Goal: Information Seeking & Learning: Learn about a topic

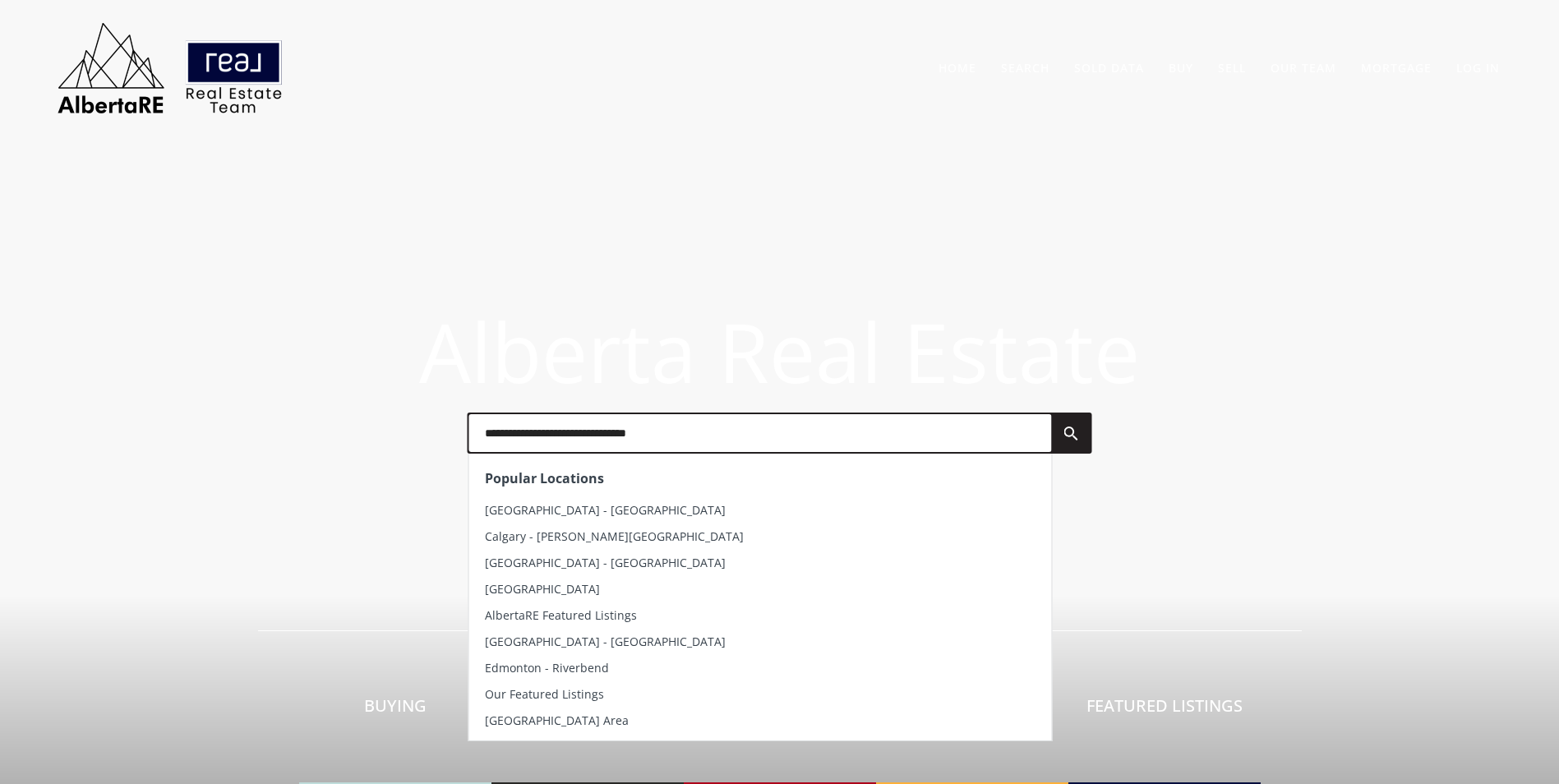
click at [734, 446] on input "text" at bounding box center [760, 433] width 583 height 38
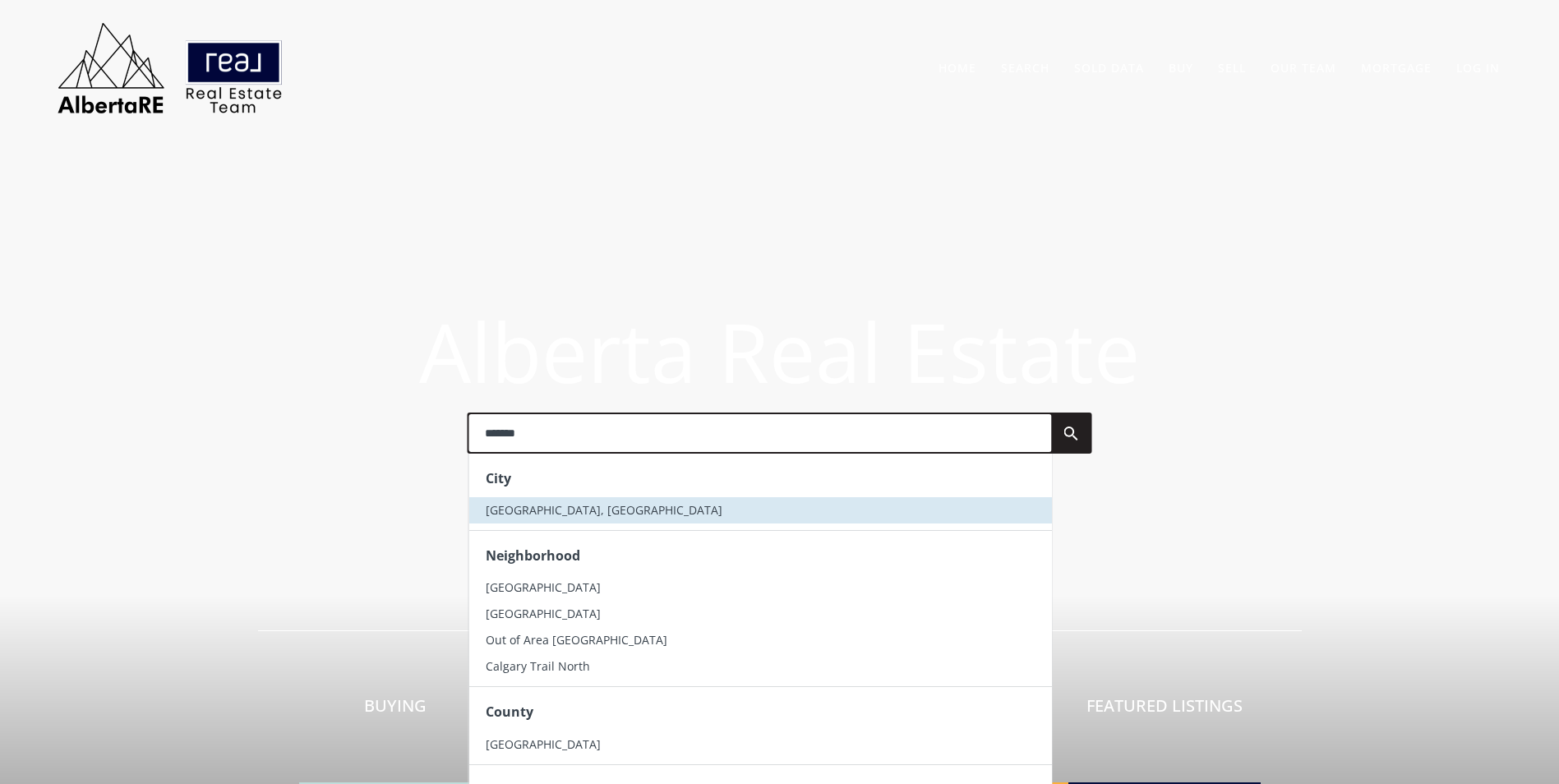
type input "*******"
click at [529, 511] on span "[GEOGRAPHIC_DATA], [GEOGRAPHIC_DATA]" at bounding box center [603, 510] width 237 height 16
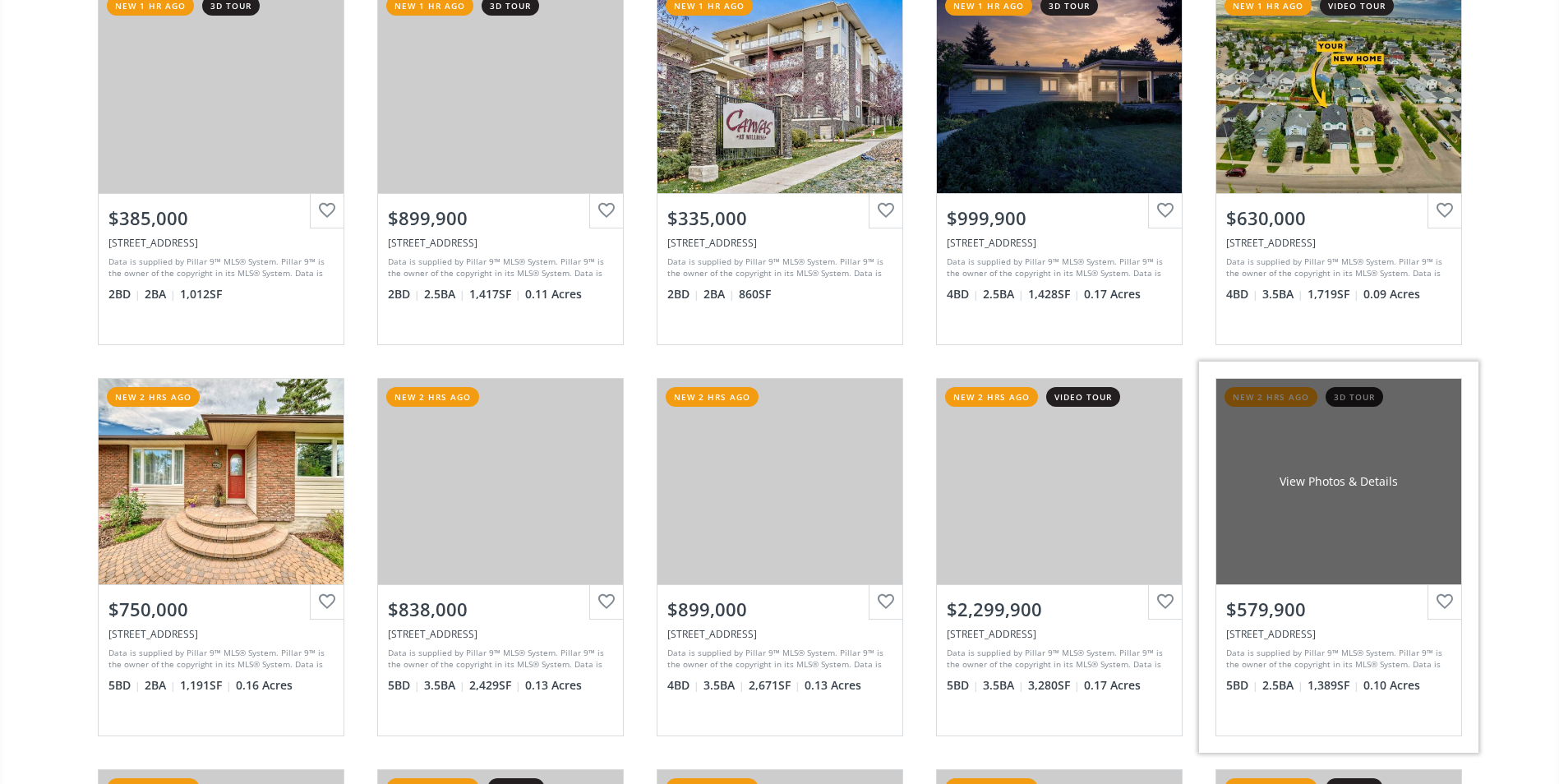
scroll to position [3040, 0]
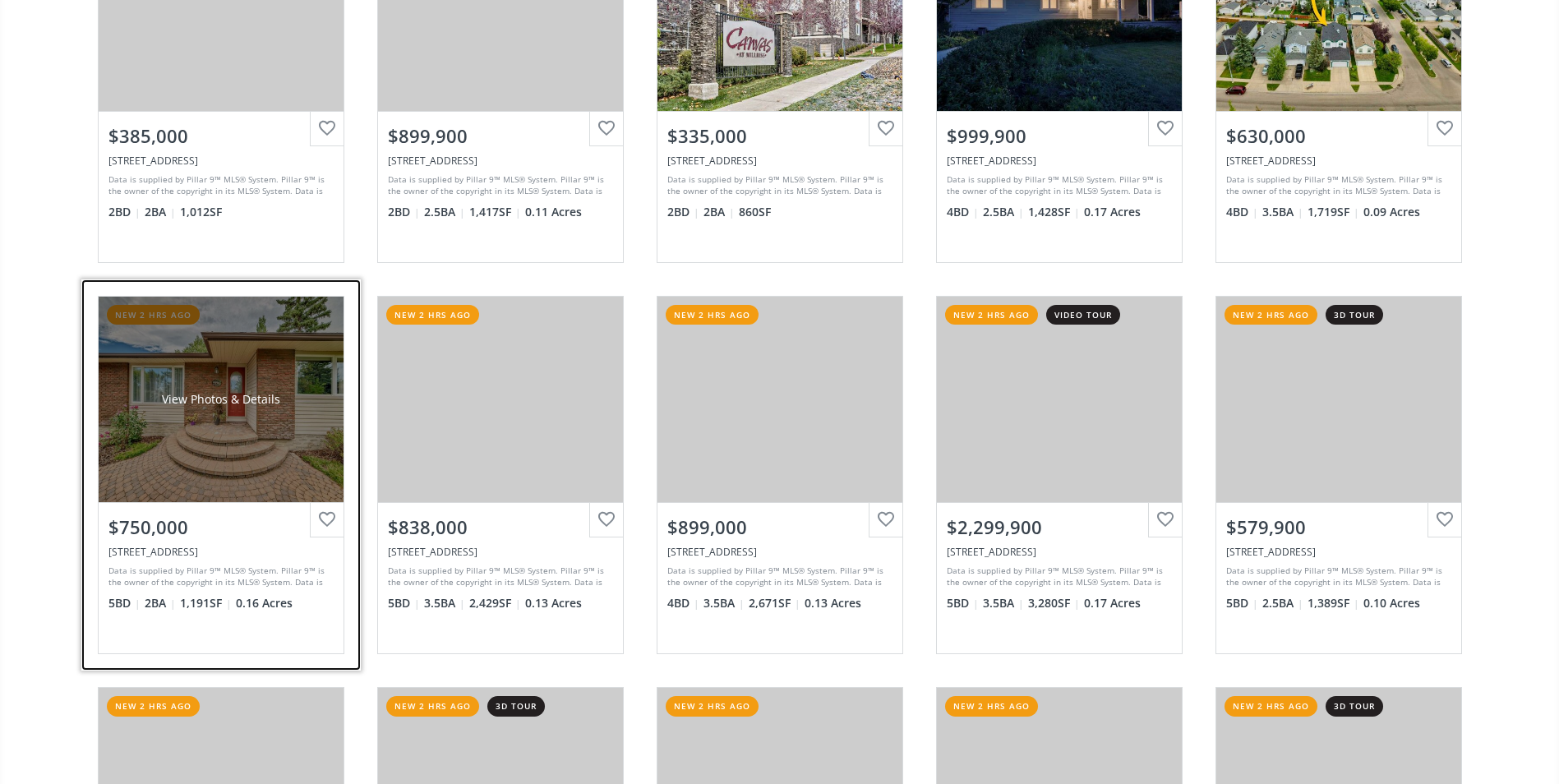
click at [202, 367] on div "View Photos & Details" at bounding box center [220, 398] width 244 height 205
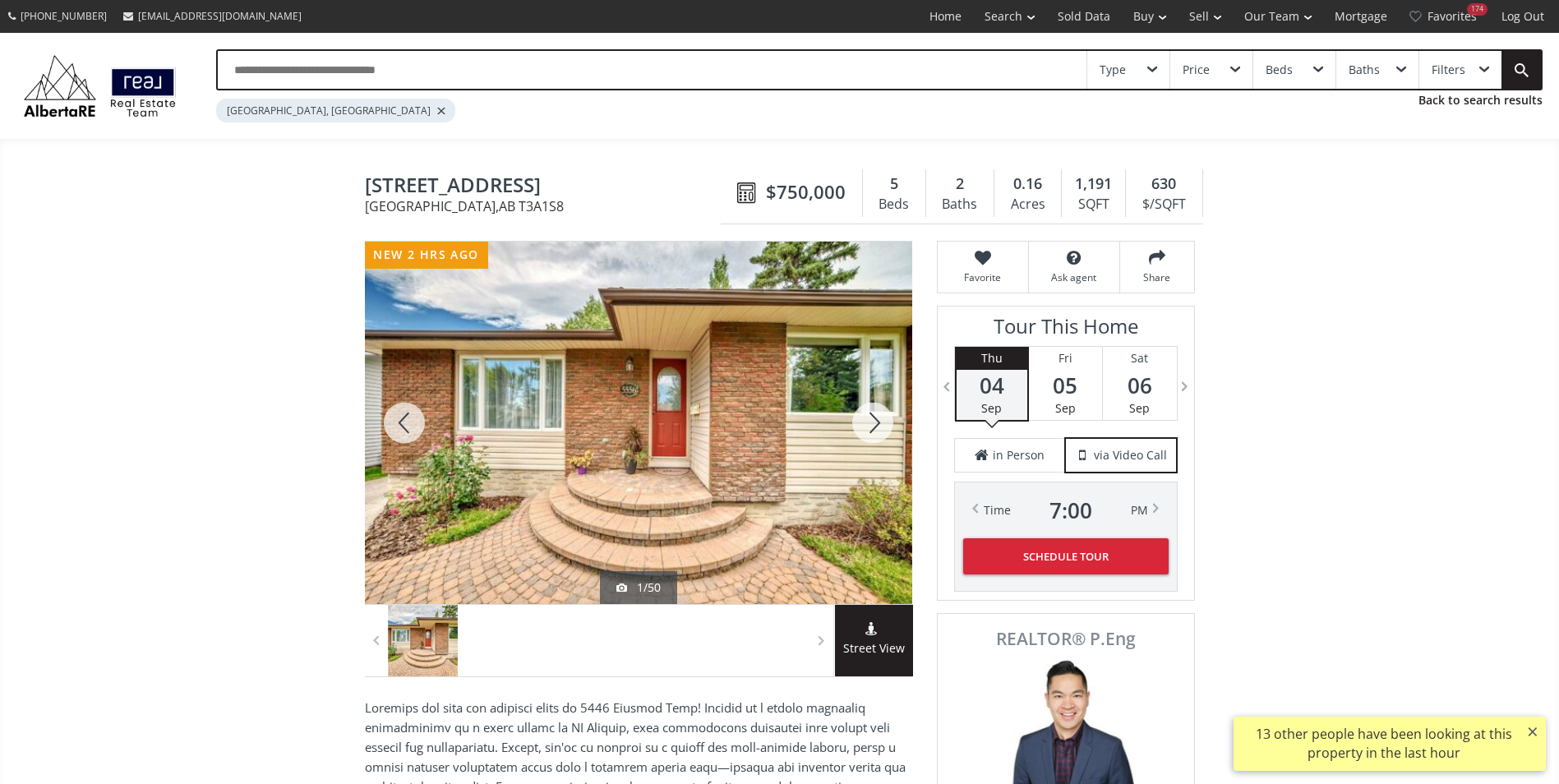
click at [875, 428] on div at bounding box center [873, 422] width 79 height 362
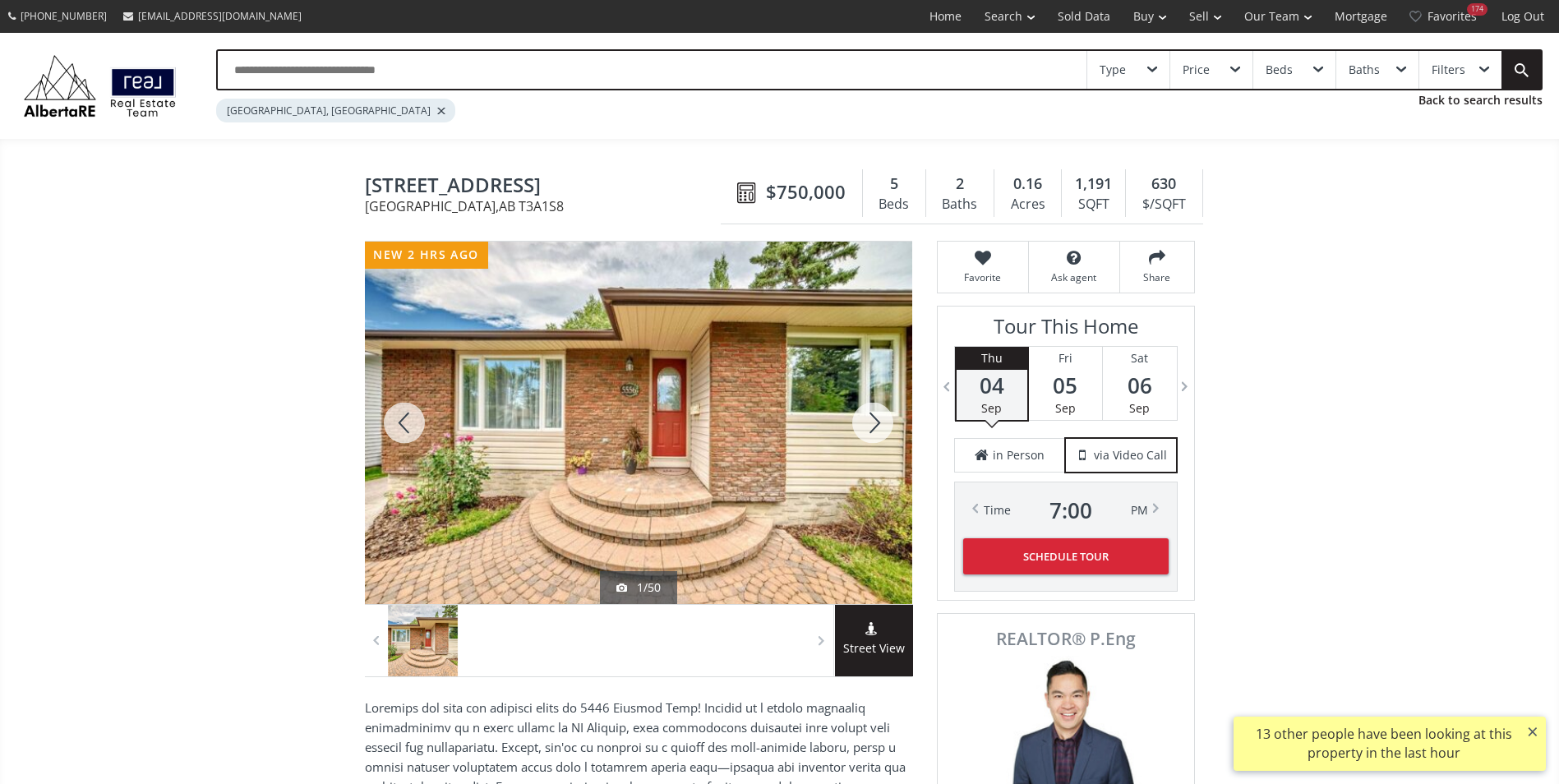
click at [875, 428] on div at bounding box center [873, 422] width 79 height 362
click at [873, 426] on div at bounding box center [873, 422] width 79 height 362
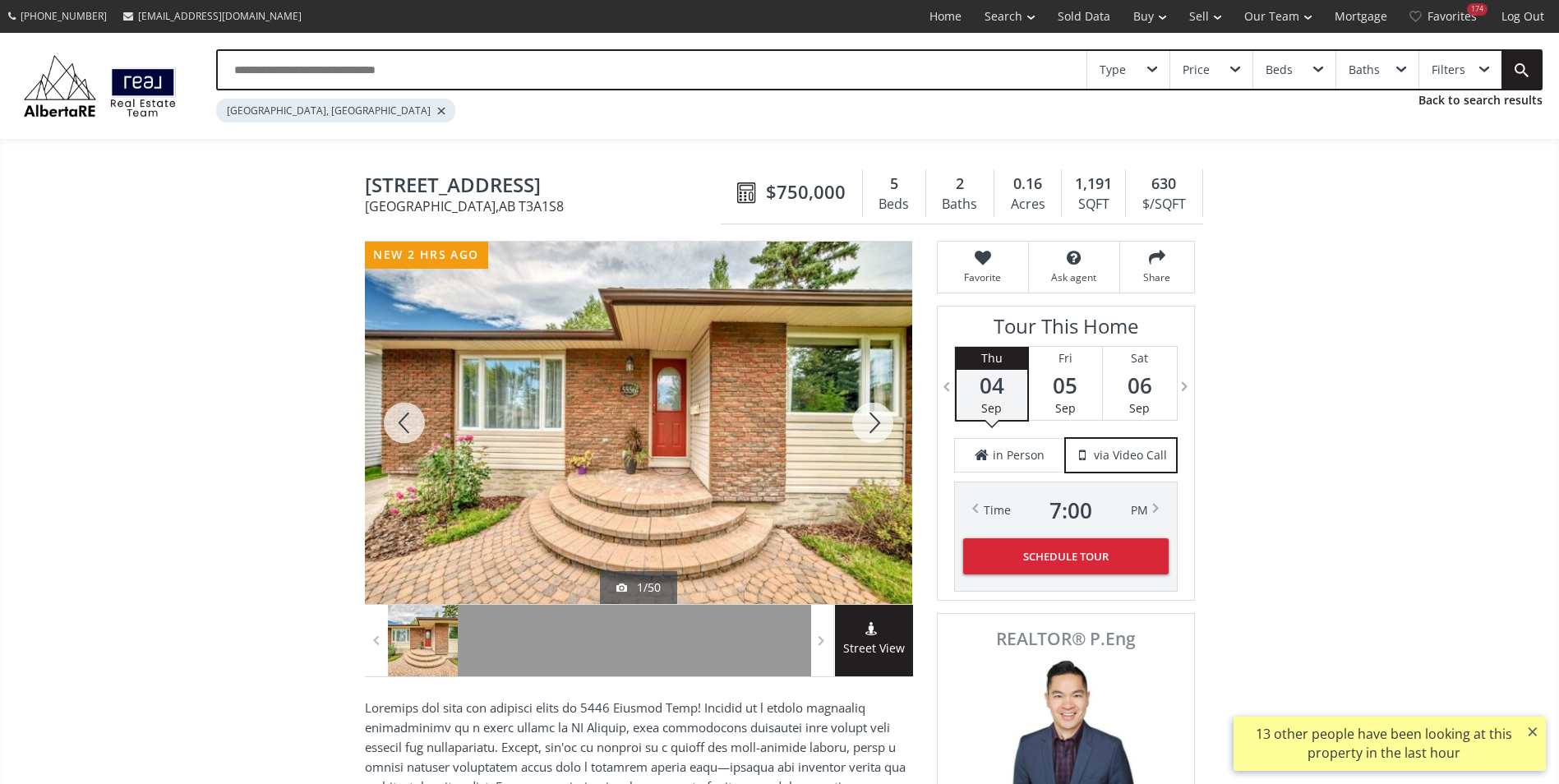
click at [882, 414] on div at bounding box center [873, 422] width 79 height 362
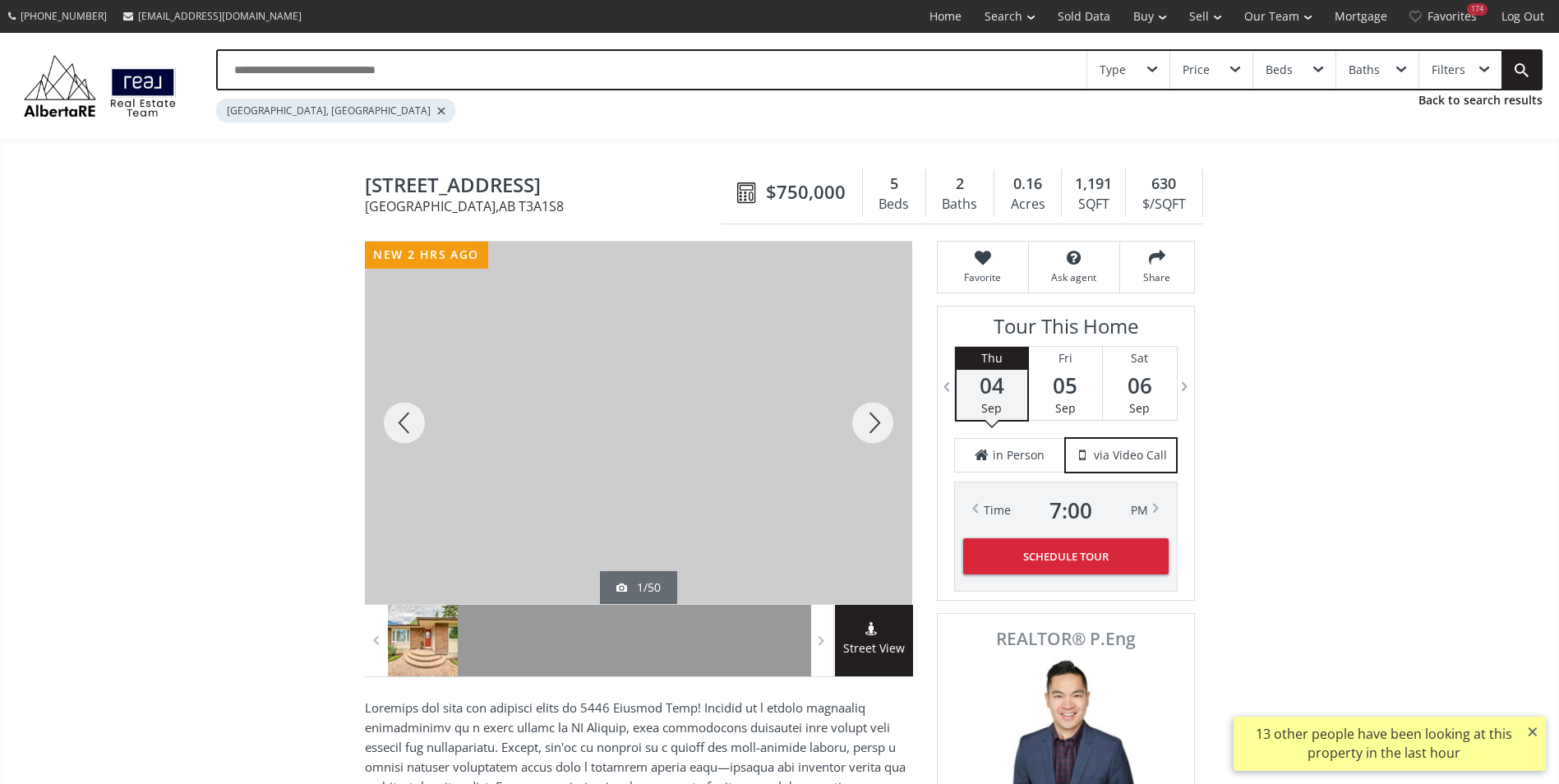
click at [882, 414] on div at bounding box center [873, 422] width 79 height 362
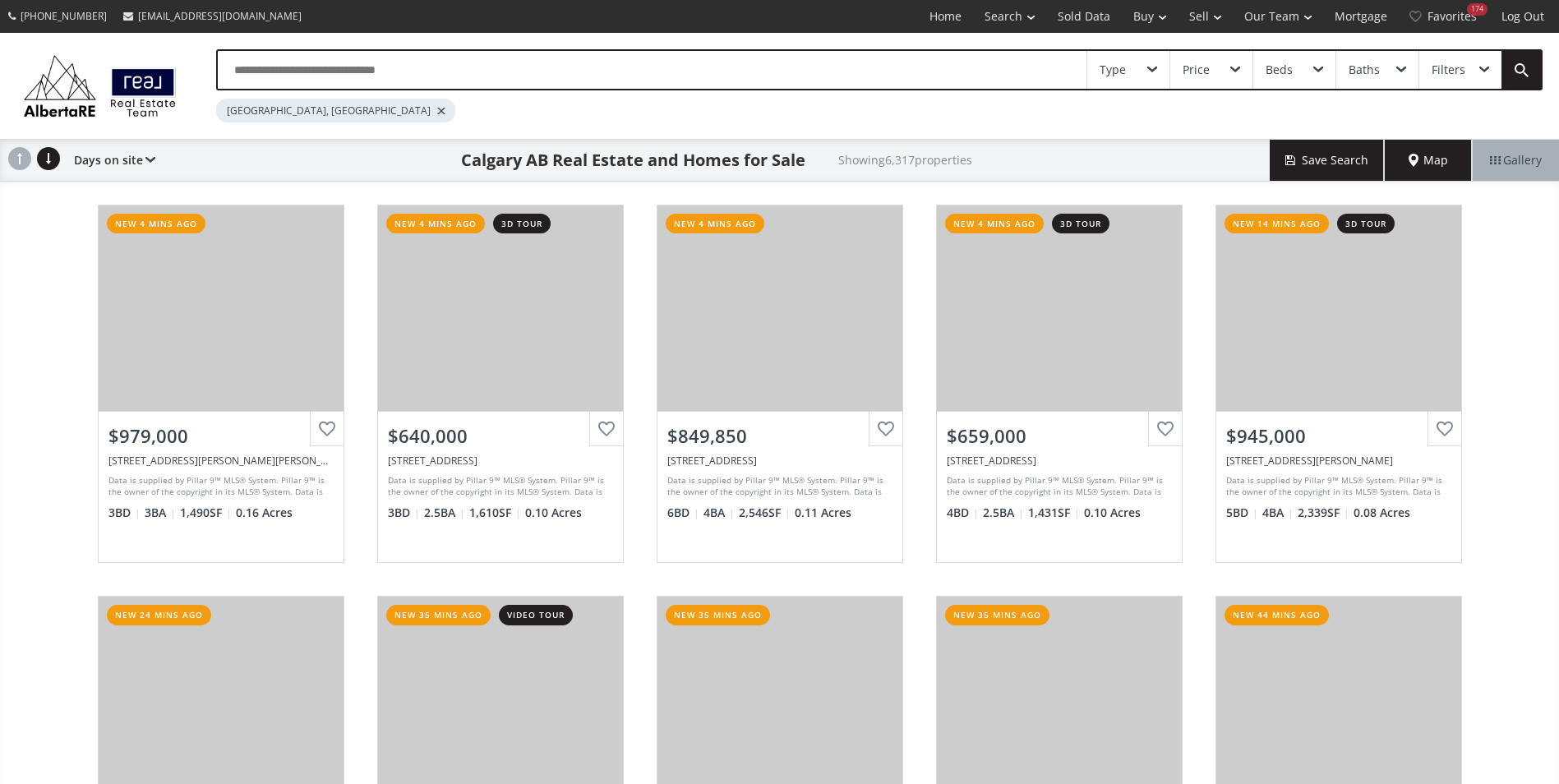
click at [366, 73] on input "text" at bounding box center [652, 70] width 869 height 38
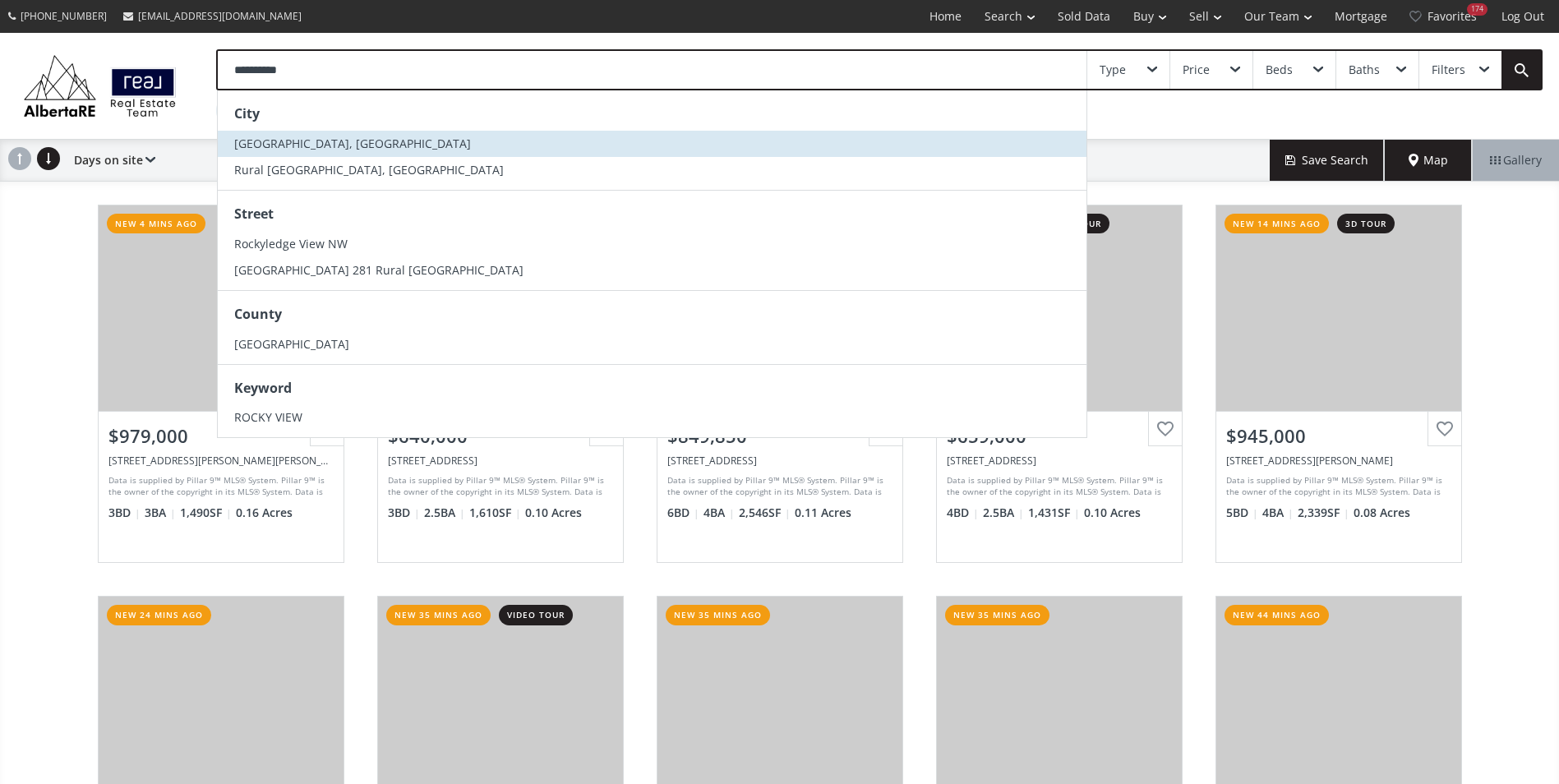
type input "**********"
click at [362, 154] on li "Rocky View County, AB" at bounding box center [652, 143] width 869 height 26
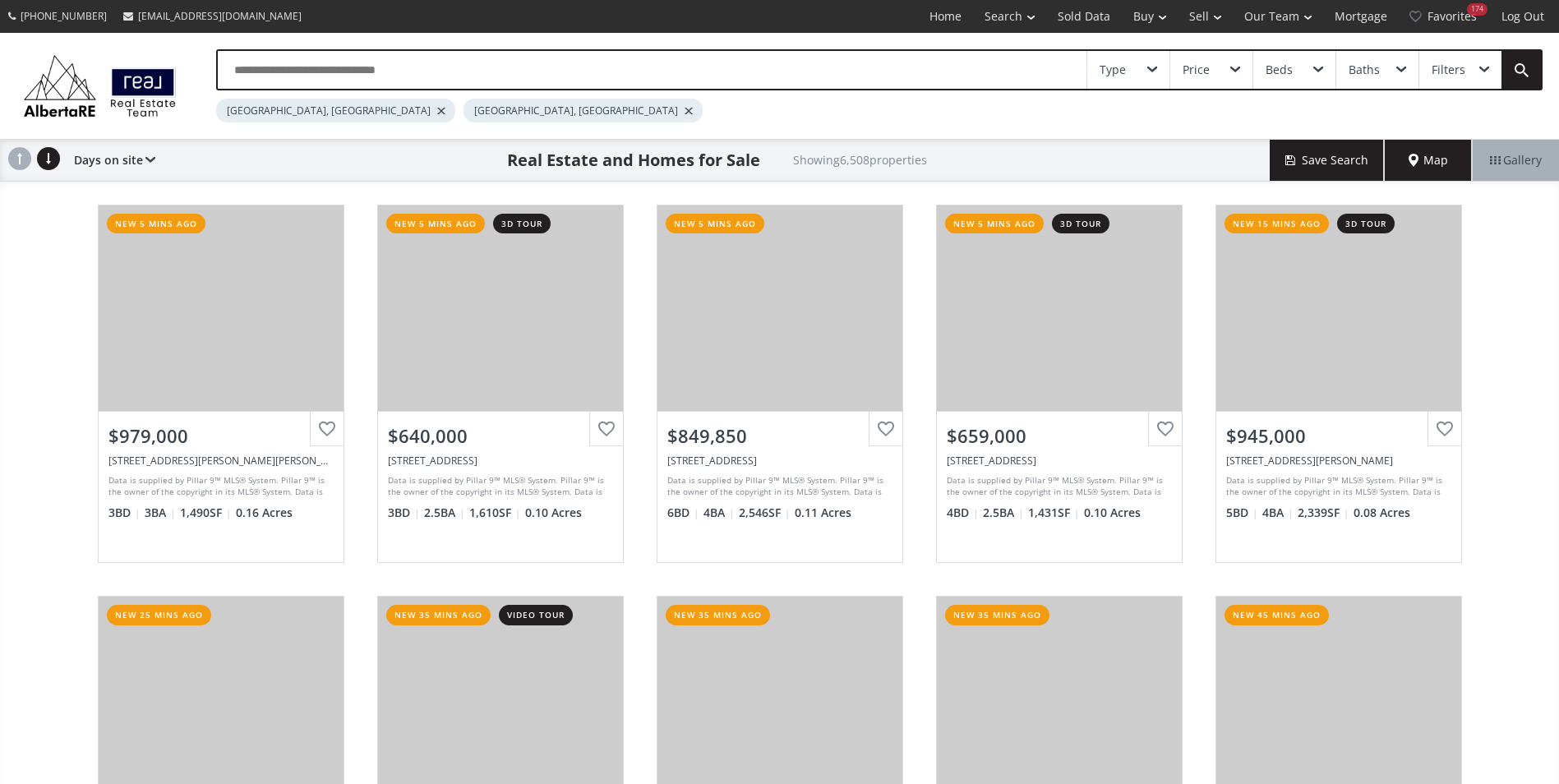
click at [437, 109] on div at bounding box center [441, 111] width 8 height 7
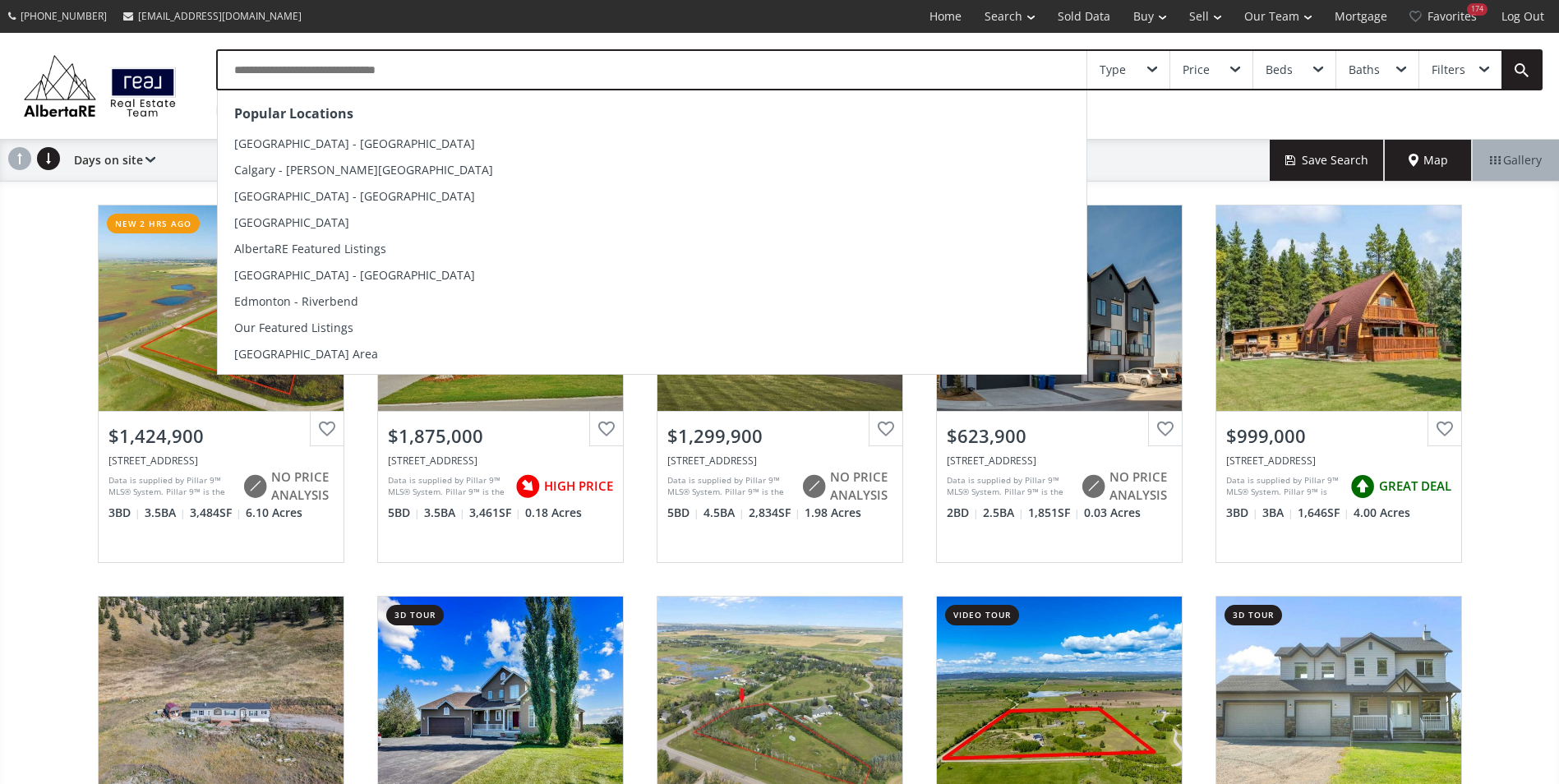
click at [779, 80] on input "text" at bounding box center [652, 70] width 869 height 38
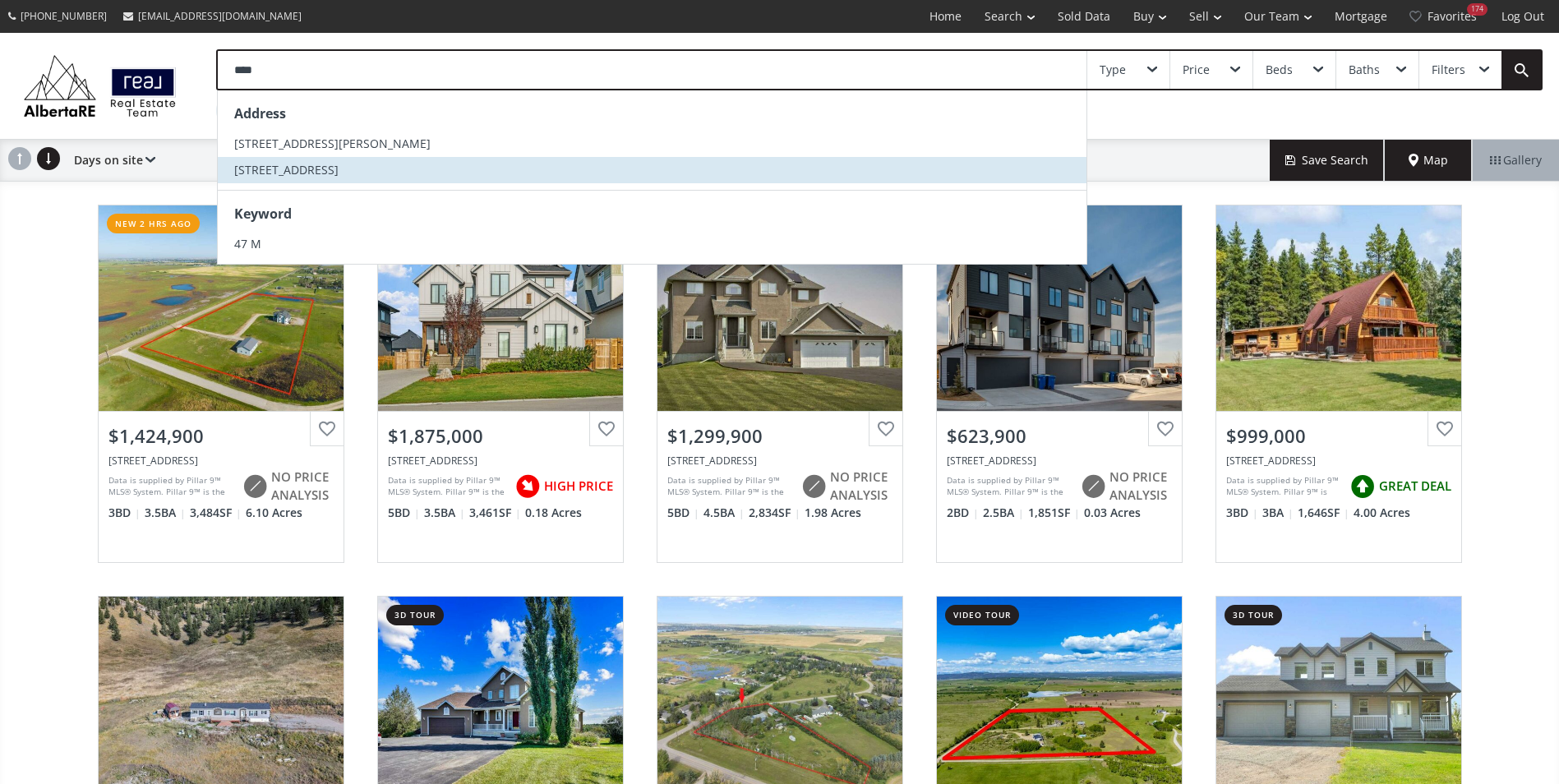
type input "****"
click at [339, 167] on span "47 Montrose Crescent NE" at bounding box center [287, 170] width 104 height 16
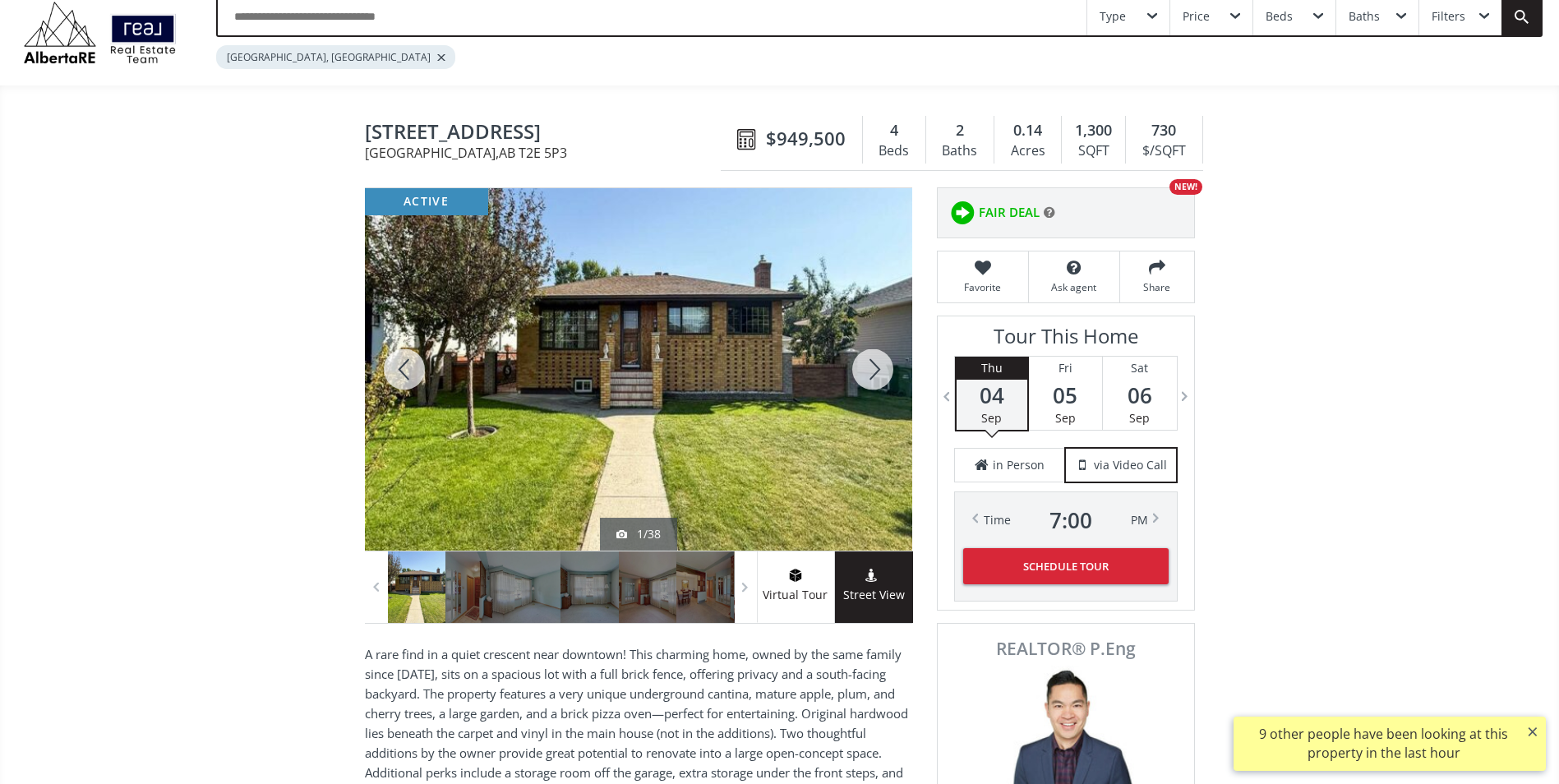
scroll to position [82, 0]
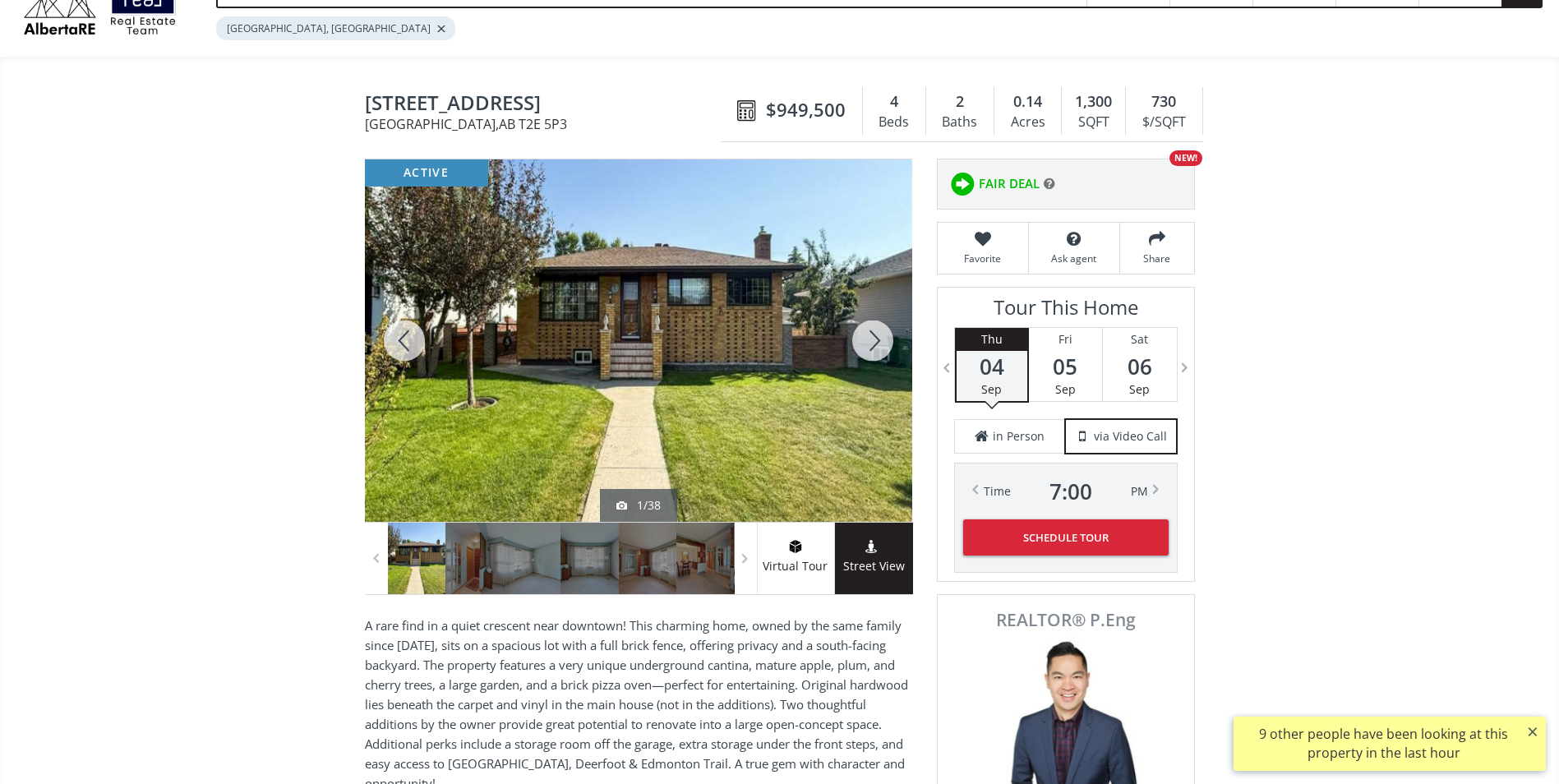
click at [890, 330] on div at bounding box center [873, 340] width 79 height 362
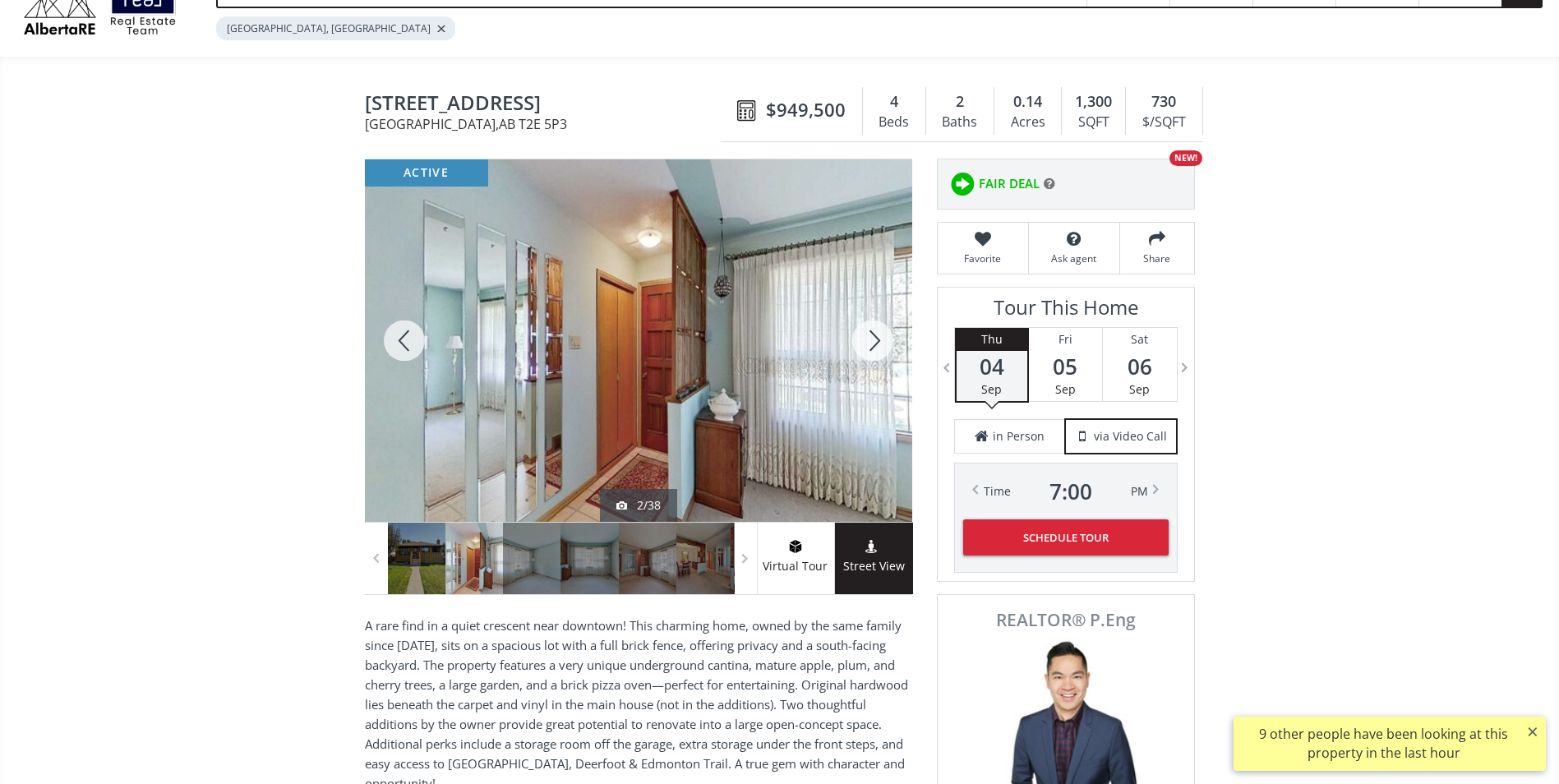
click at [890, 330] on div at bounding box center [873, 340] width 79 height 362
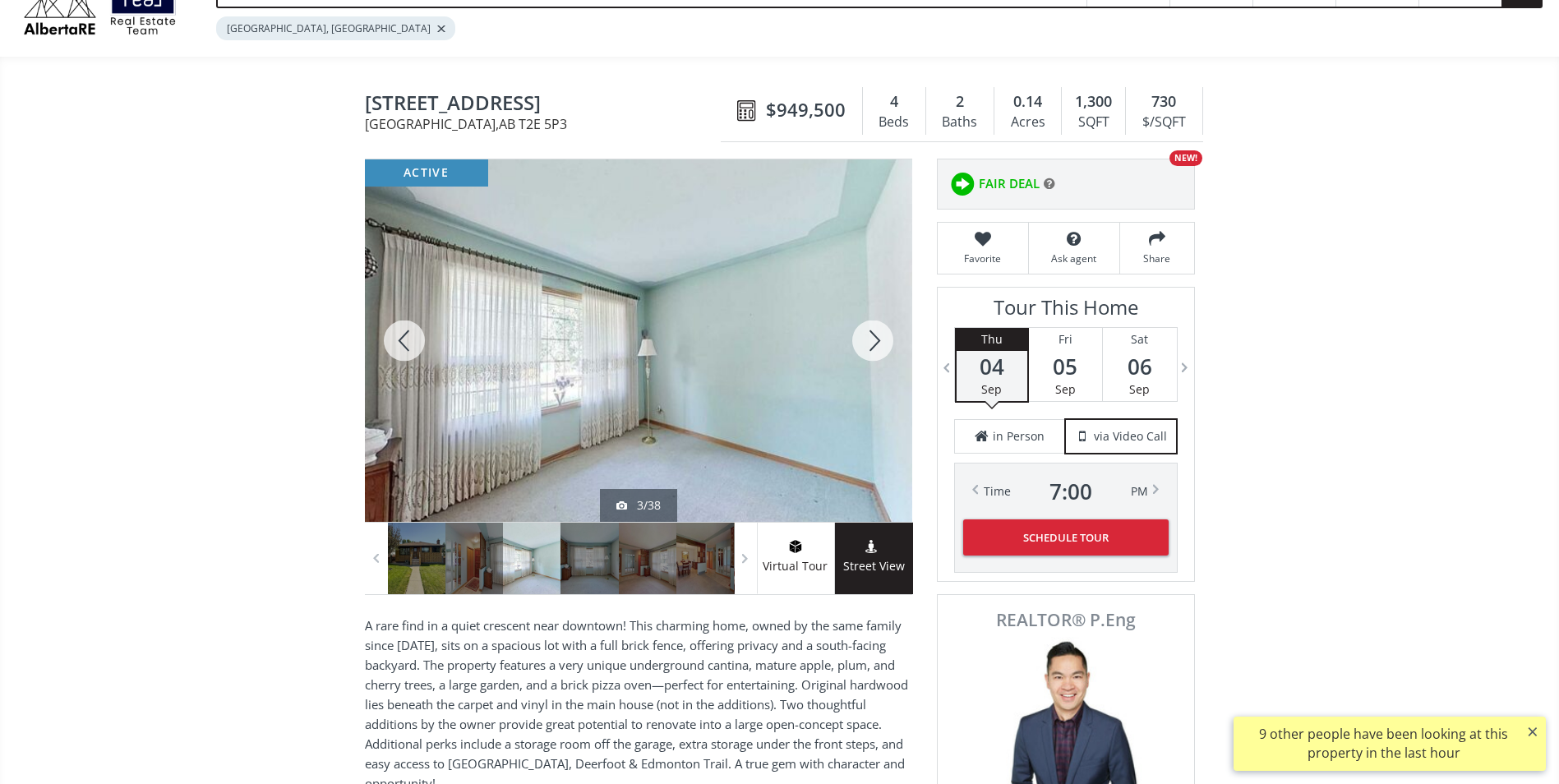
click at [890, 330] on div at bounding box center [873, 340] width 79 height 362
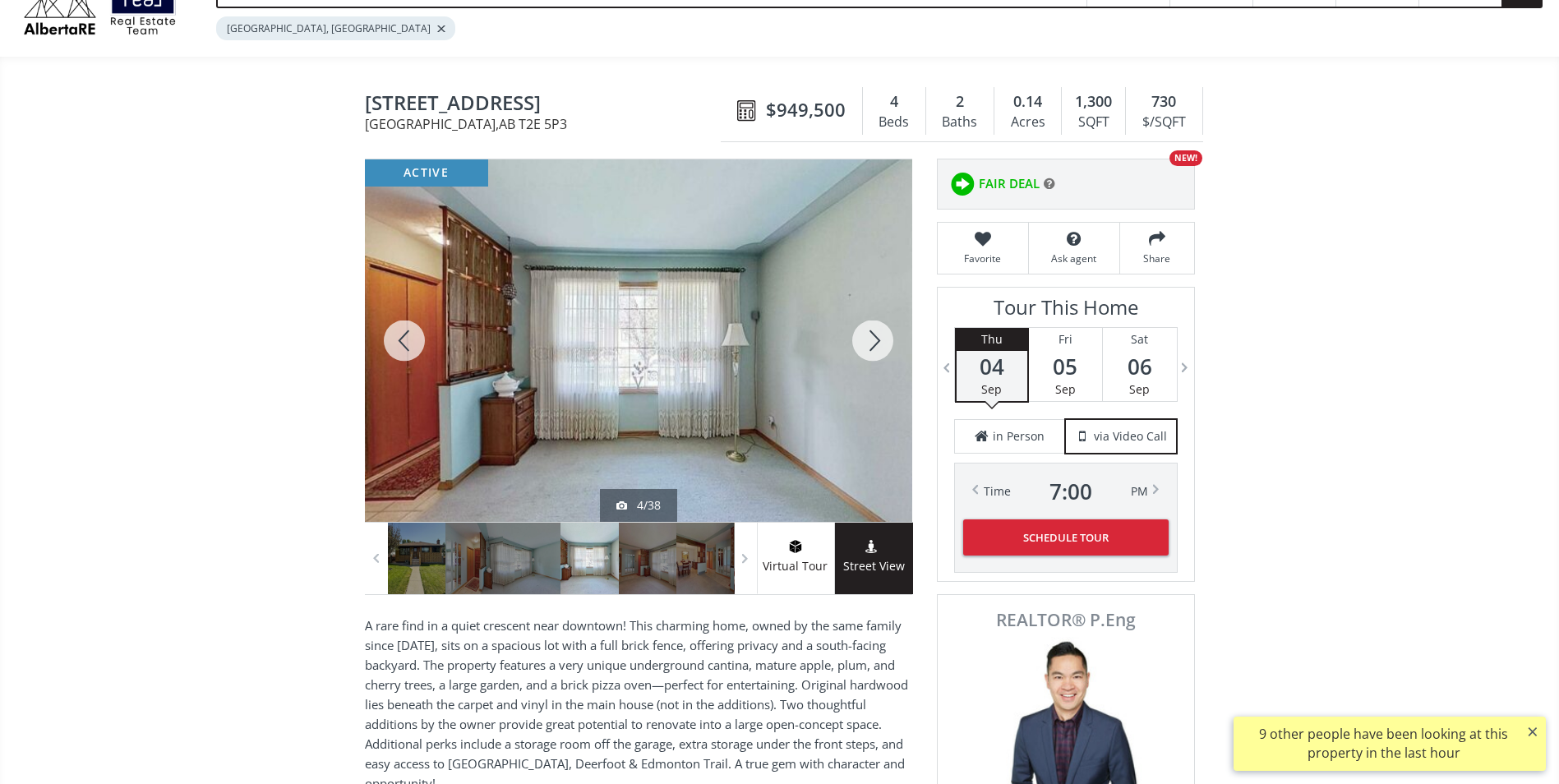
click at [881, 345] on div at bounding box center [873, 340] width 79 height 362
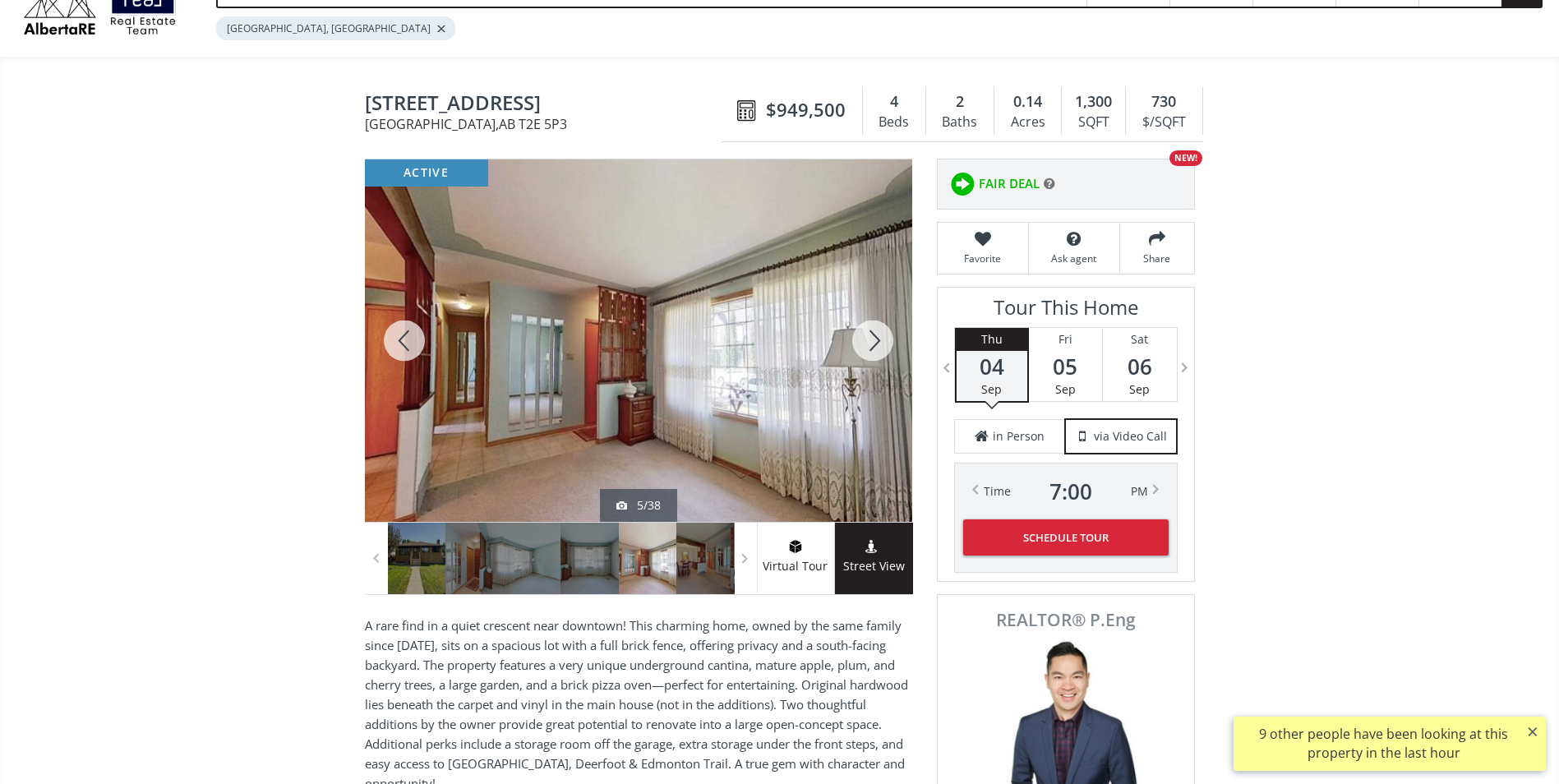
click at [881, 345] on div at bounding box center [873, 340] width 79 height 362
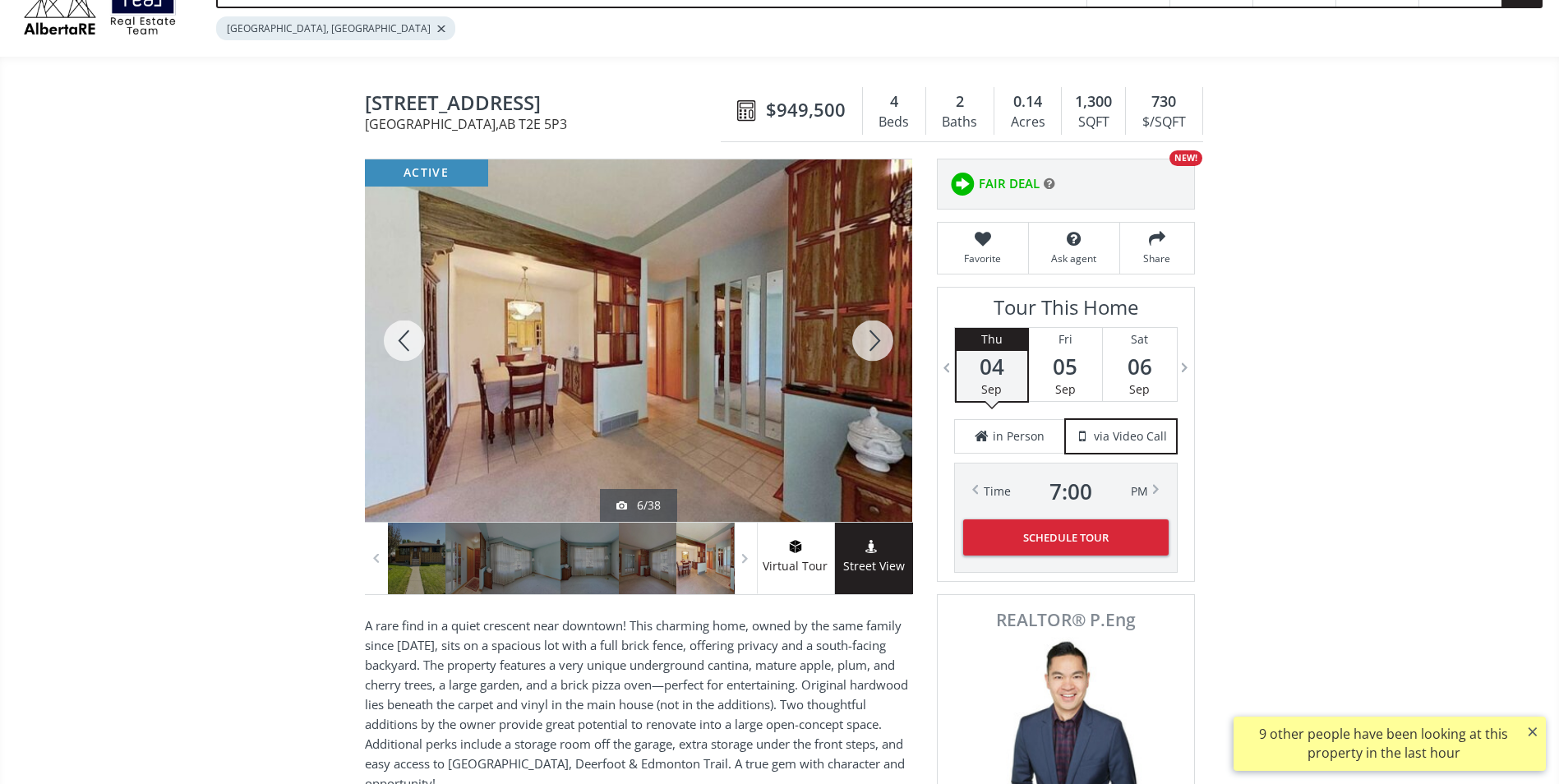
click at [881, 345] on div at bounding box center [873, 340] width 79 height 362
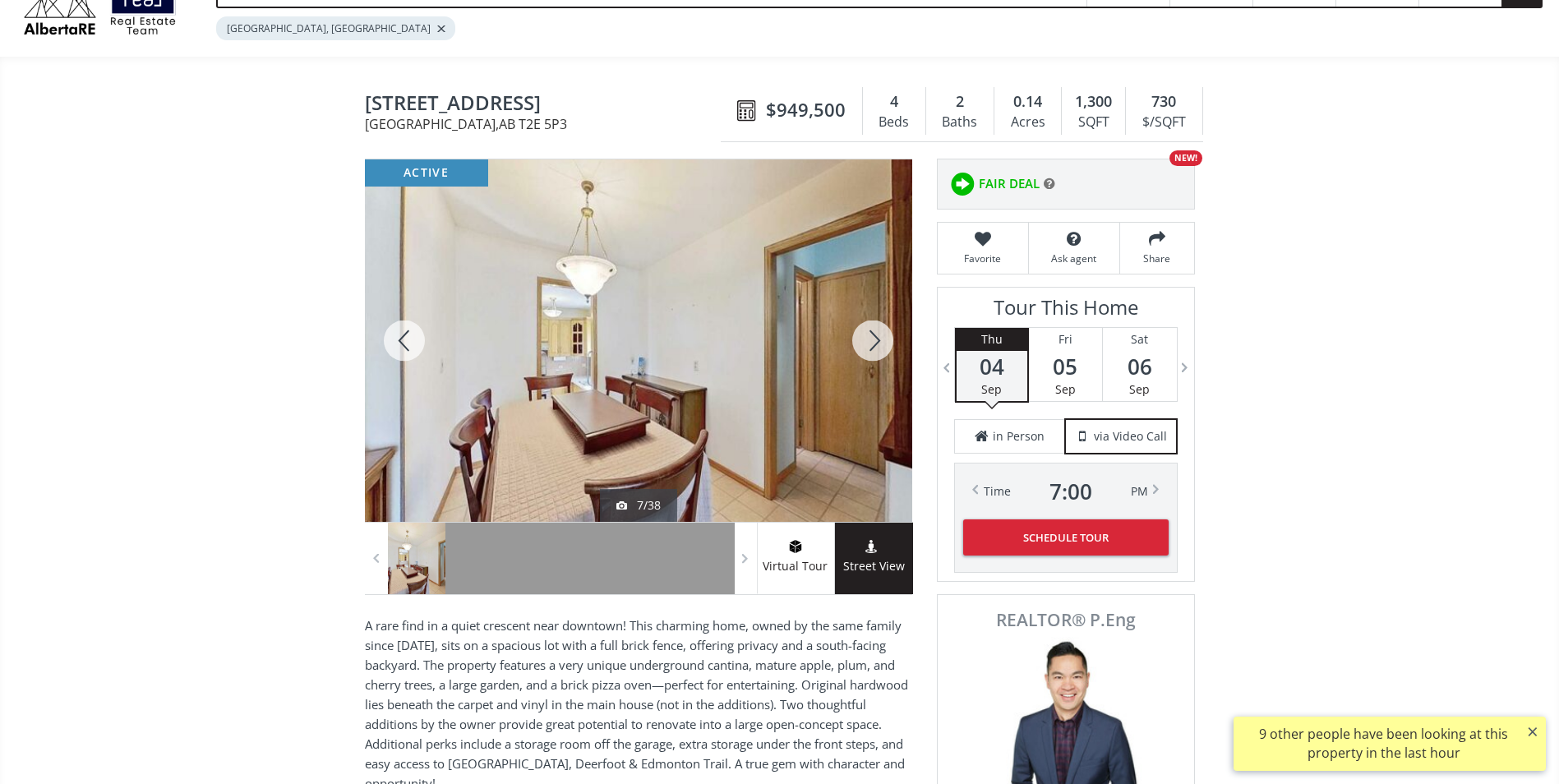
click at [881, 345] on div at bounding box center [873, 340] width 79 height 362
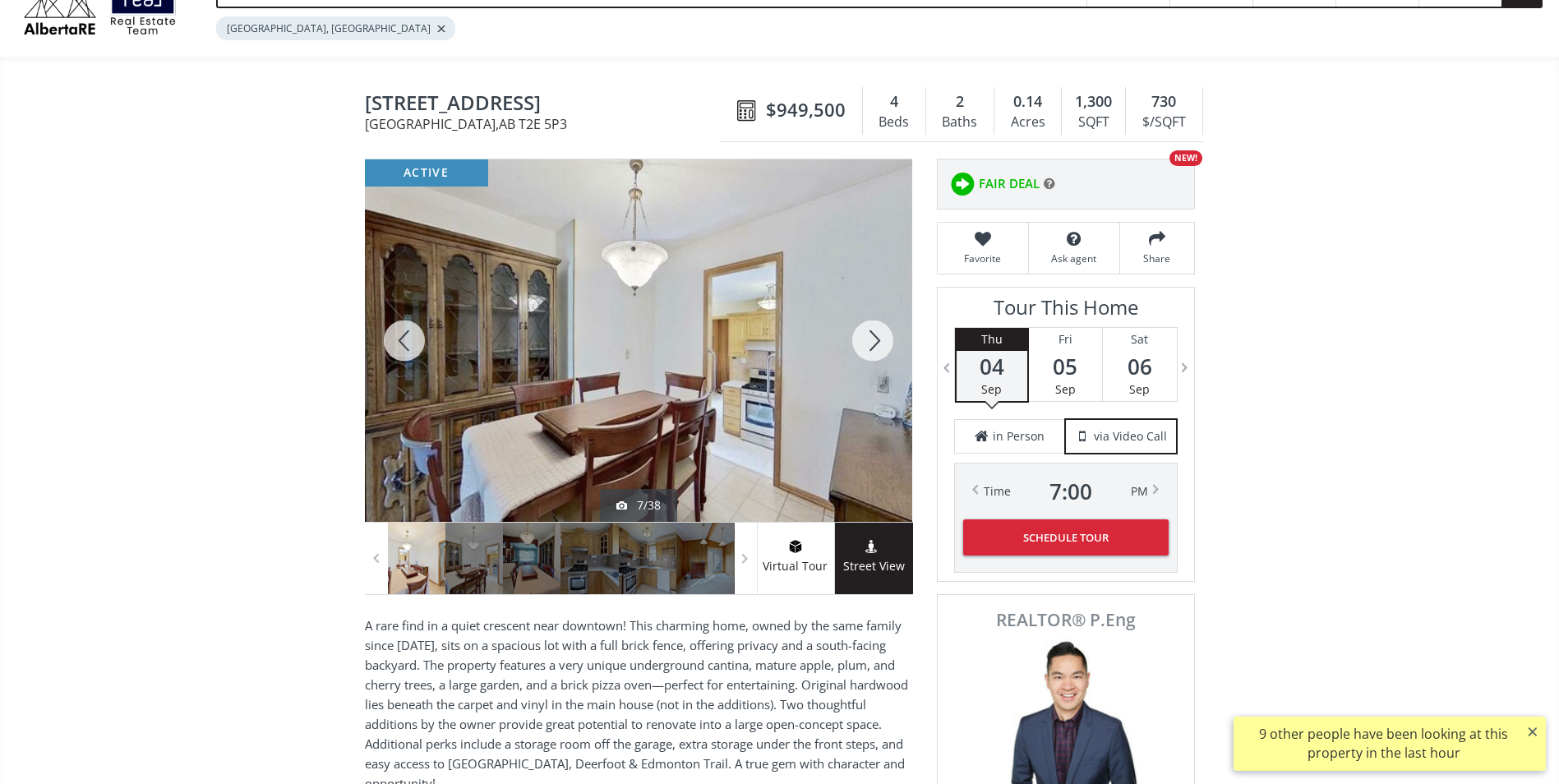
click at [881, 345] on div at bounding box center [873, 340] width 79 height 362
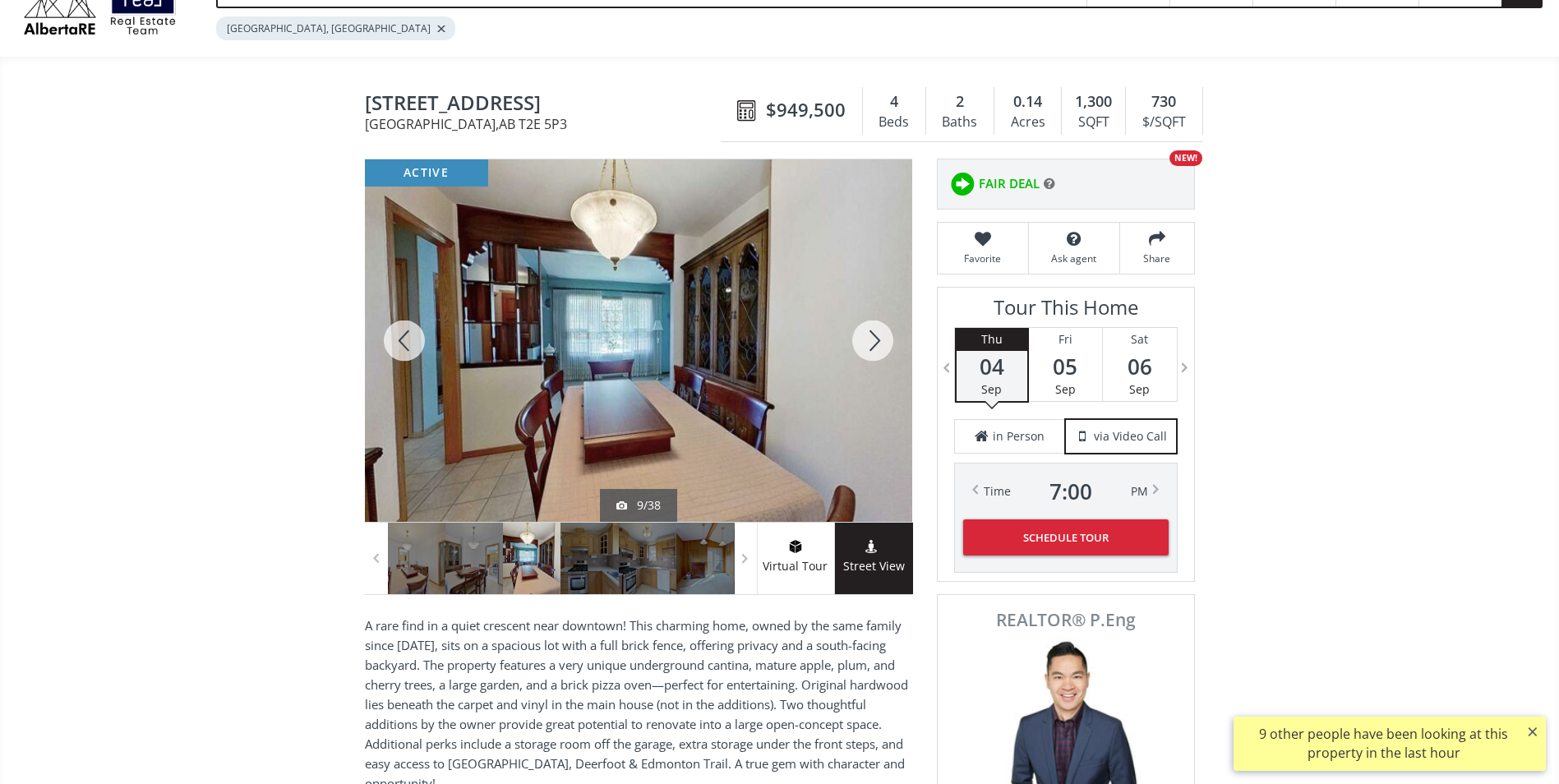
click at [881, 345] on div at bounding box center [873, 340] width 79 height 362
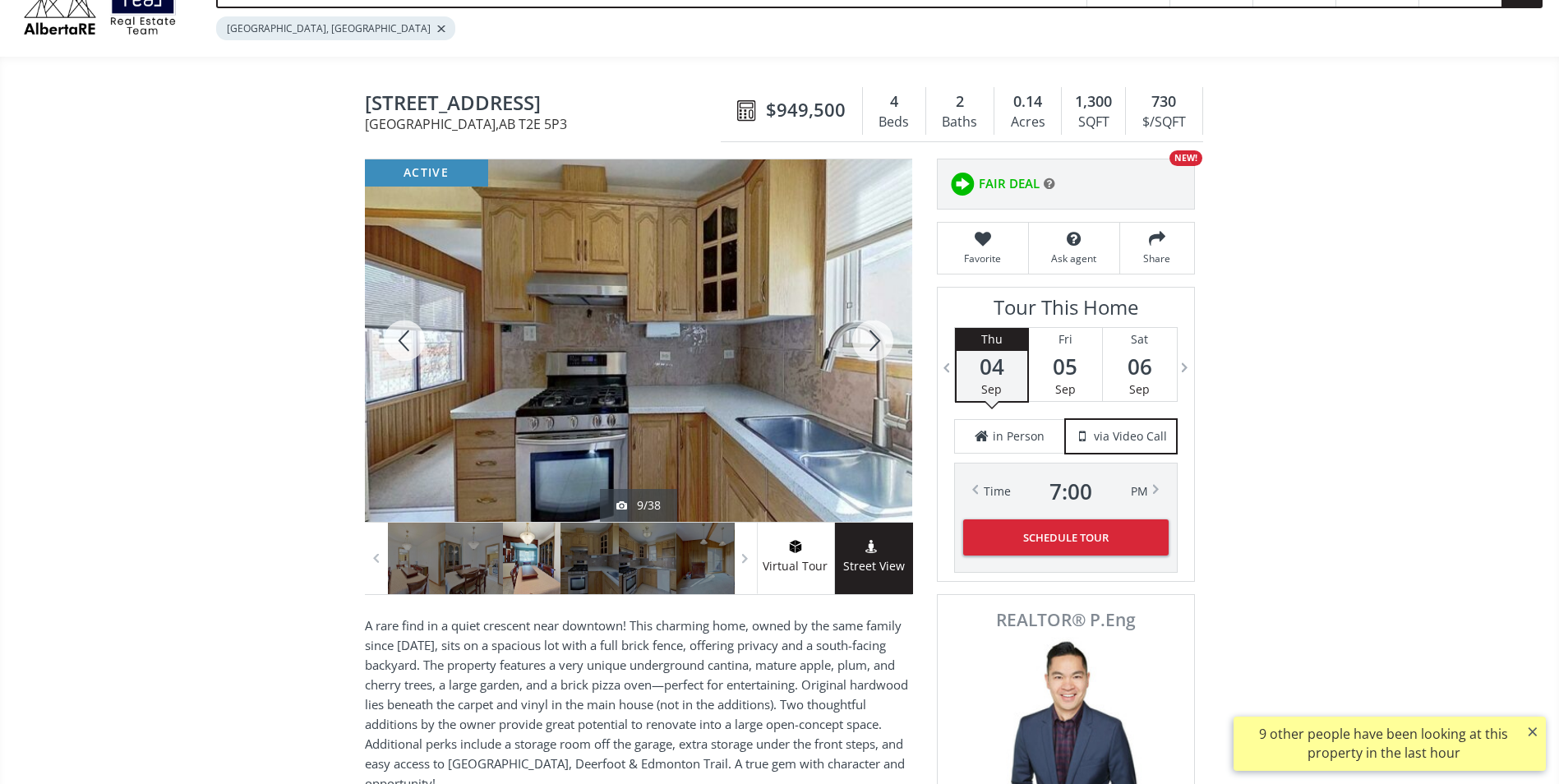
click at [881, 345] on div at bounding box center [873, 340] width 79 height 362
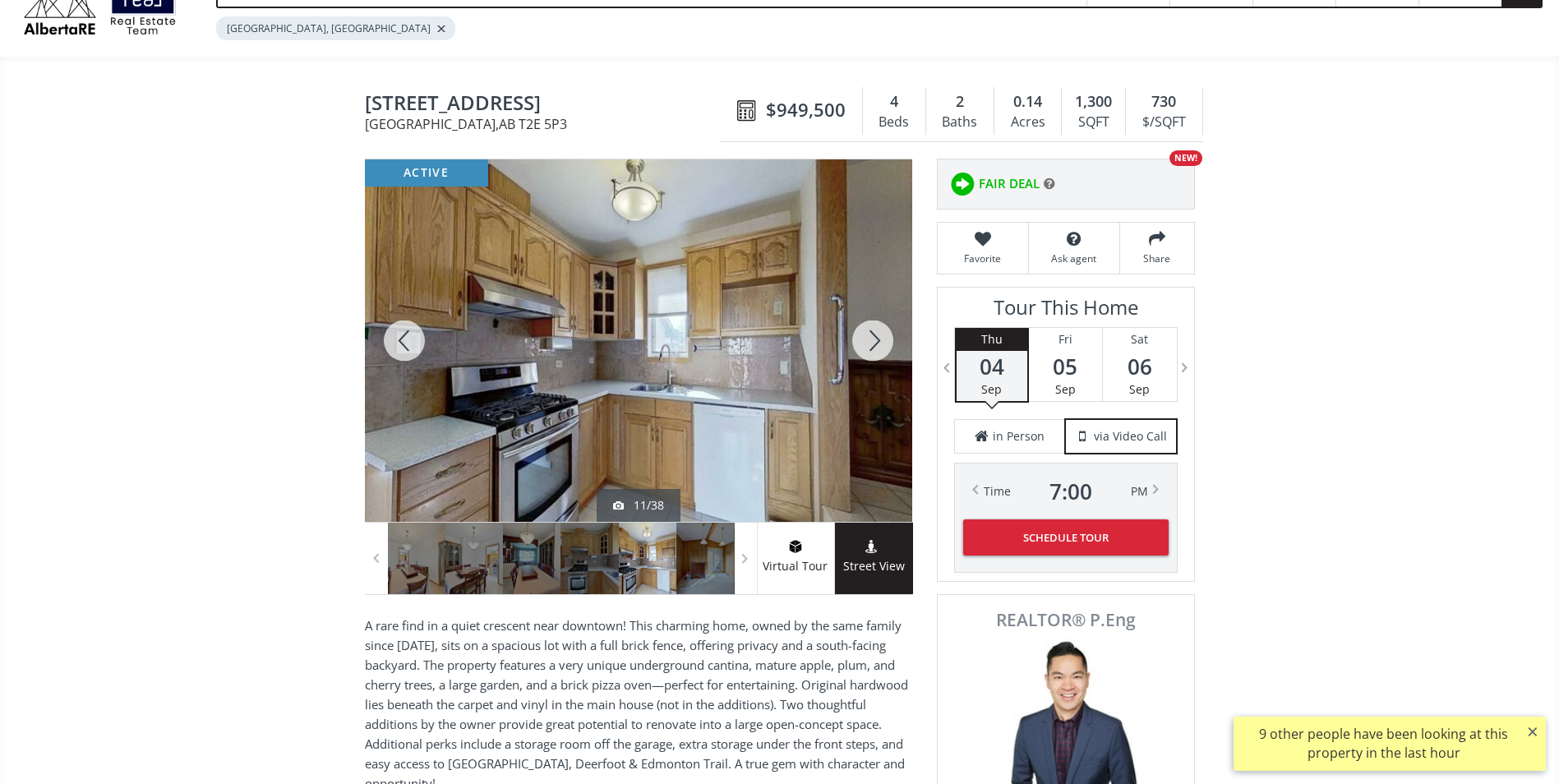
click at [881, 345] on div at bounding box center [873, 340] width 79 height 362
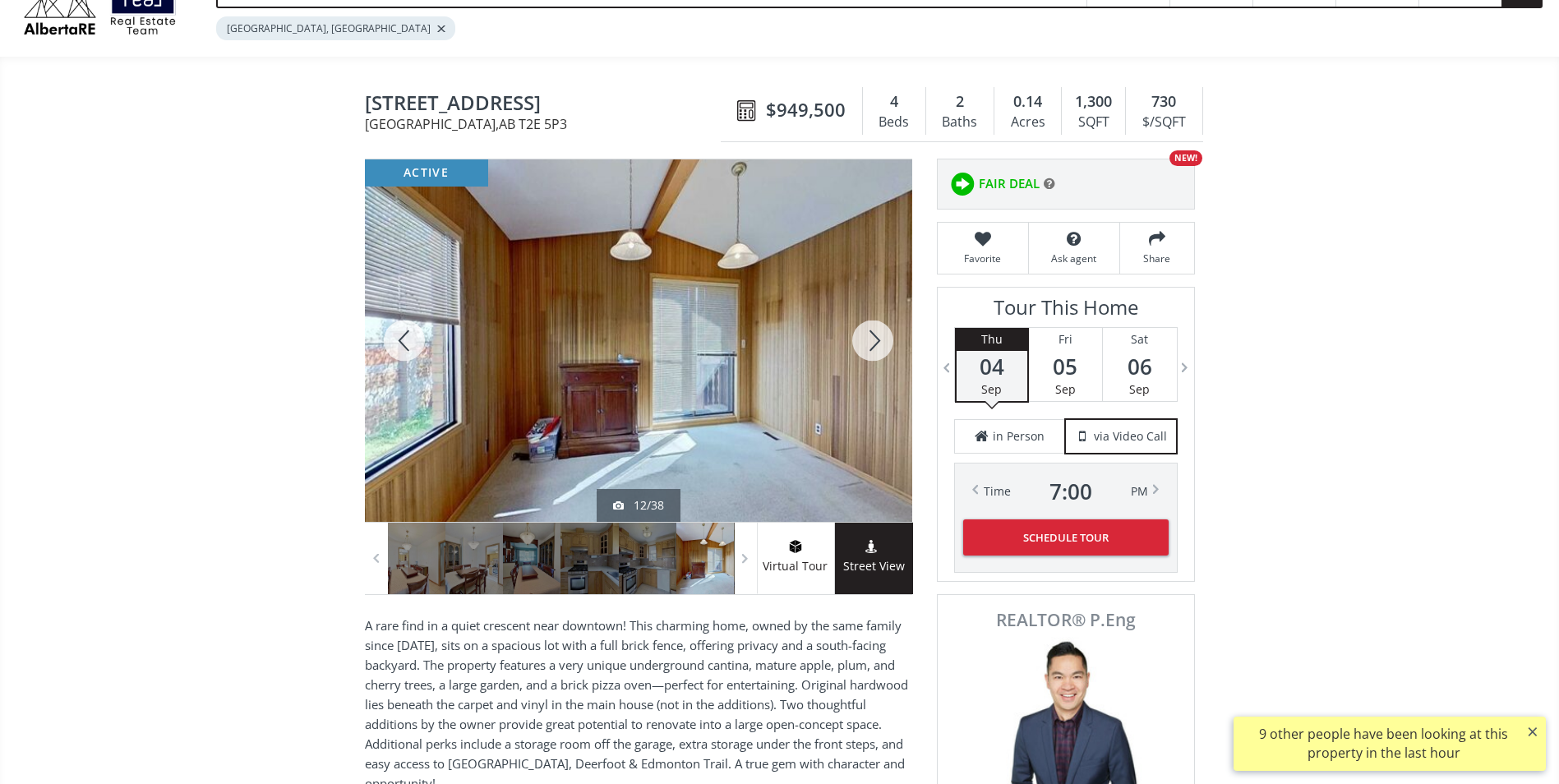
click at [881, 345] on div at bounding box center [873, 340] width 79 height 362
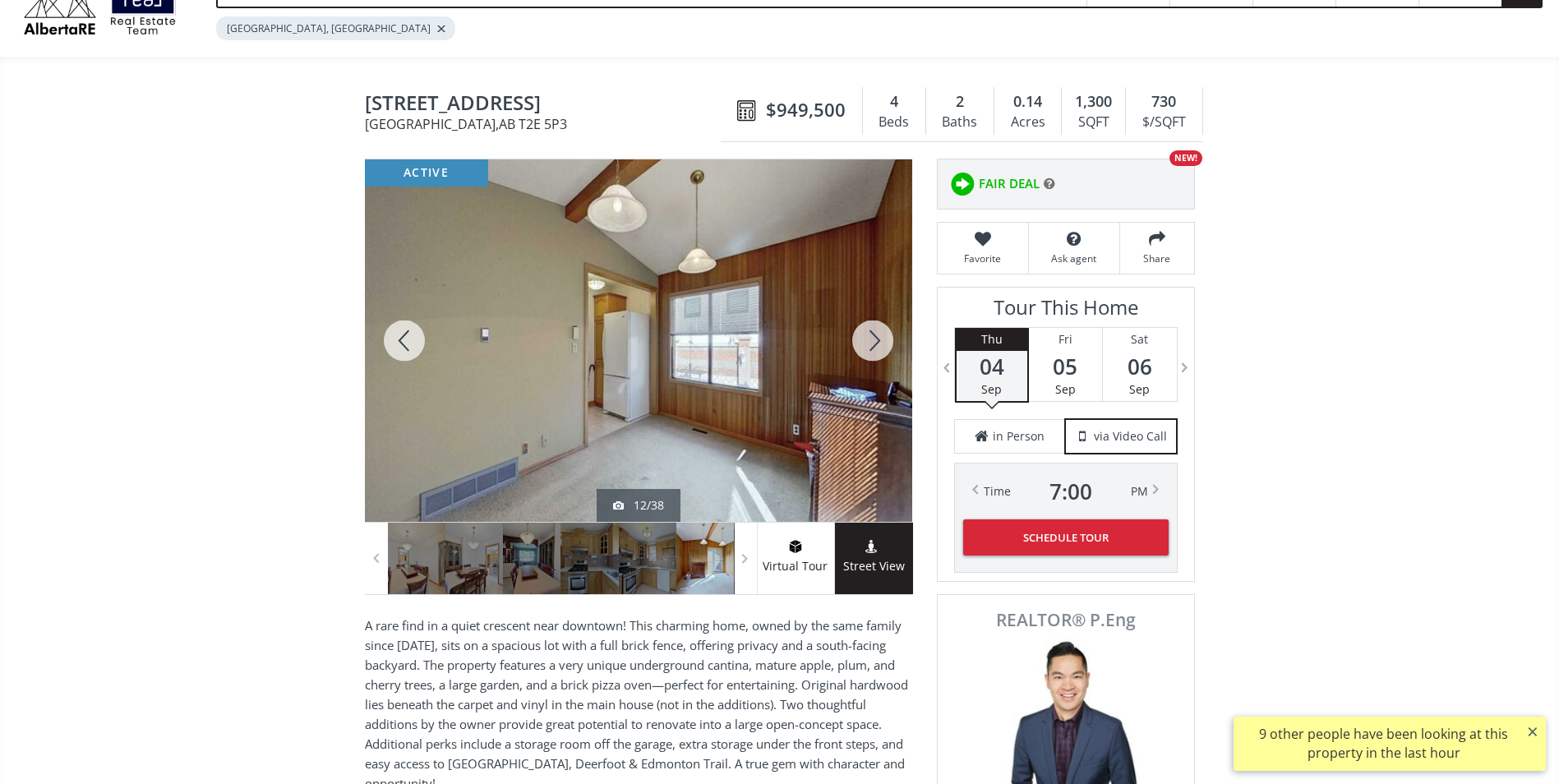
click at [881, 345] on div at bounding box center [873, 340] width 79 height 362
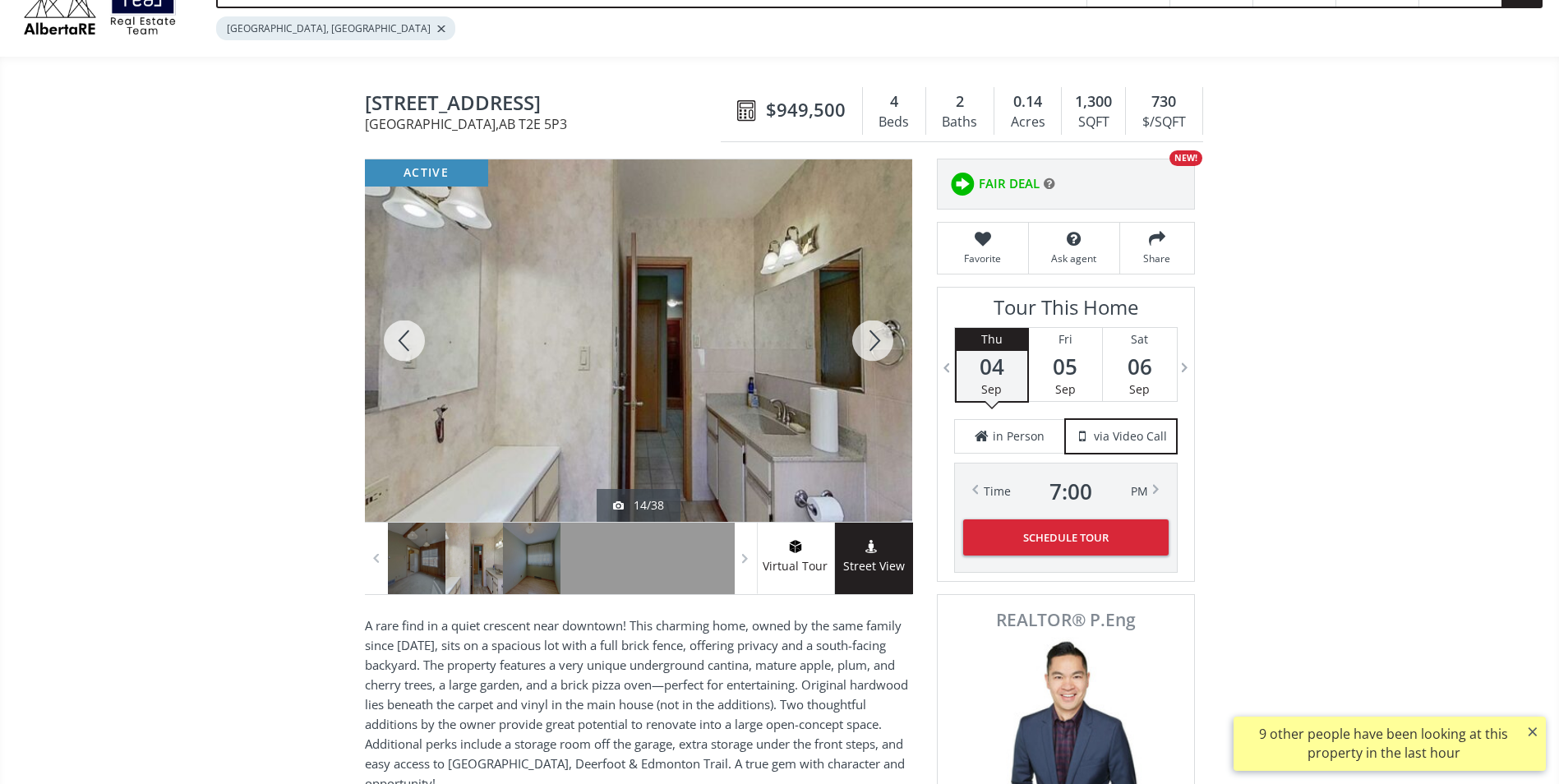
click at [881, 345] on div at bounding box center [873, 340] width 79 height 362
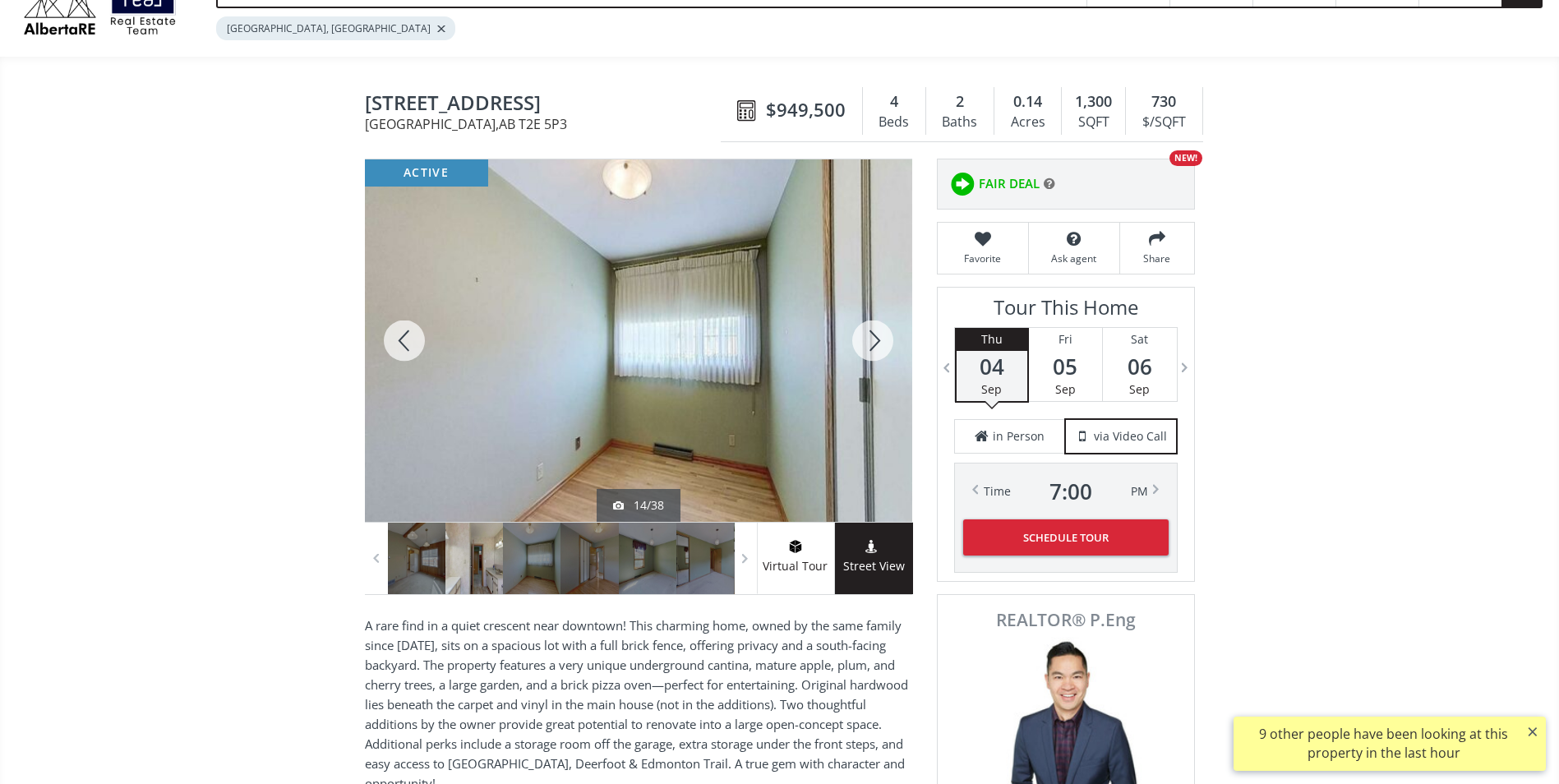
click at [881, 345] on div at bounding box center [873, 340] width 79 height 362
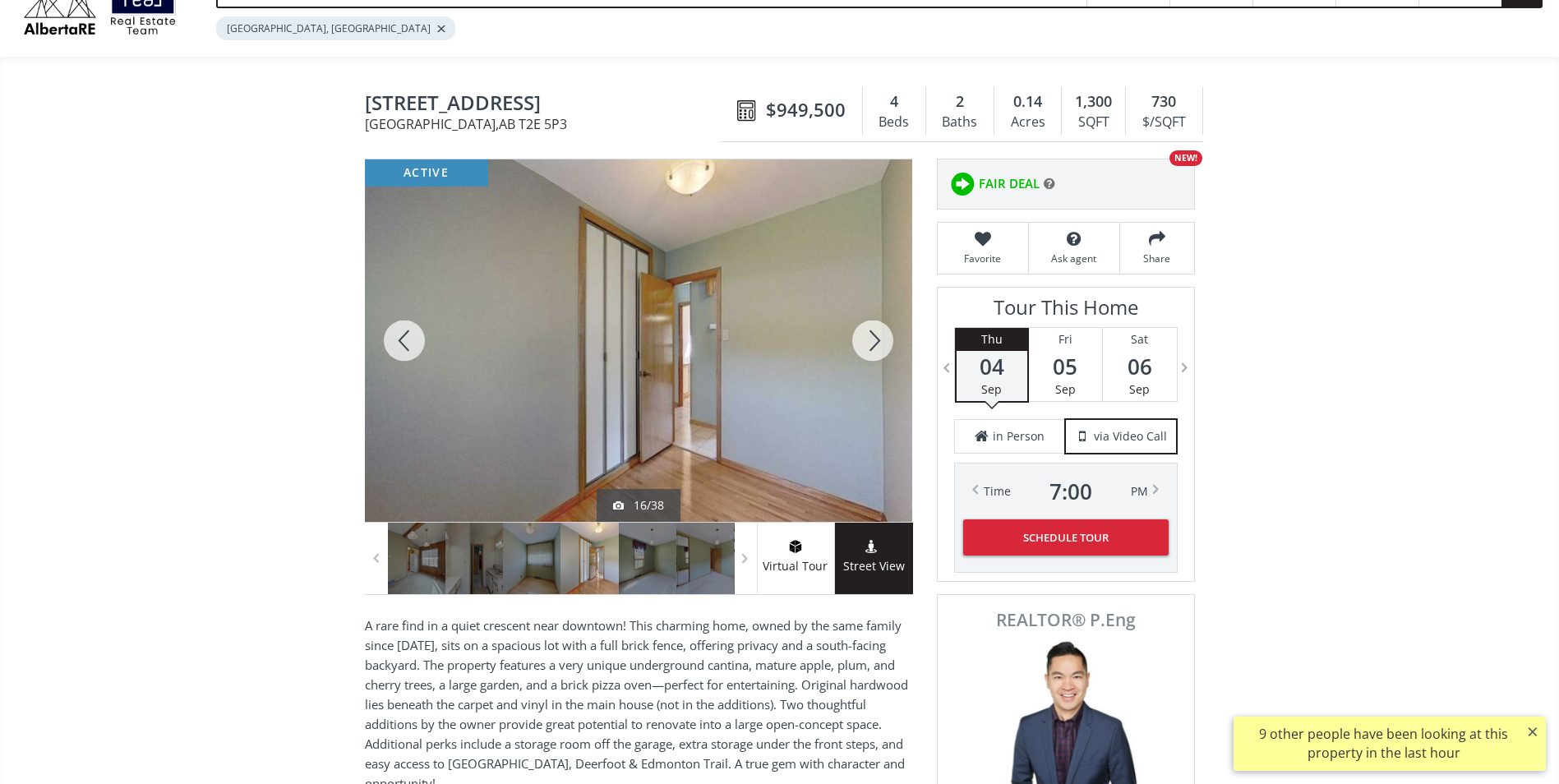
click at [881, 345] on div at bounding box center [873, 340] width 79 height 362
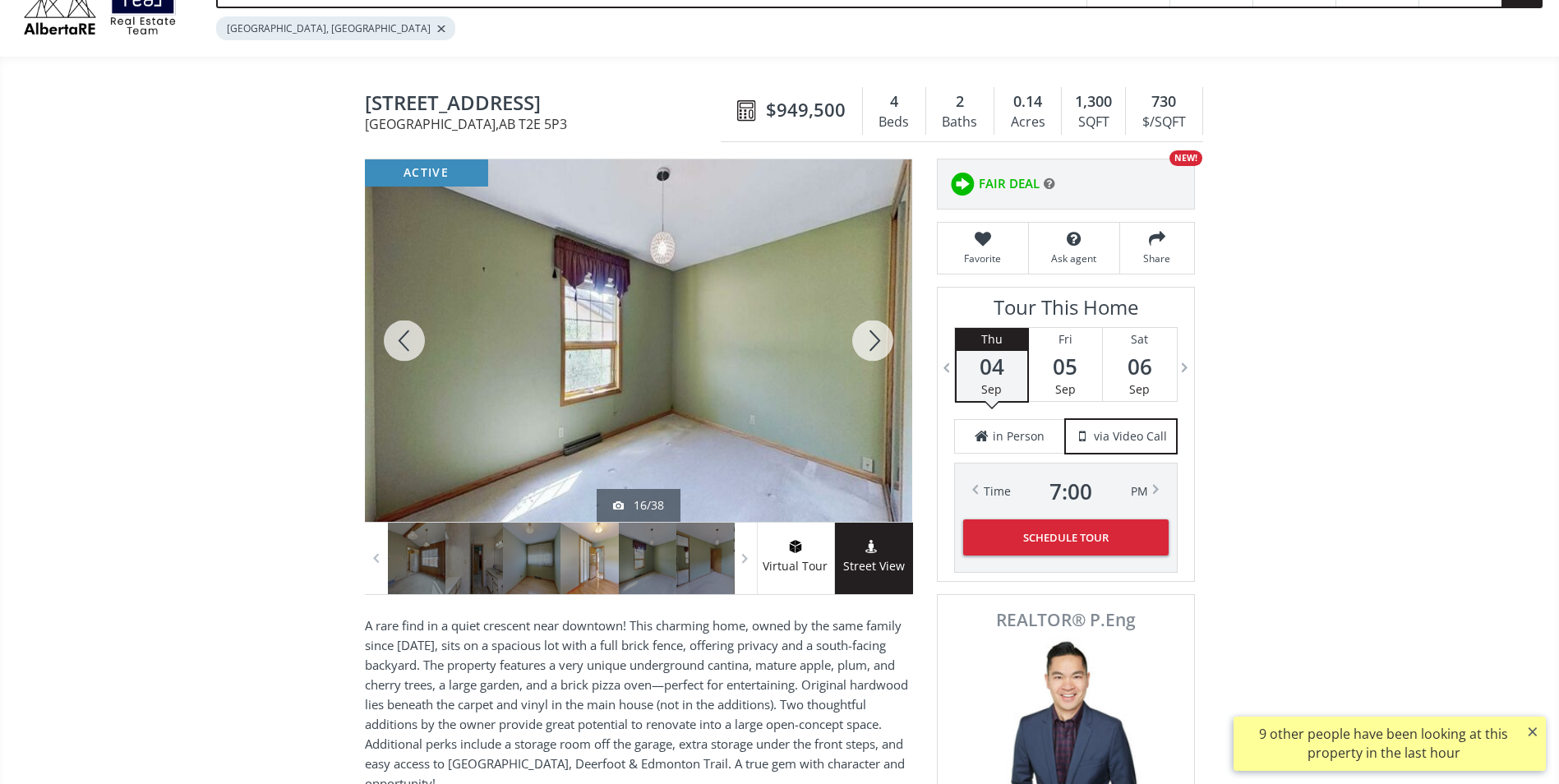
click at [882, 345] on div at bounding box center [873, 340] width 79 height 362
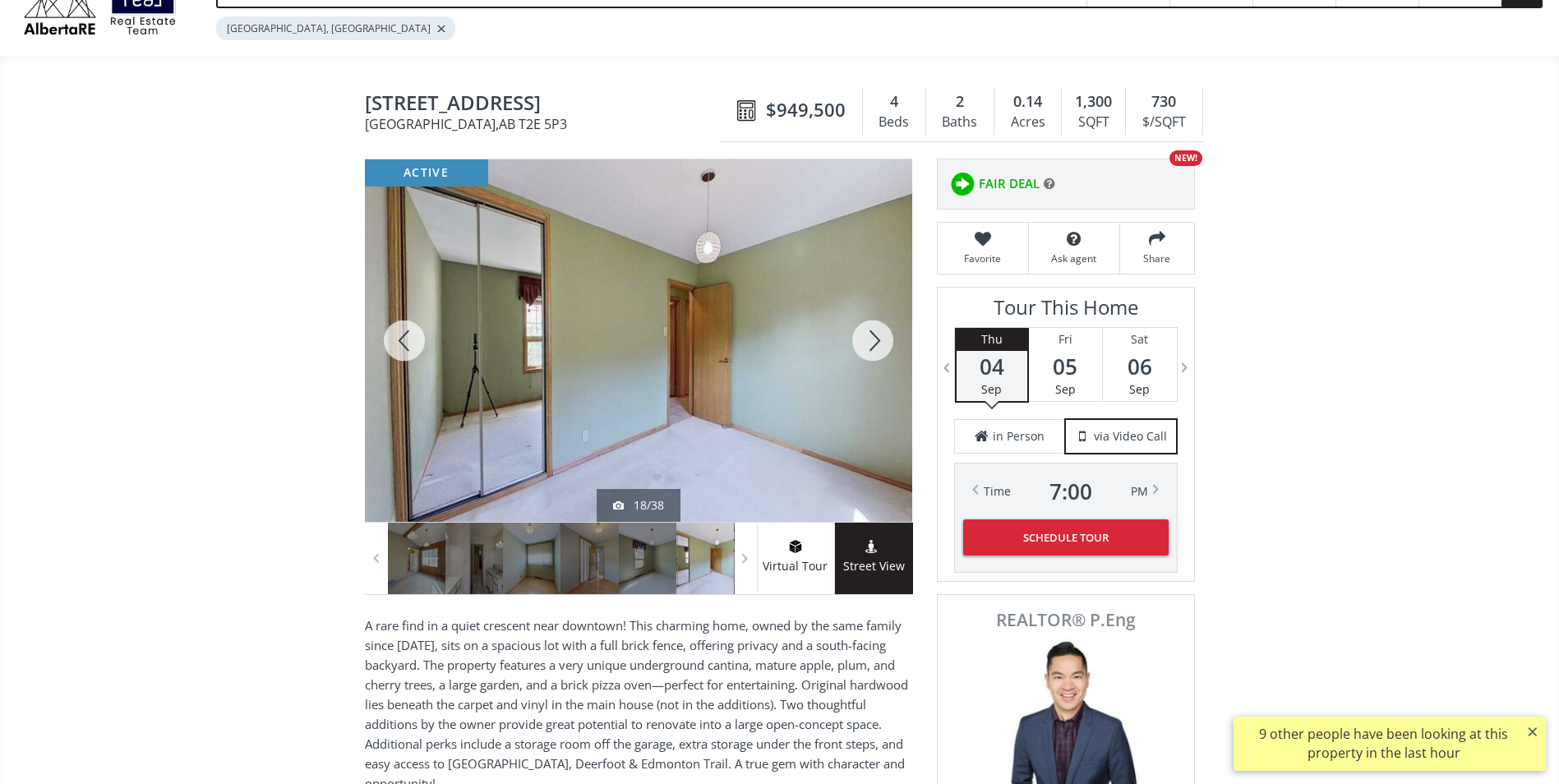
click at [882, 345] on div at bounding box center [873, 340] width 79 height 362
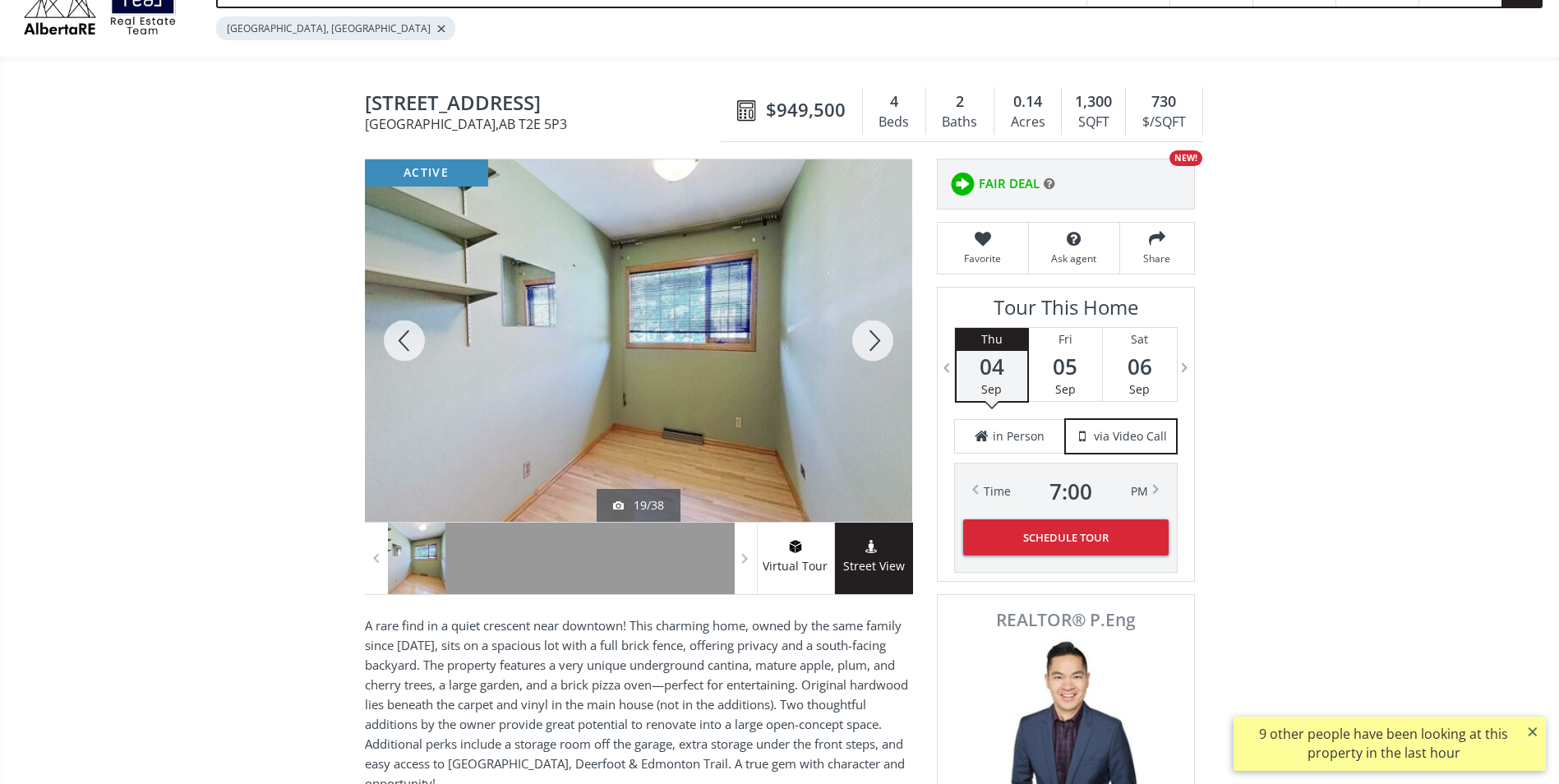
click at [882, 345] on div at bounding box center [873, 340] width 79 height 362
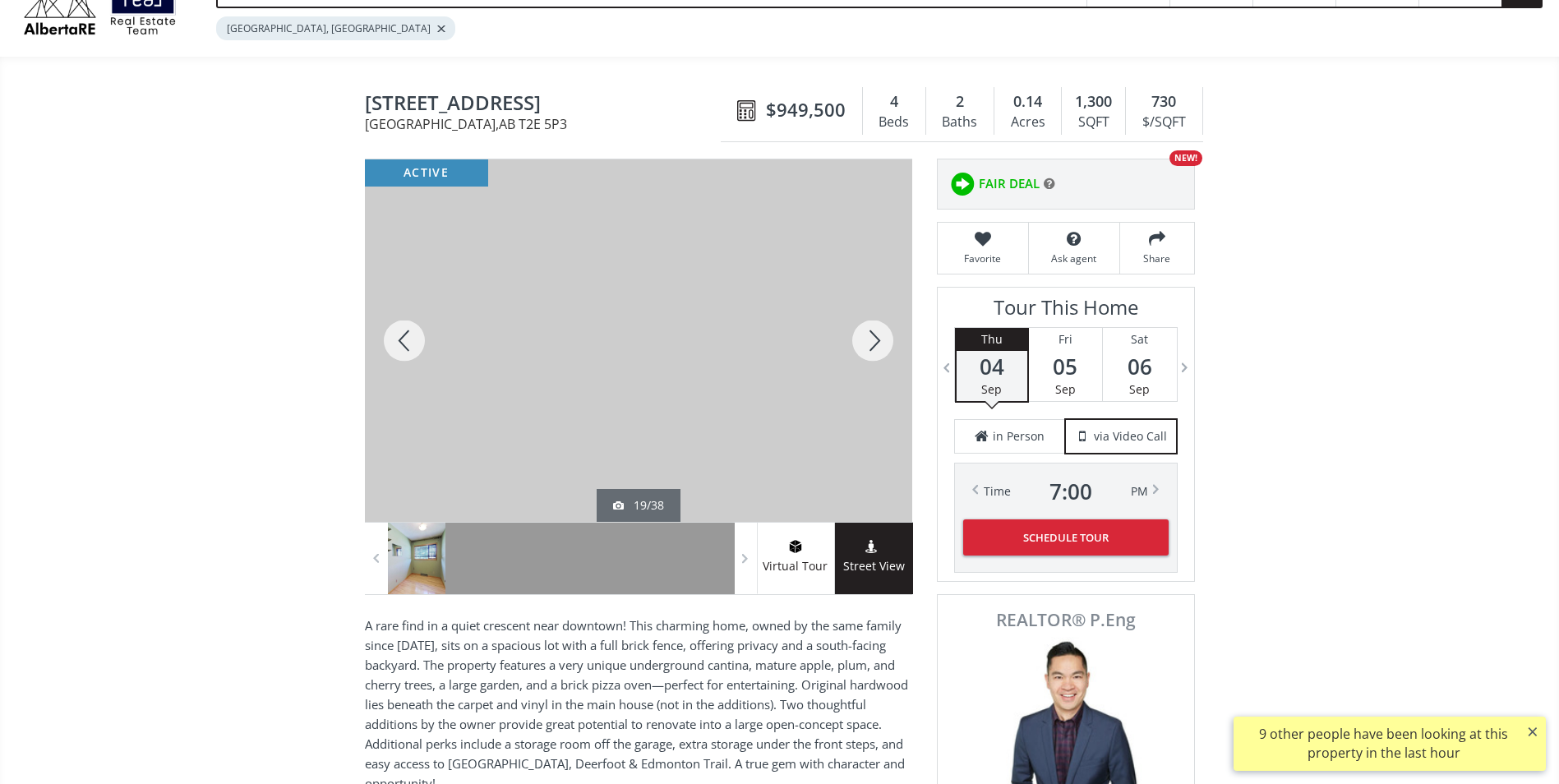
click at [882, 345] on div at bounding box center [873, 340] width 79 height 362
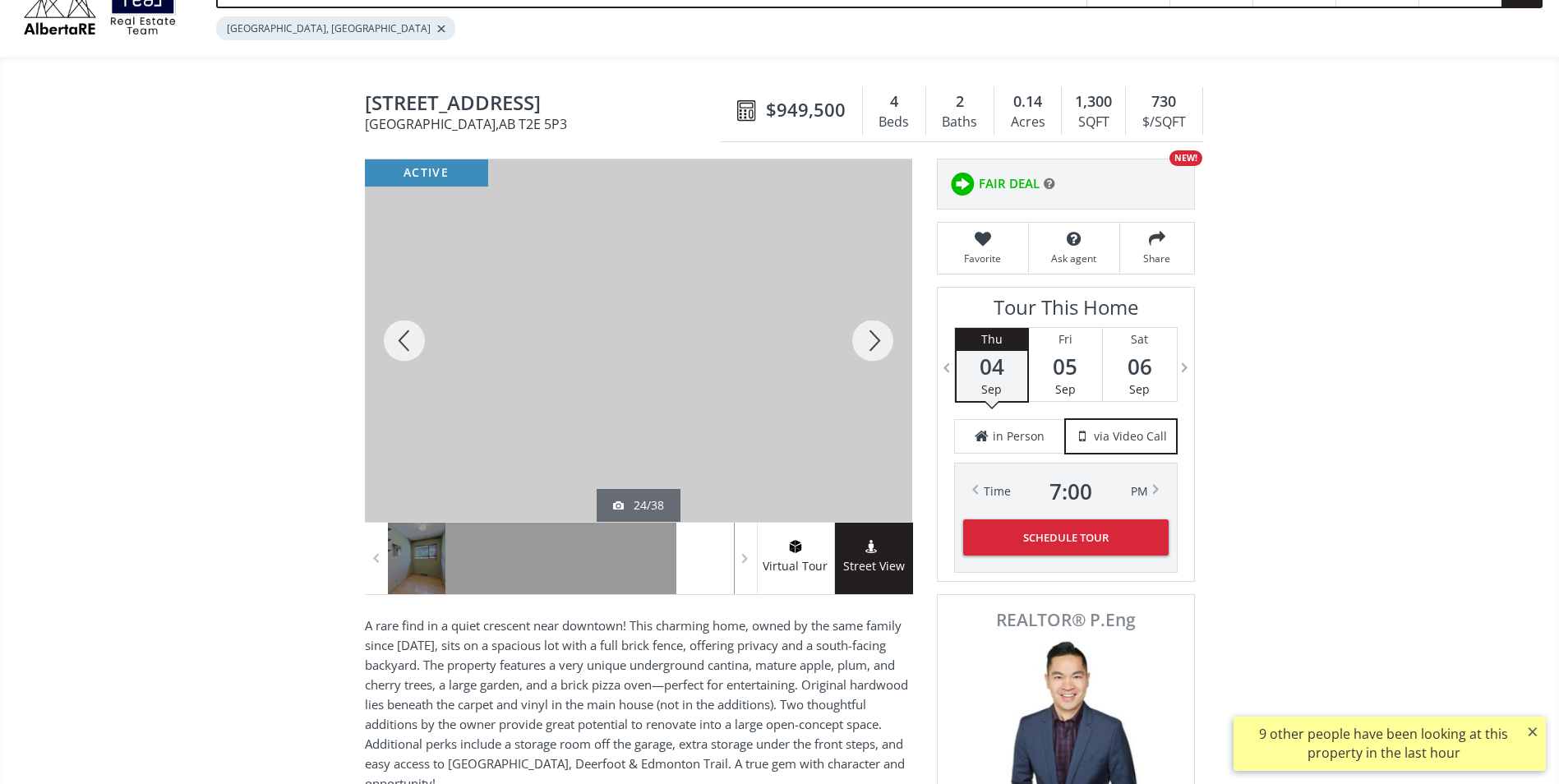
click at [882, 345] on div at bounding box center [873, 340] width 79 height 362
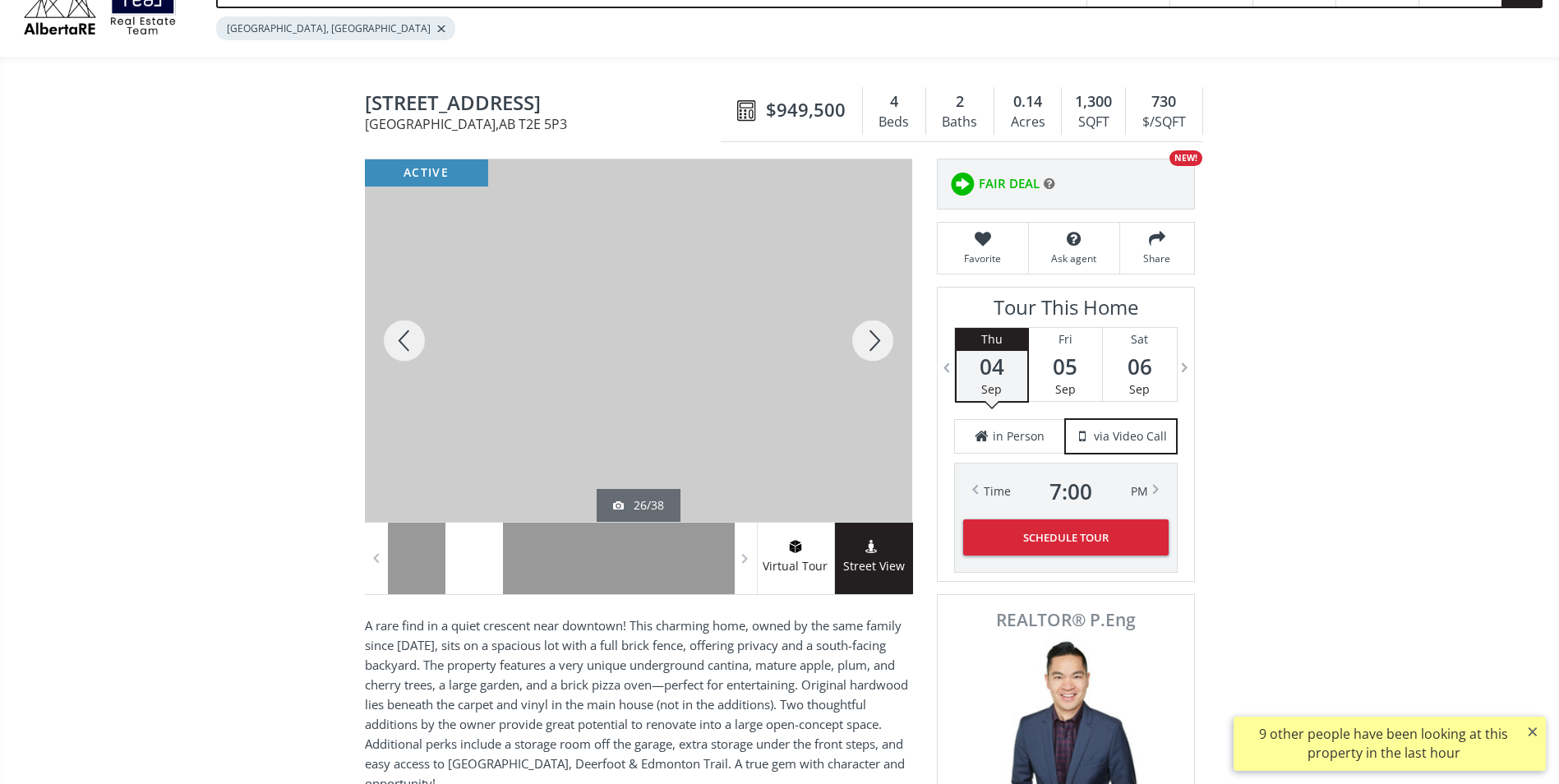
click at [882, 345] on div at bounding box center [873, 340] width 79 height 362
click at [883, 346] on div at bounding box center [873, 340] width 79 height 362
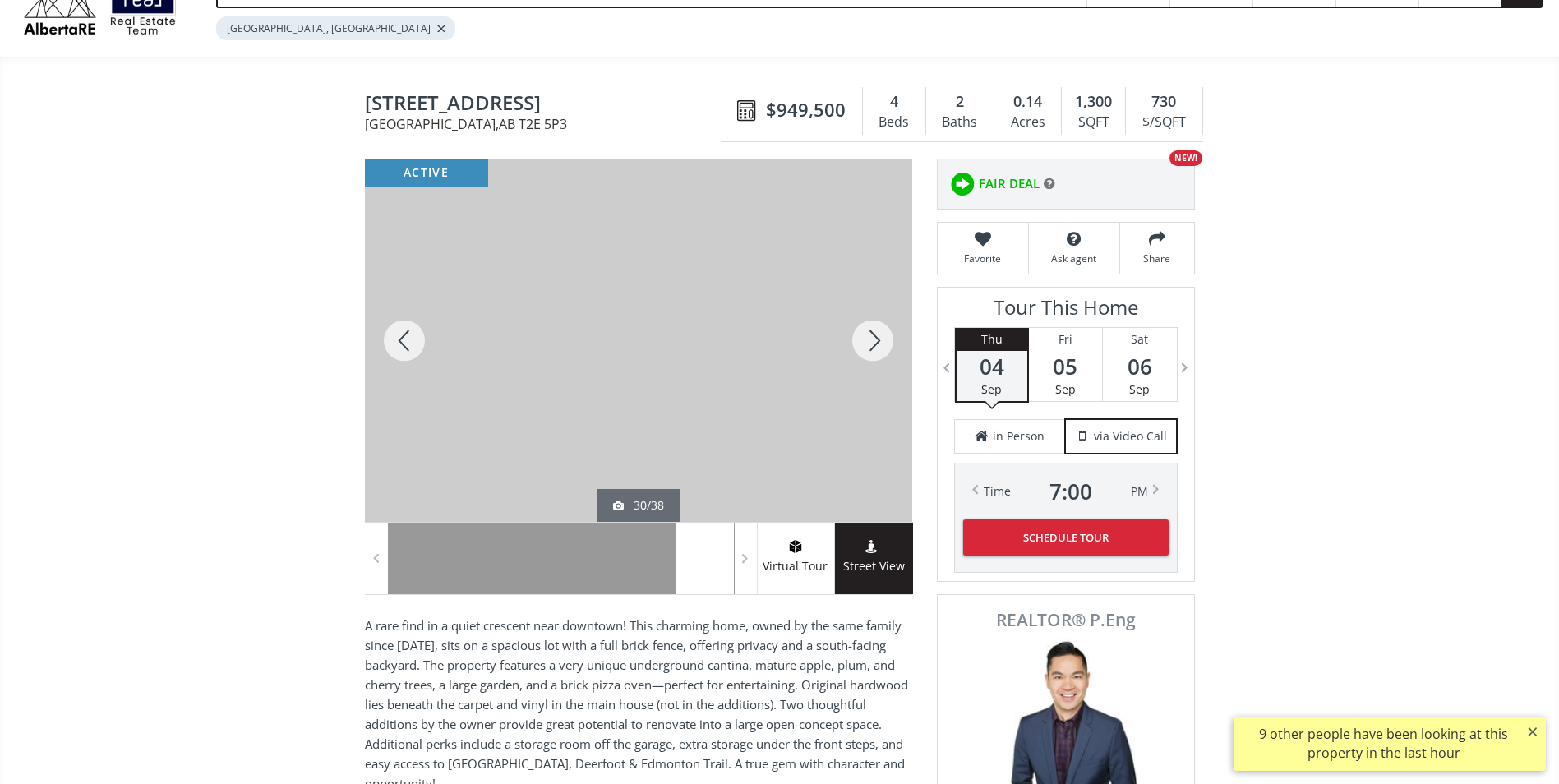
click at [883, 346] on div at bounding box center [873, 340] width 79 height 362
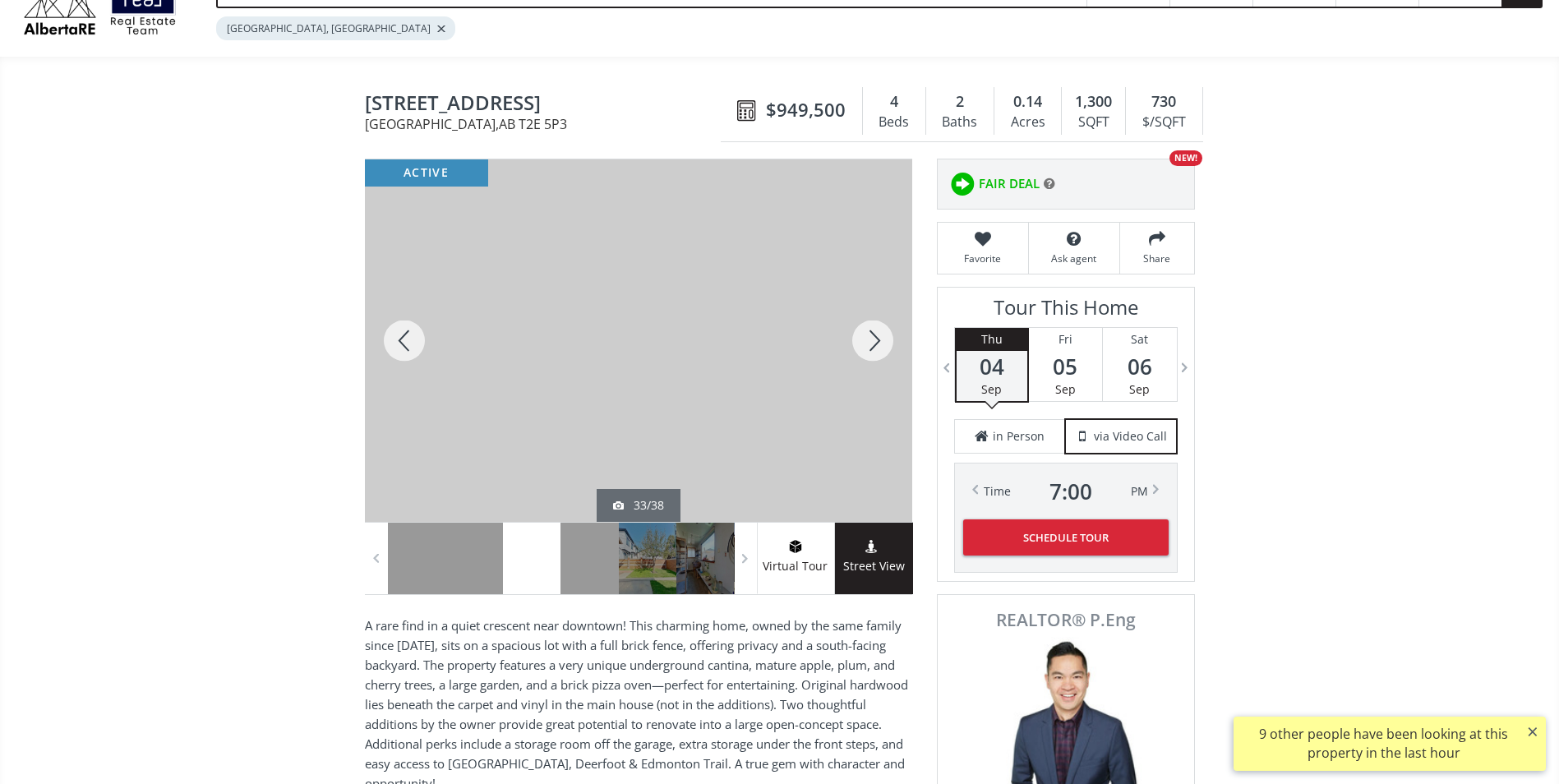
click at [883, 346] on div at bounding box center [873, 340] width 79 height 362
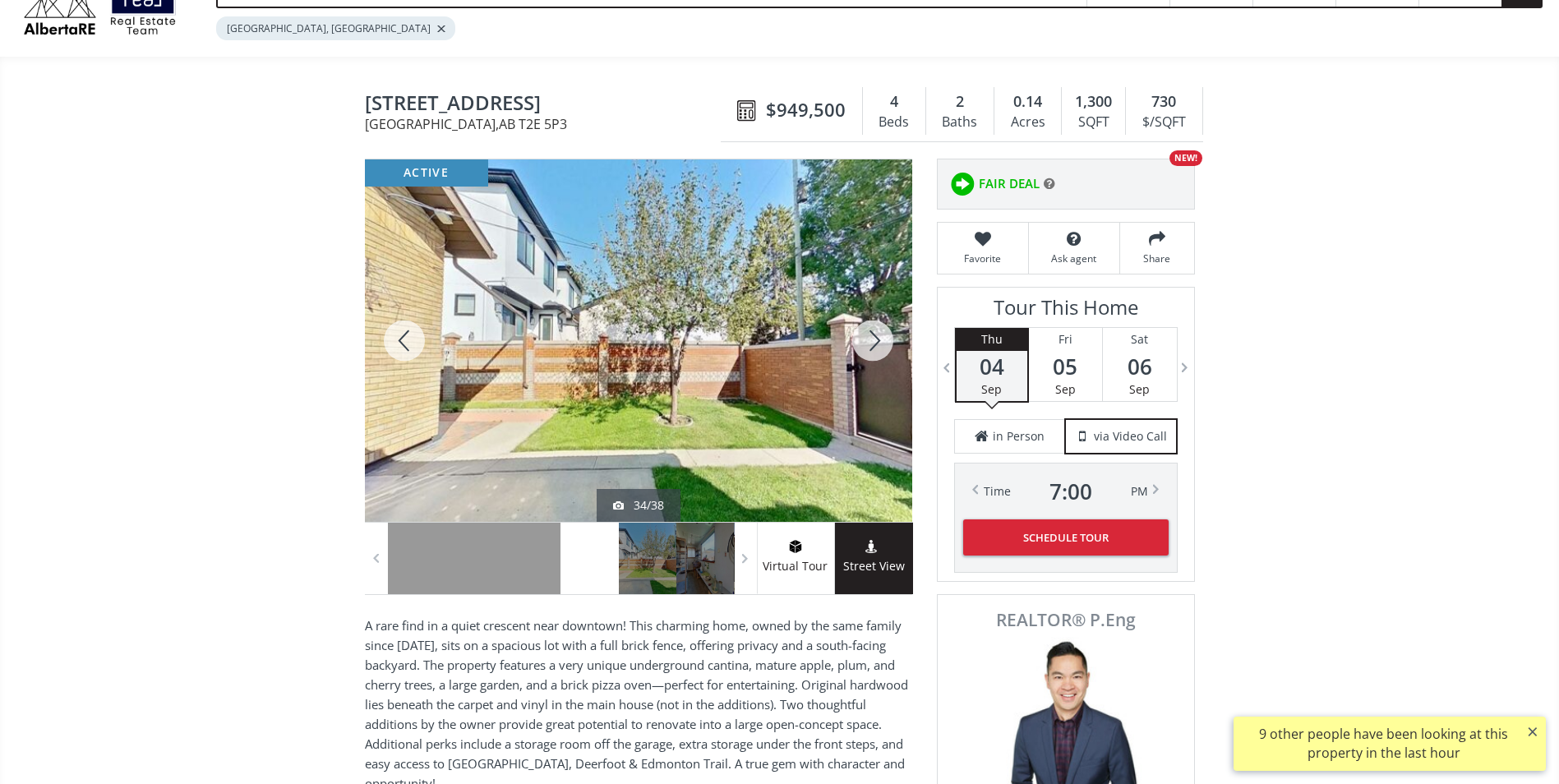
click at [883, 346] on div at bounding box center [873, 340] width 79 height 362
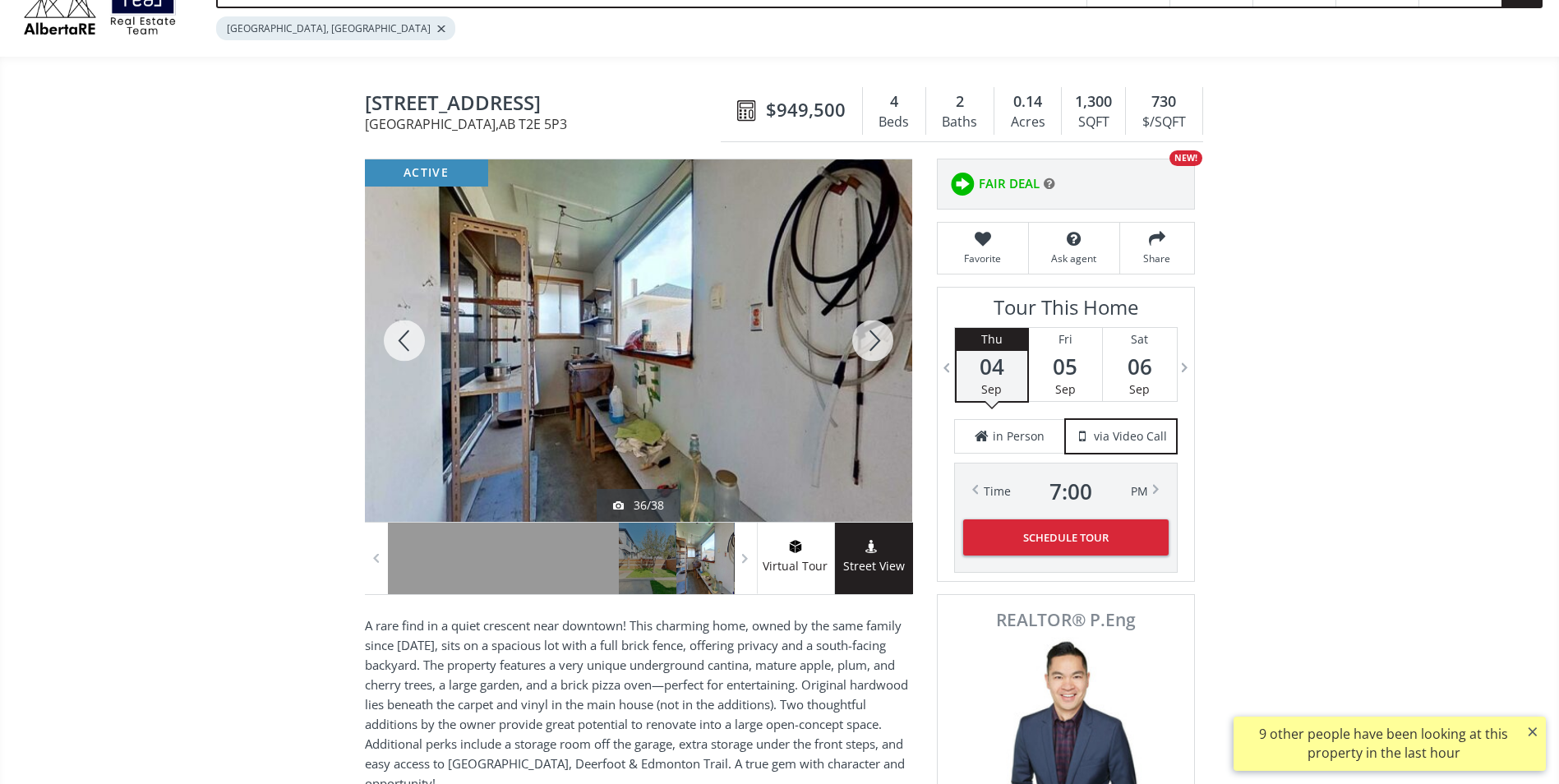
click at [883, 346] on div at bounding box center [873, 340] width 79 height 362
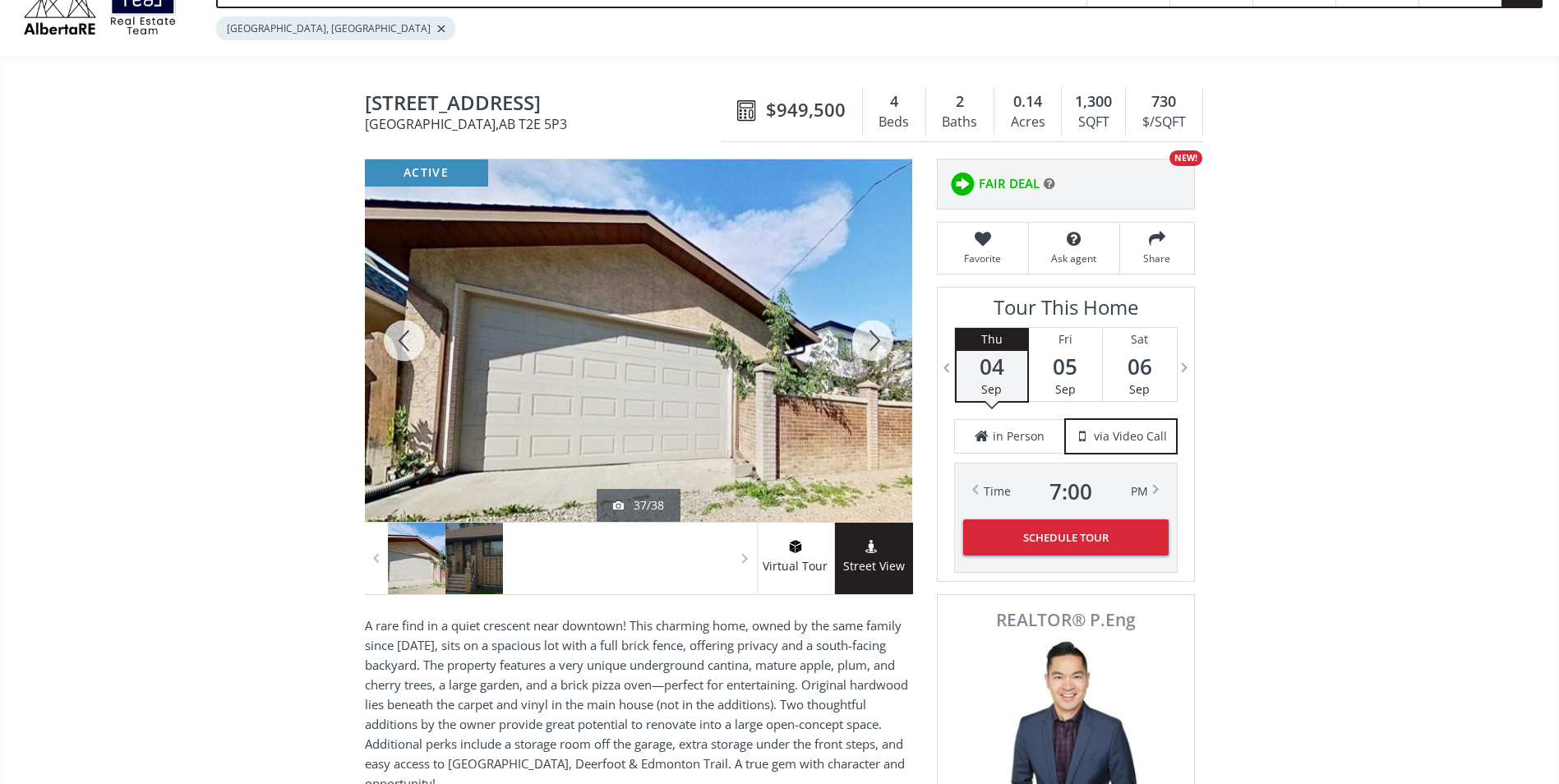
click at [883, 346] on div at bounding box center [873, 340] width 79 height 362
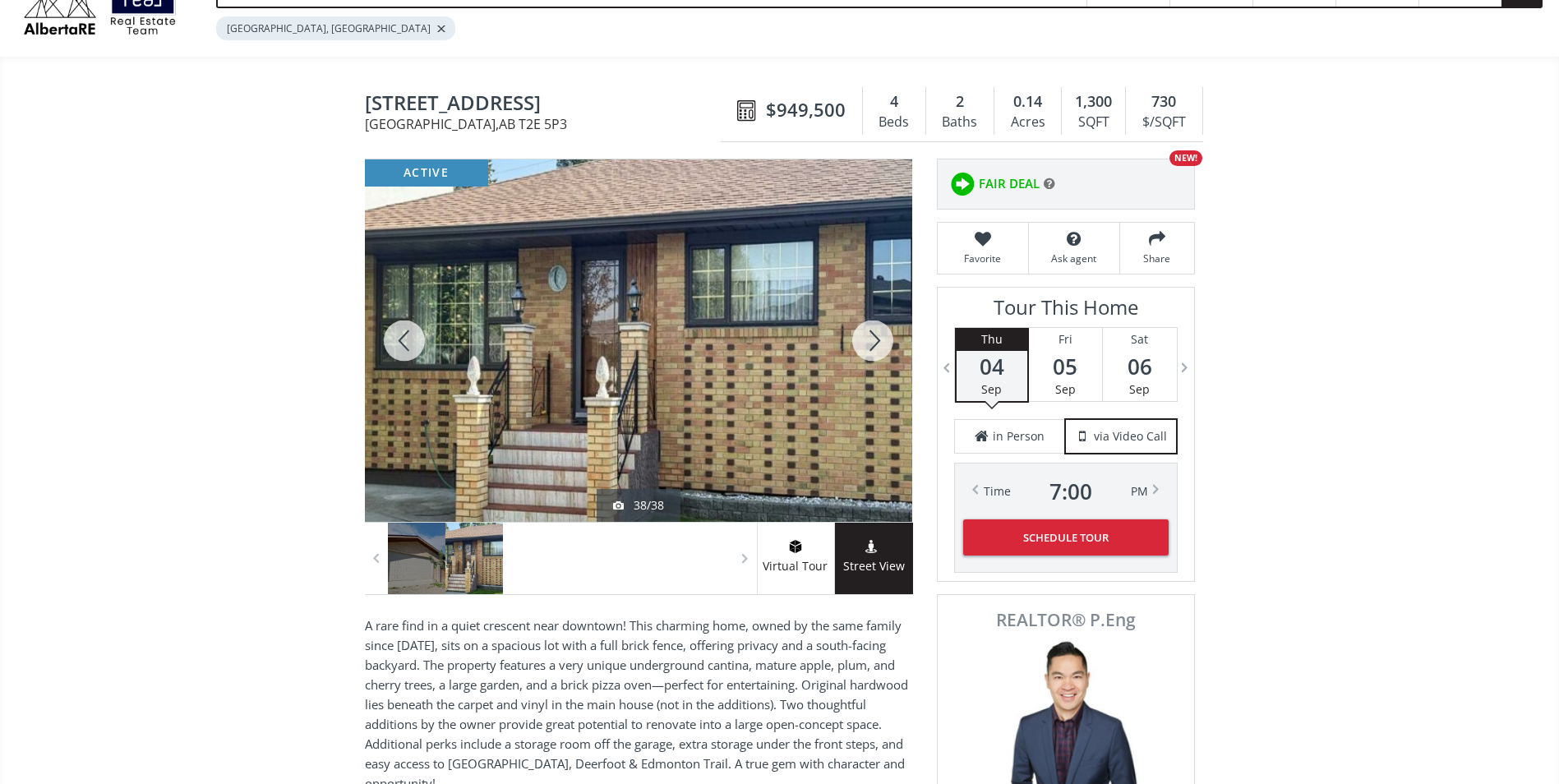
click at [883, 346] on div at bounding box center [873, 340] width 79 height 362
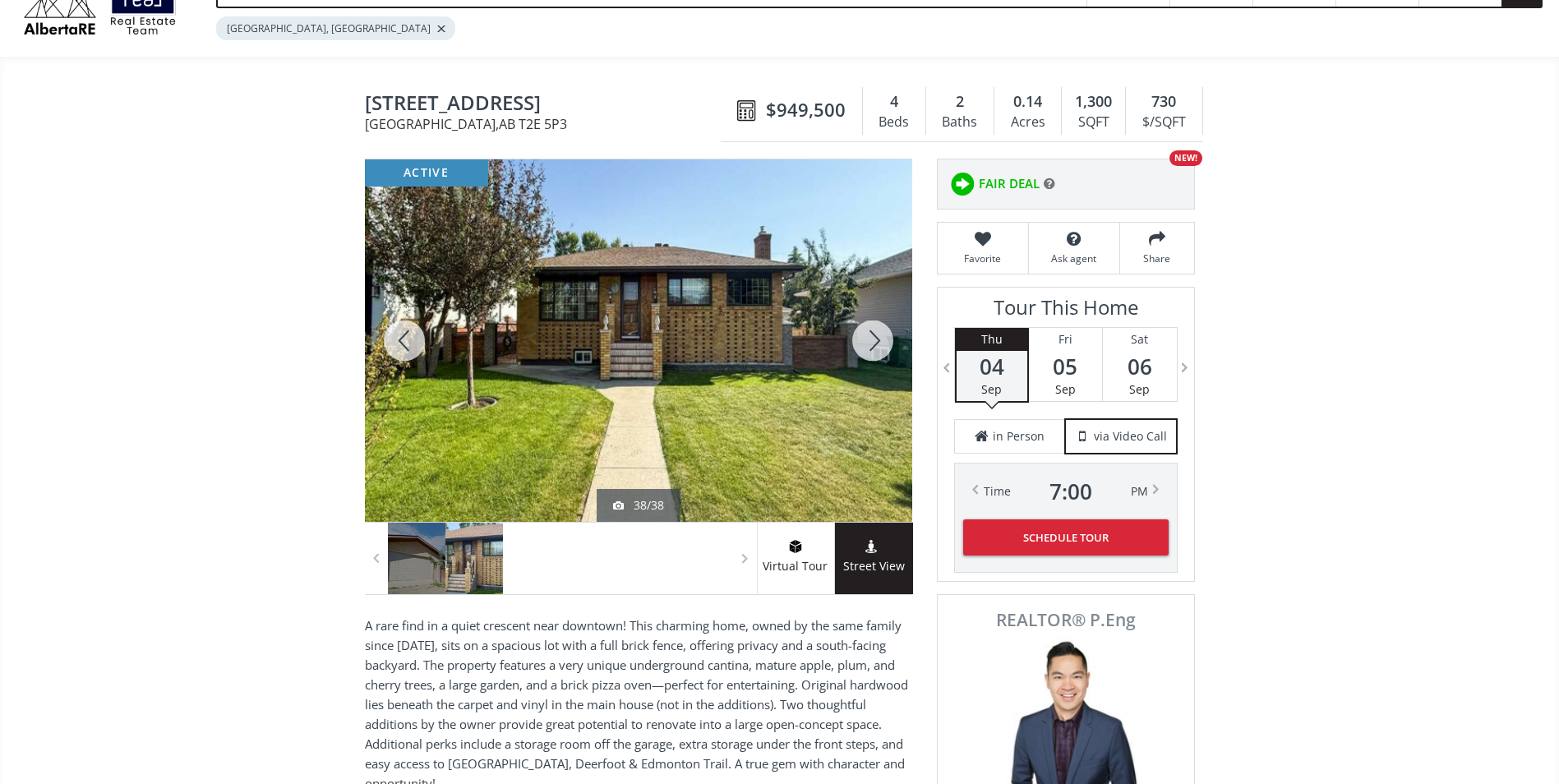
click at [883, 346] on div at bounding box center [873, 340] width 79 height 362
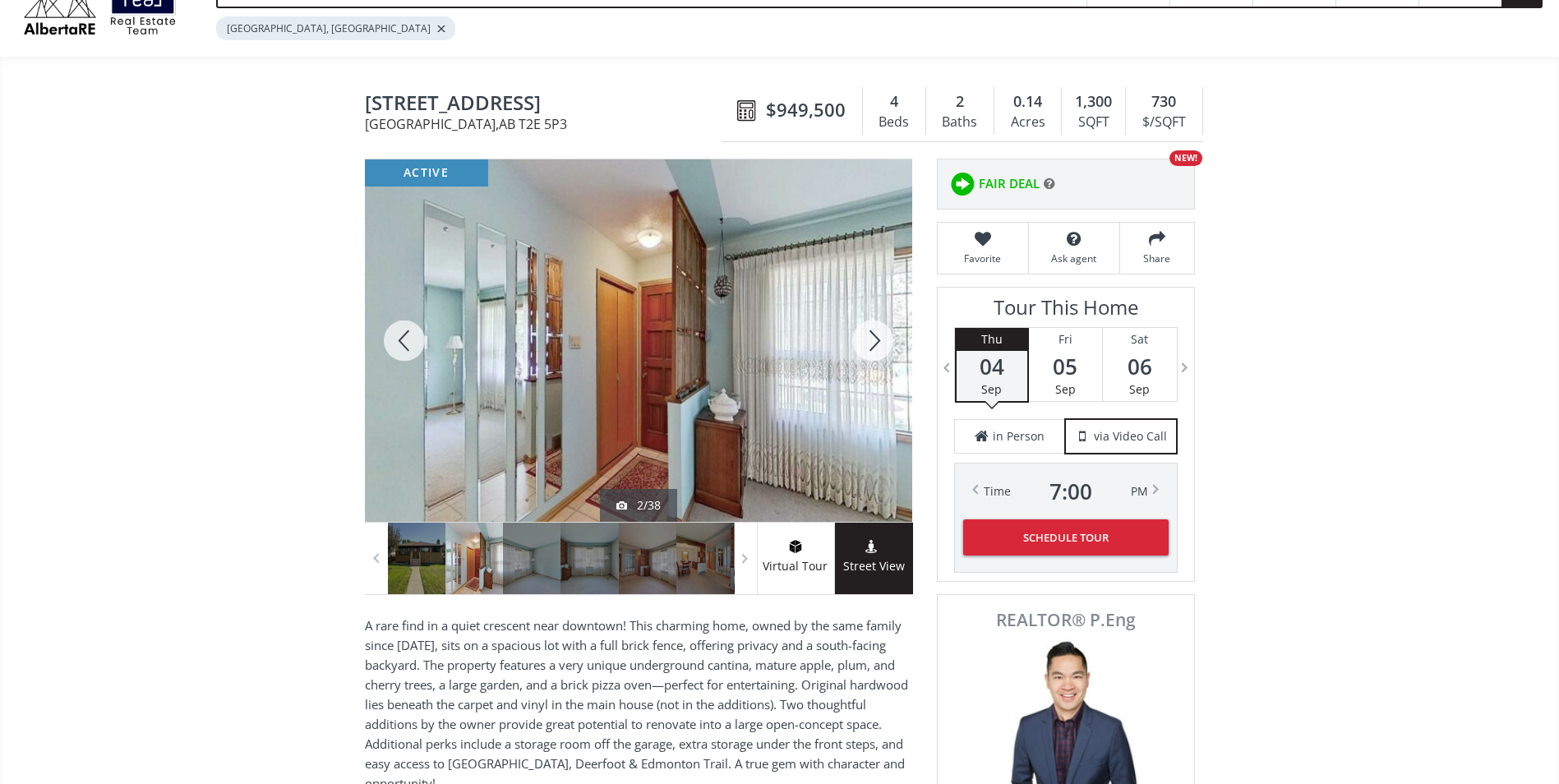
click at [883, 346] on div at bounding box center [873, 340] width 79 height 362
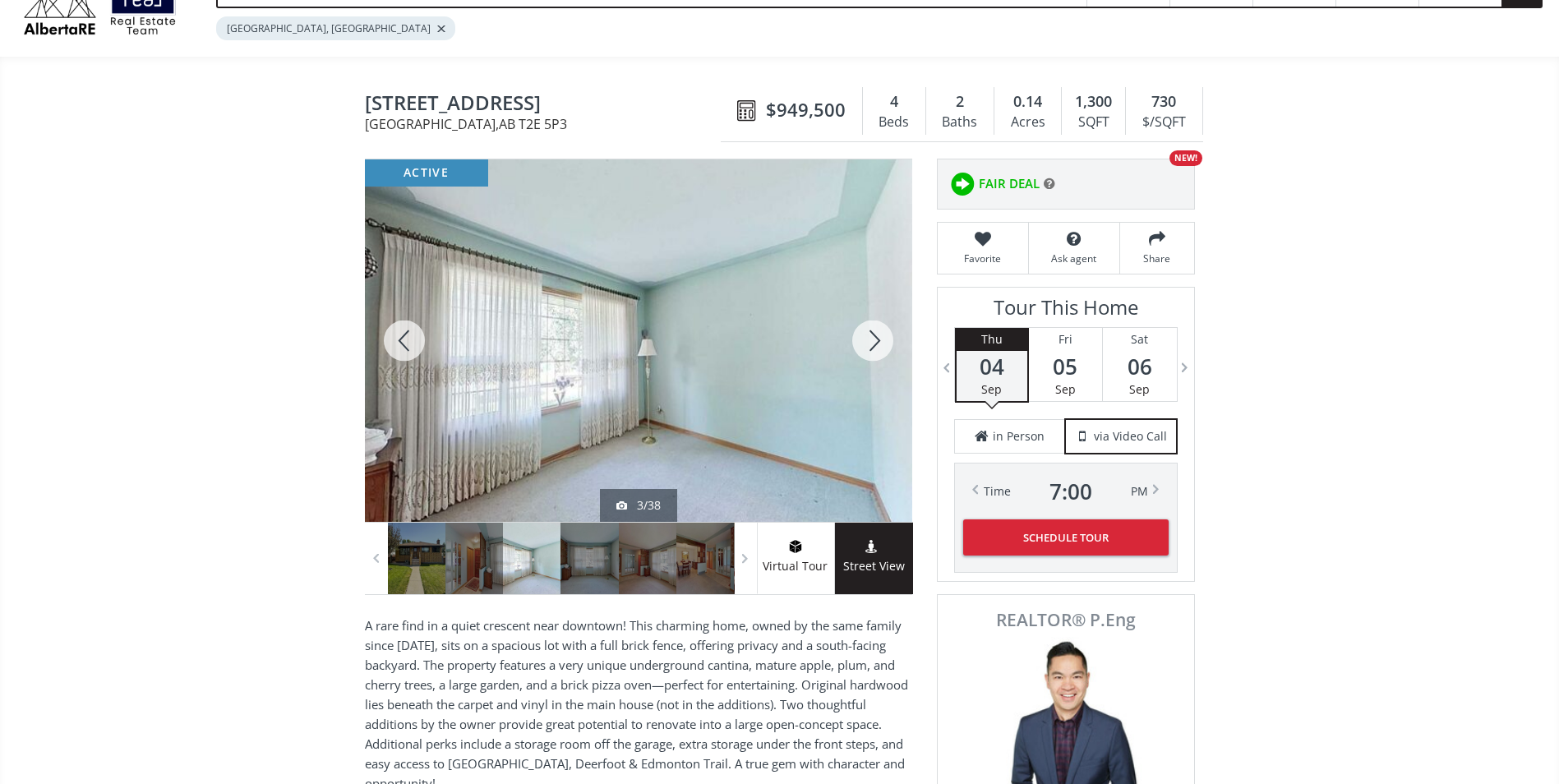
click at [883, 346] on div at bounding box center [873, 340] width 79 height 362
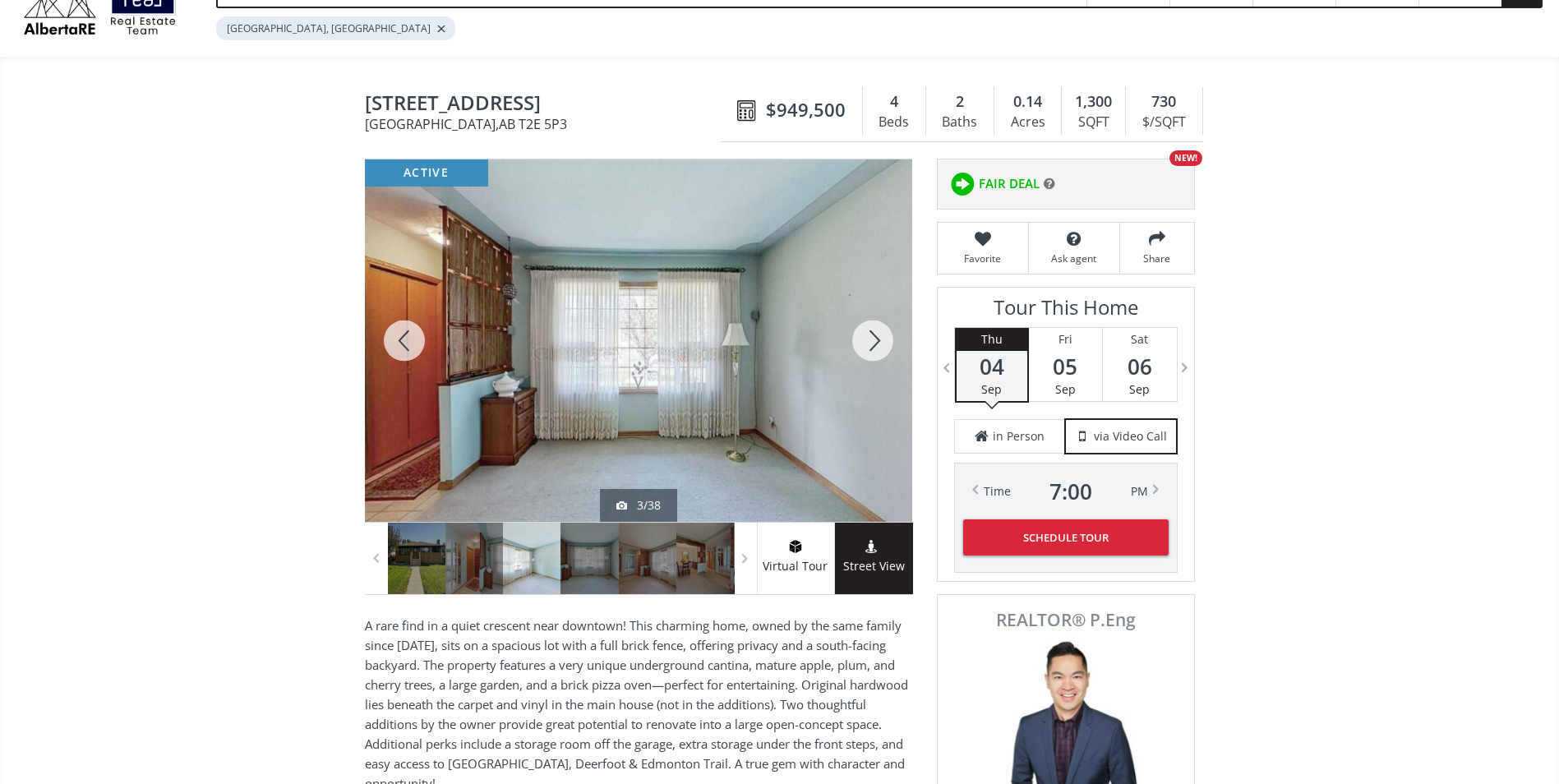
click at [883, 346] on div at bounding box center [873, 340] width 79 height 362
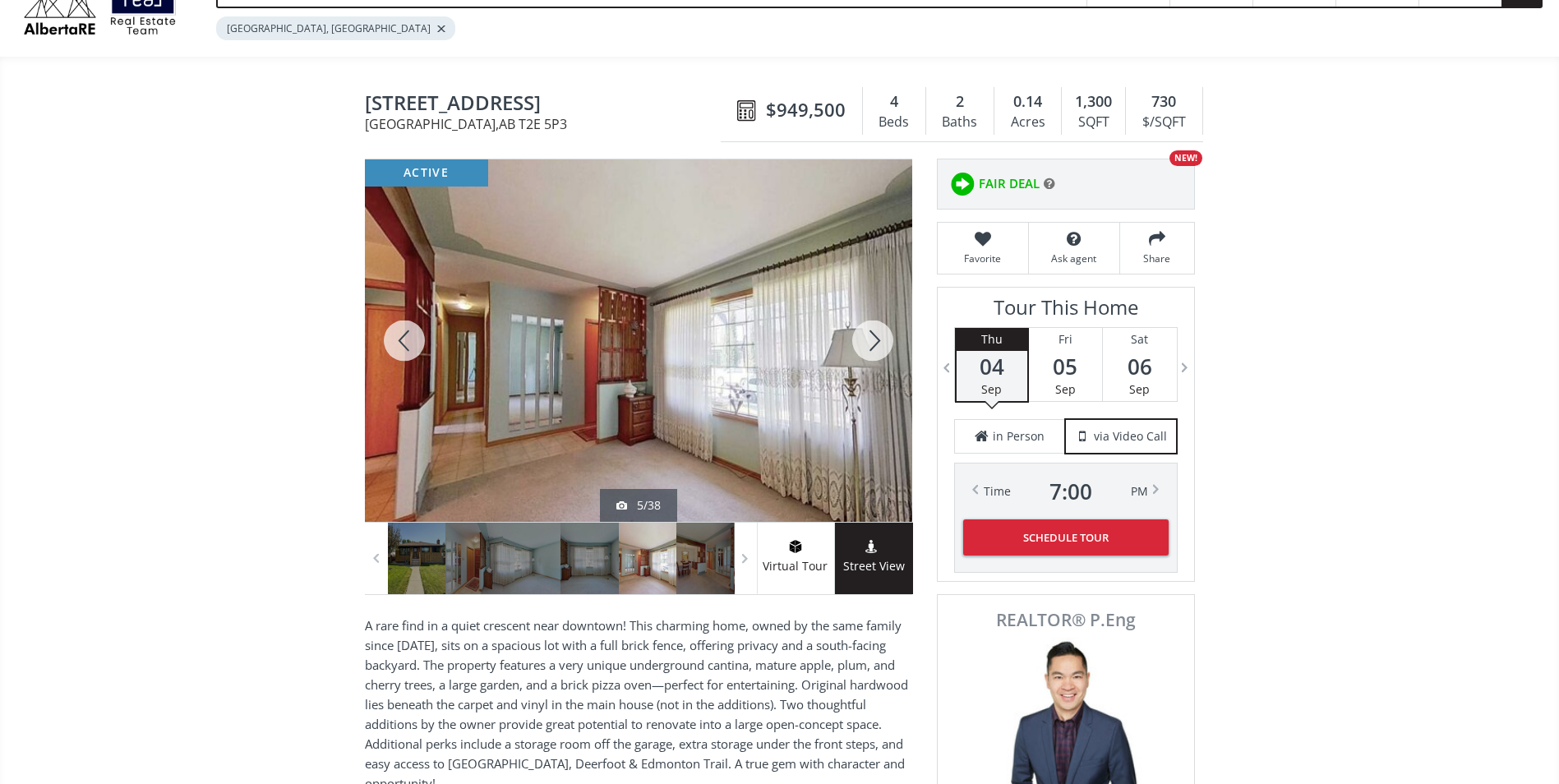
click at [883, 346] on div at bounding box center [873, 340] width 79 height 362
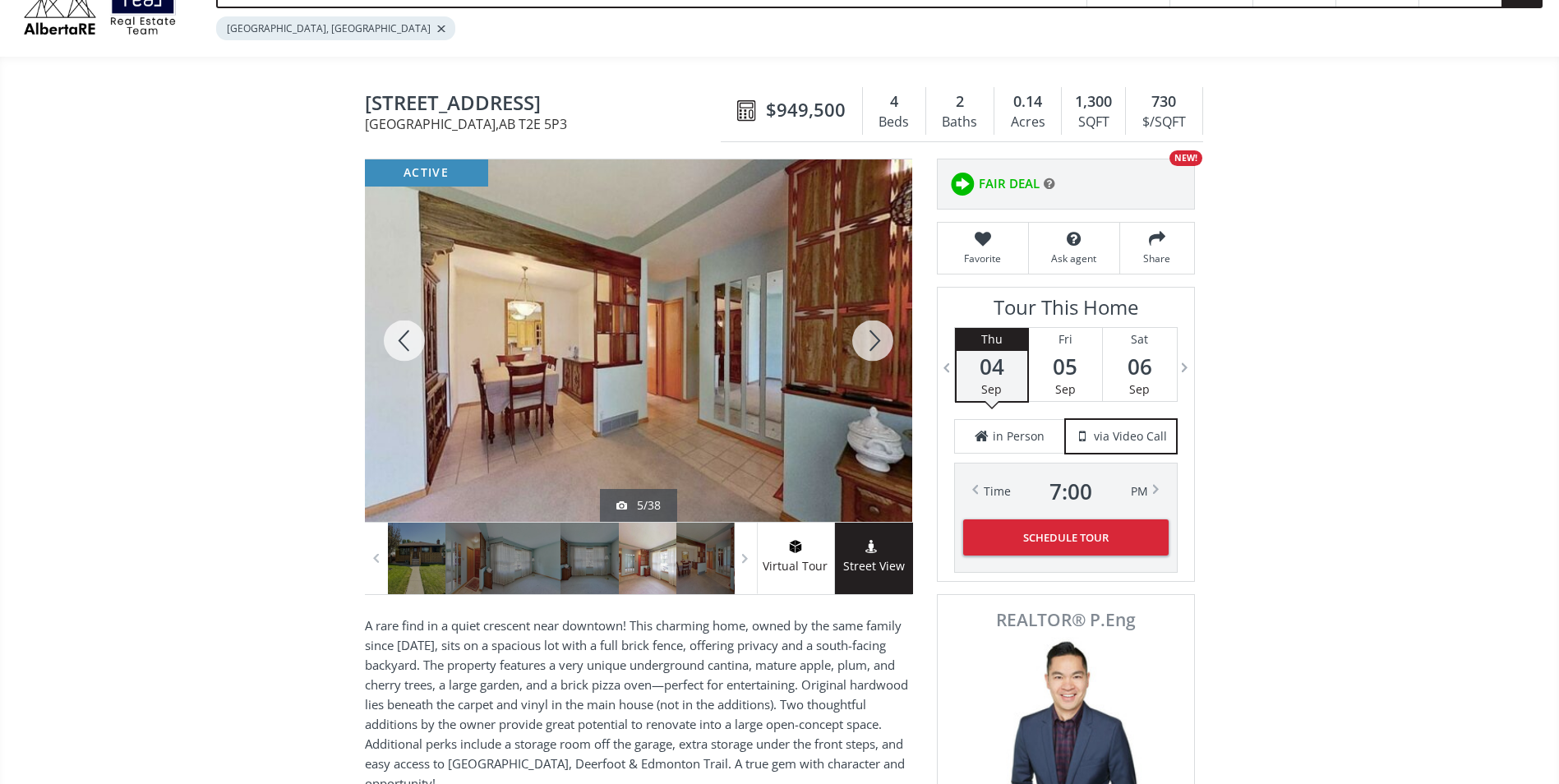
click at [883, 346] on div at bounding box center [873, 340] width 79 height 362
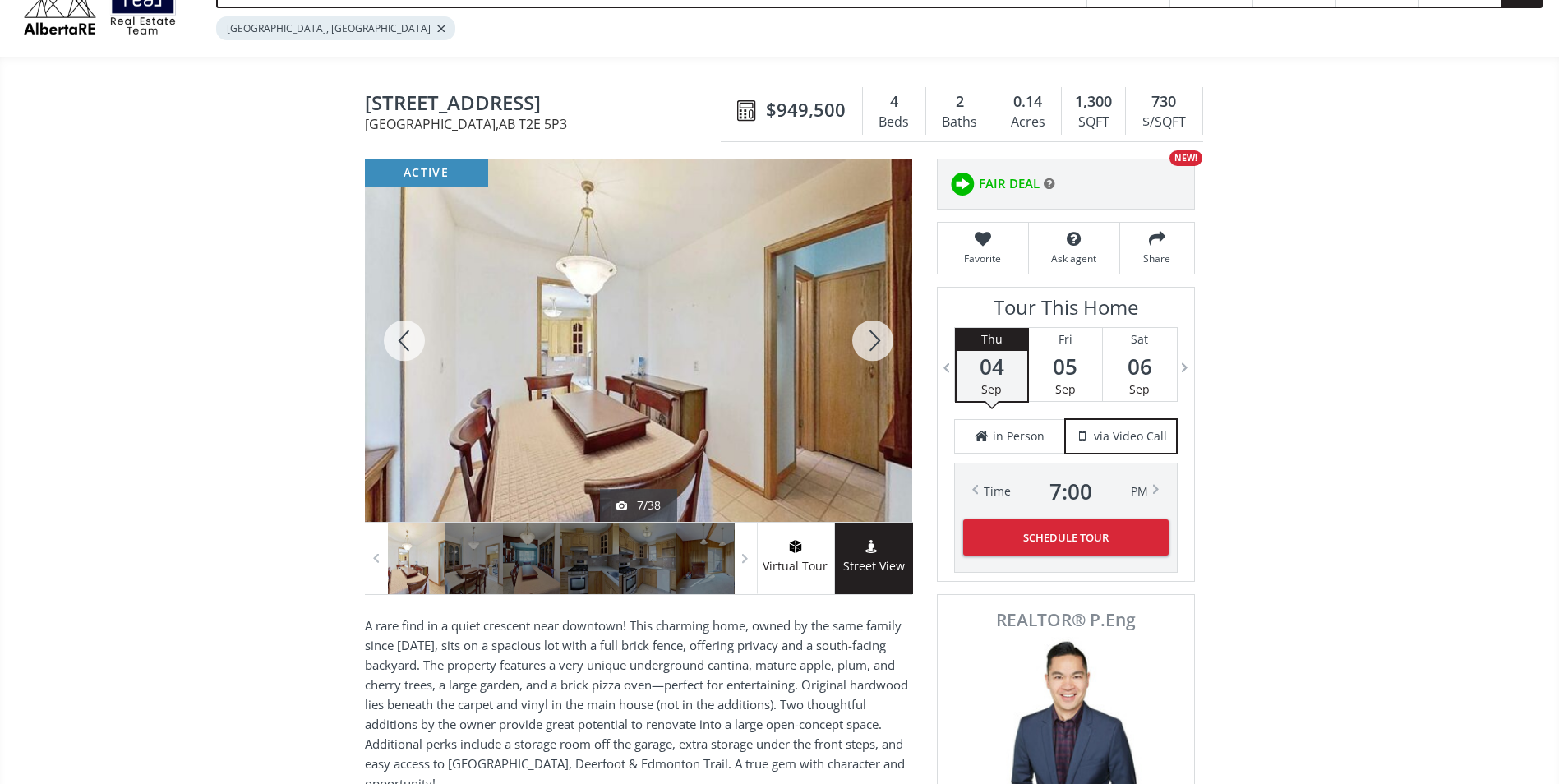
click at [883, 346] on div at bounding box center [873, 340] width 79 height 362
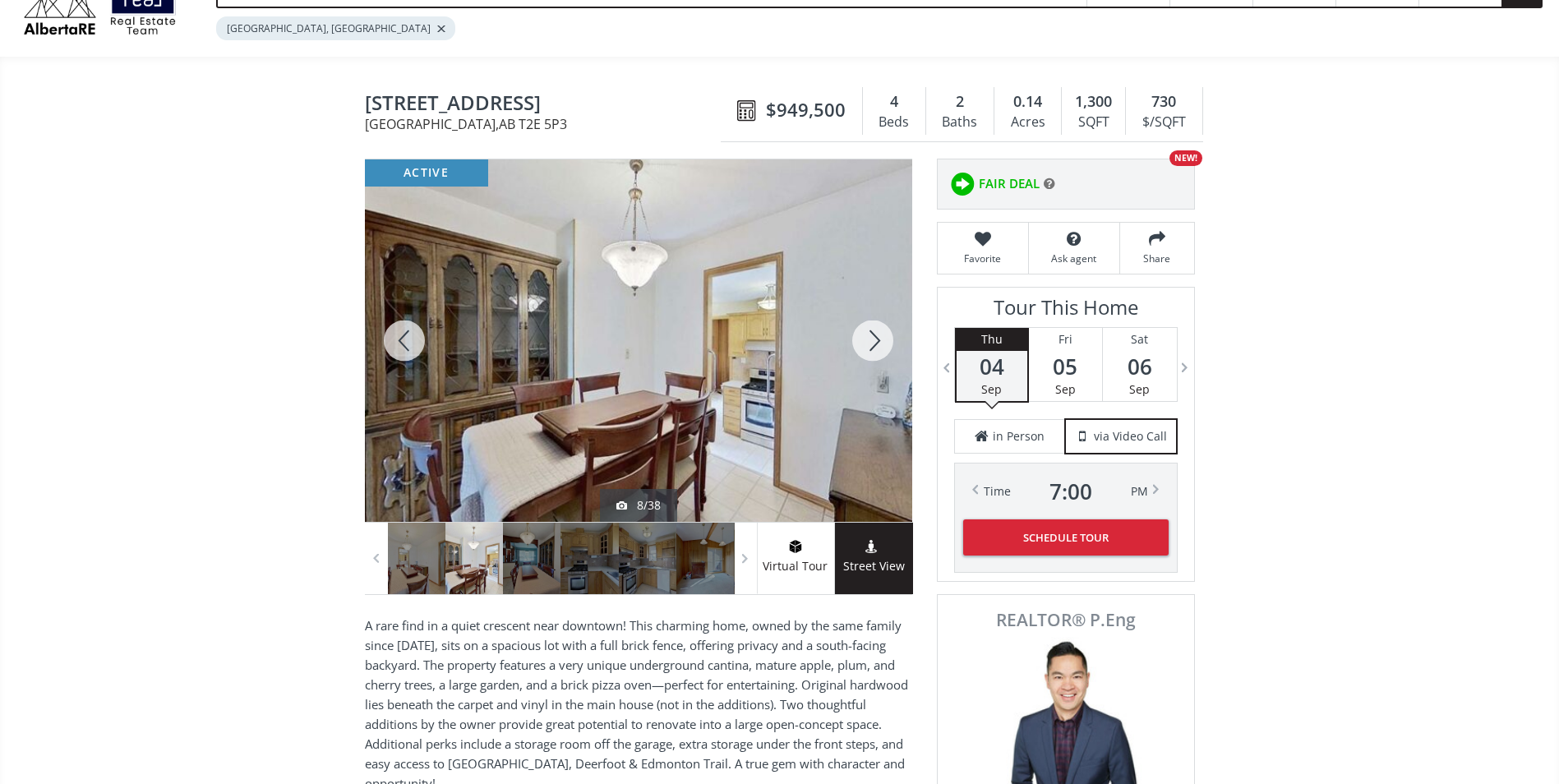
click at [883, 346] on div at bounding box center [873, 340] width 79 height 362
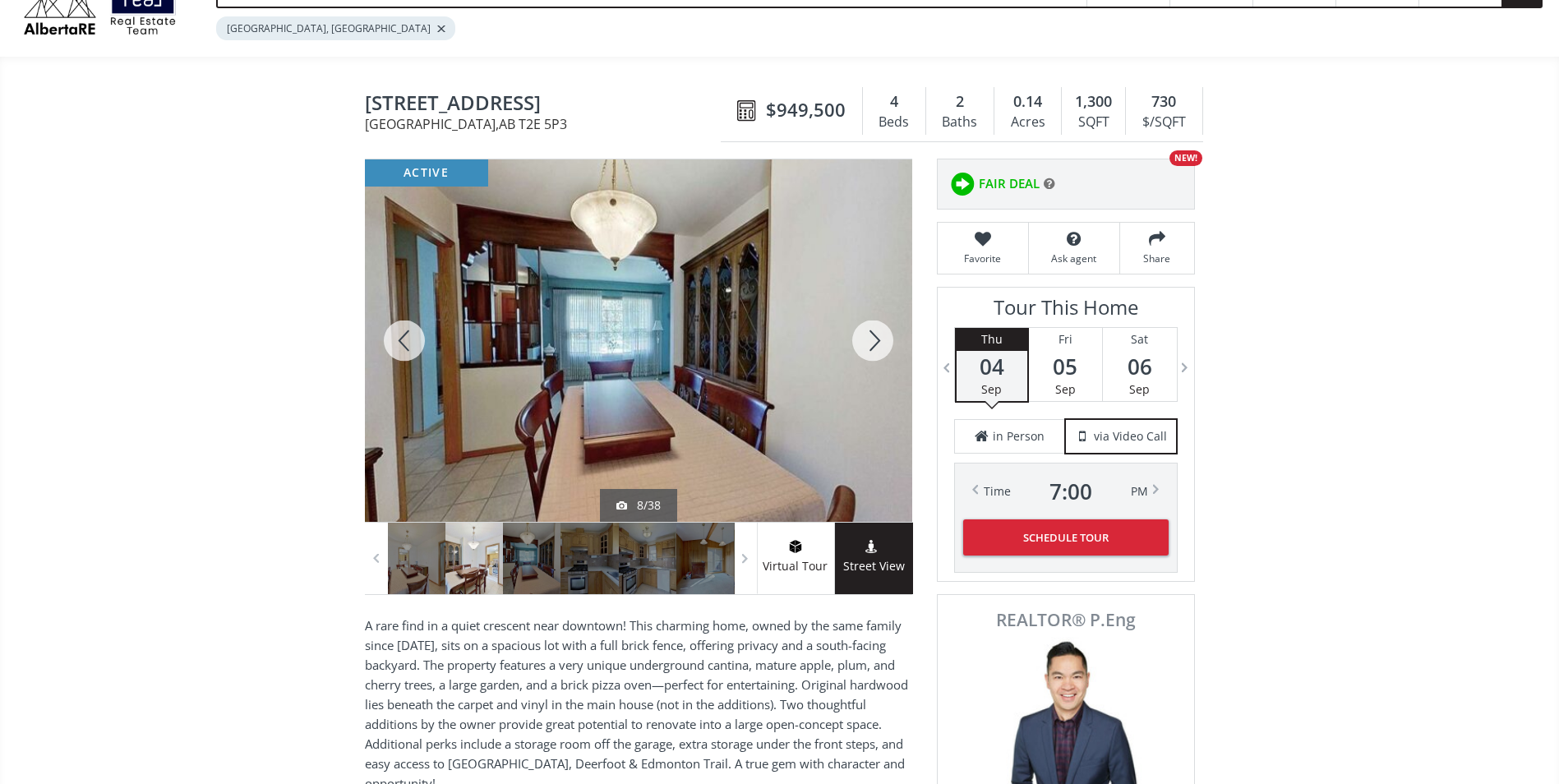
click at [883, 346] on div at bounding box center [873, 340] width 79 height 362
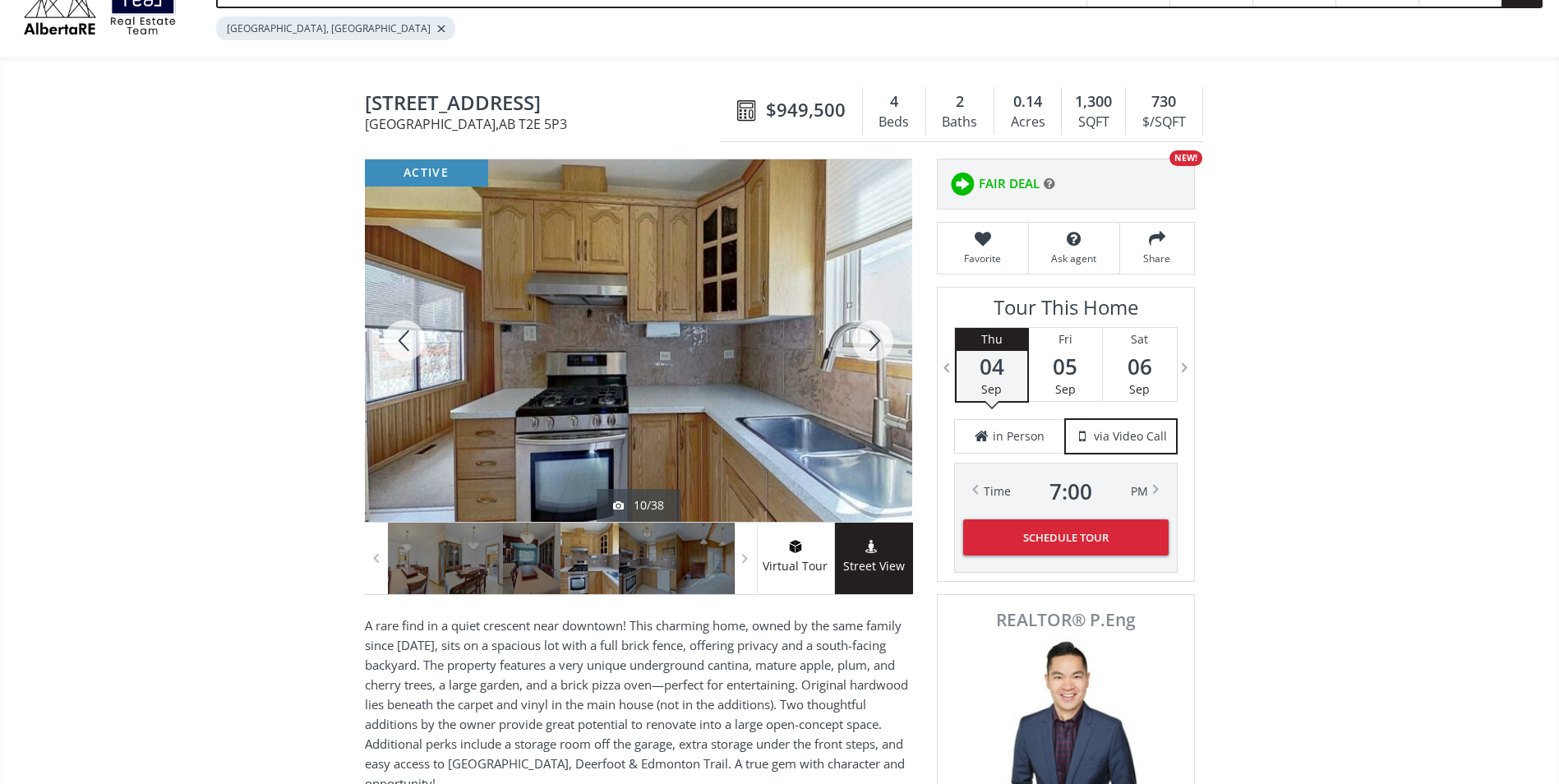
click at [883, 346] on div at bounding box center [873, 340] width 79 height 362
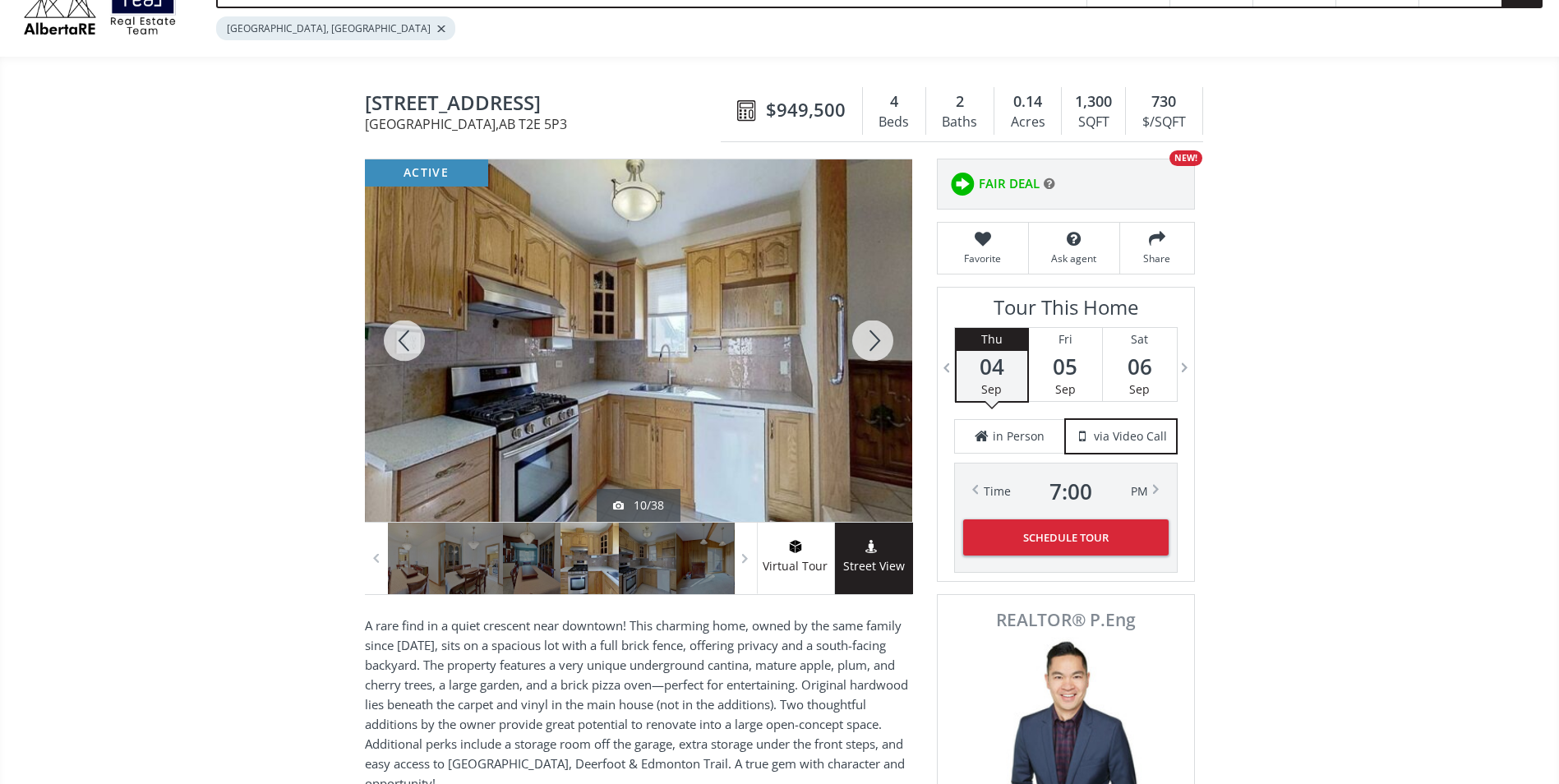
click at [883, 346] on div at bounding box center [873, 340] width 79 height 362
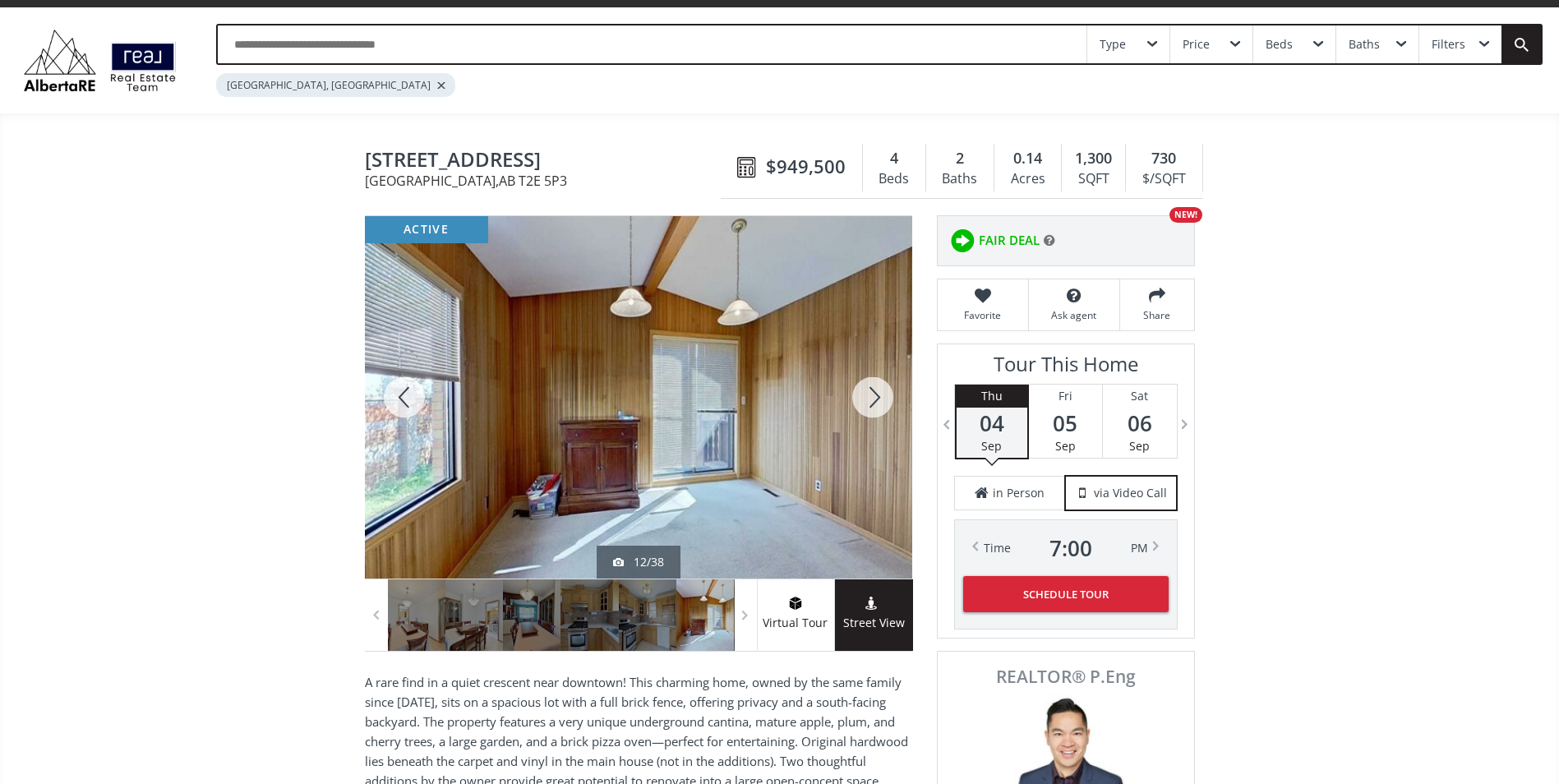
scroll to position [0, 0]
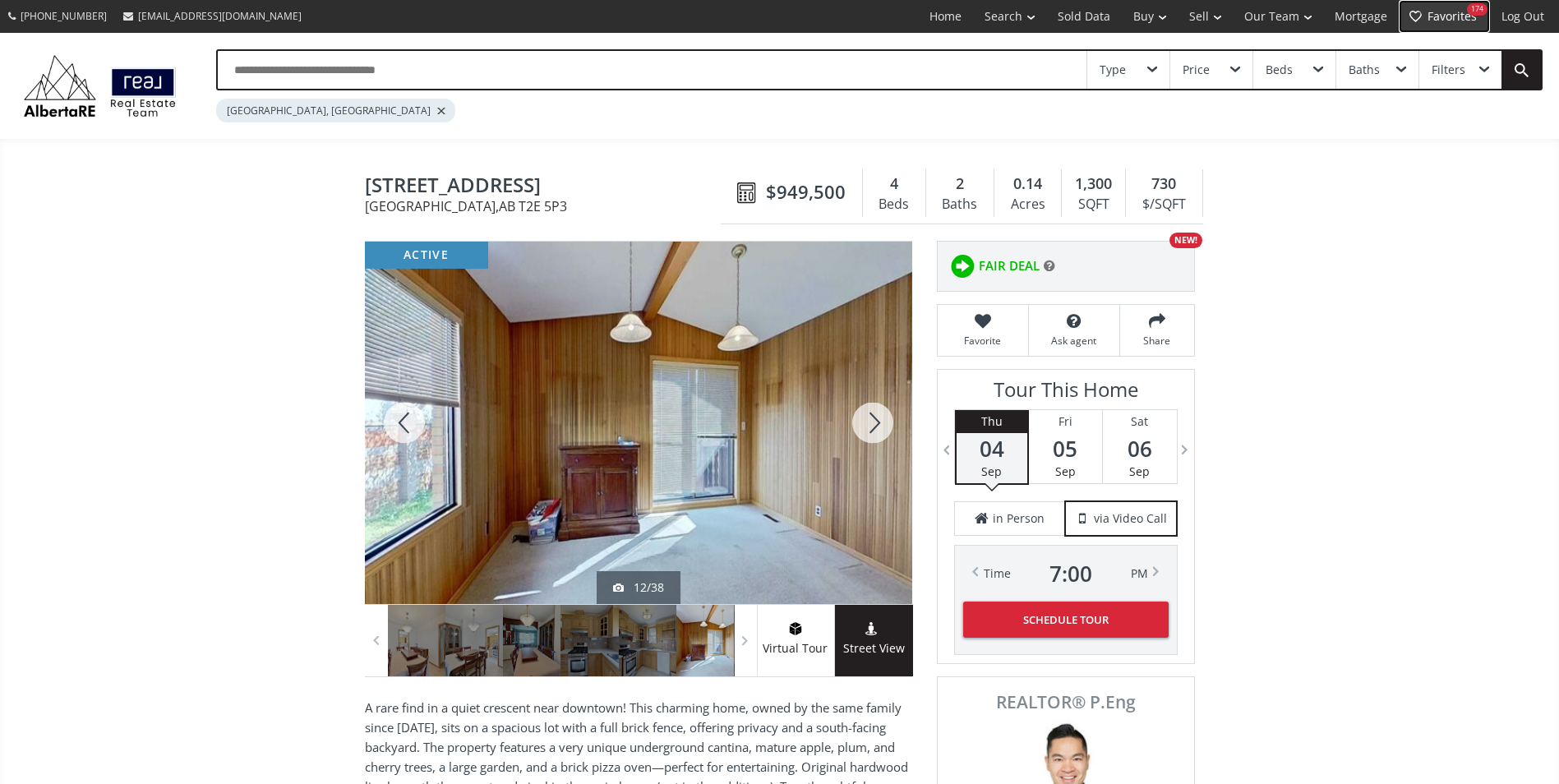
click at [1446, 24] on link "Favorites 174" at bounding box center [1444, 16] width 91 height 32
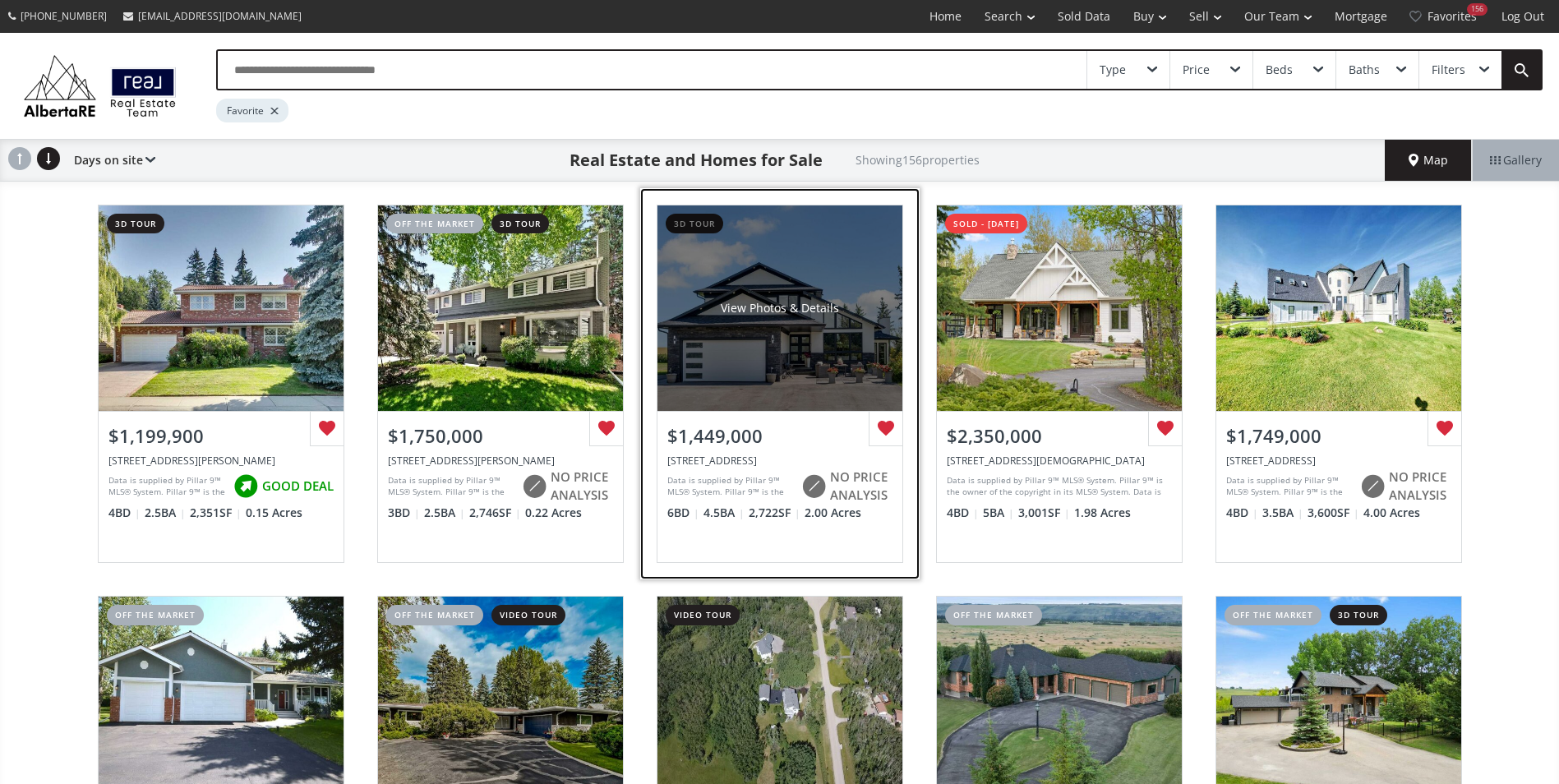
click at [800, 299] on div "View Photos & Details" at bounding box center [780, 307] width 244 height 205
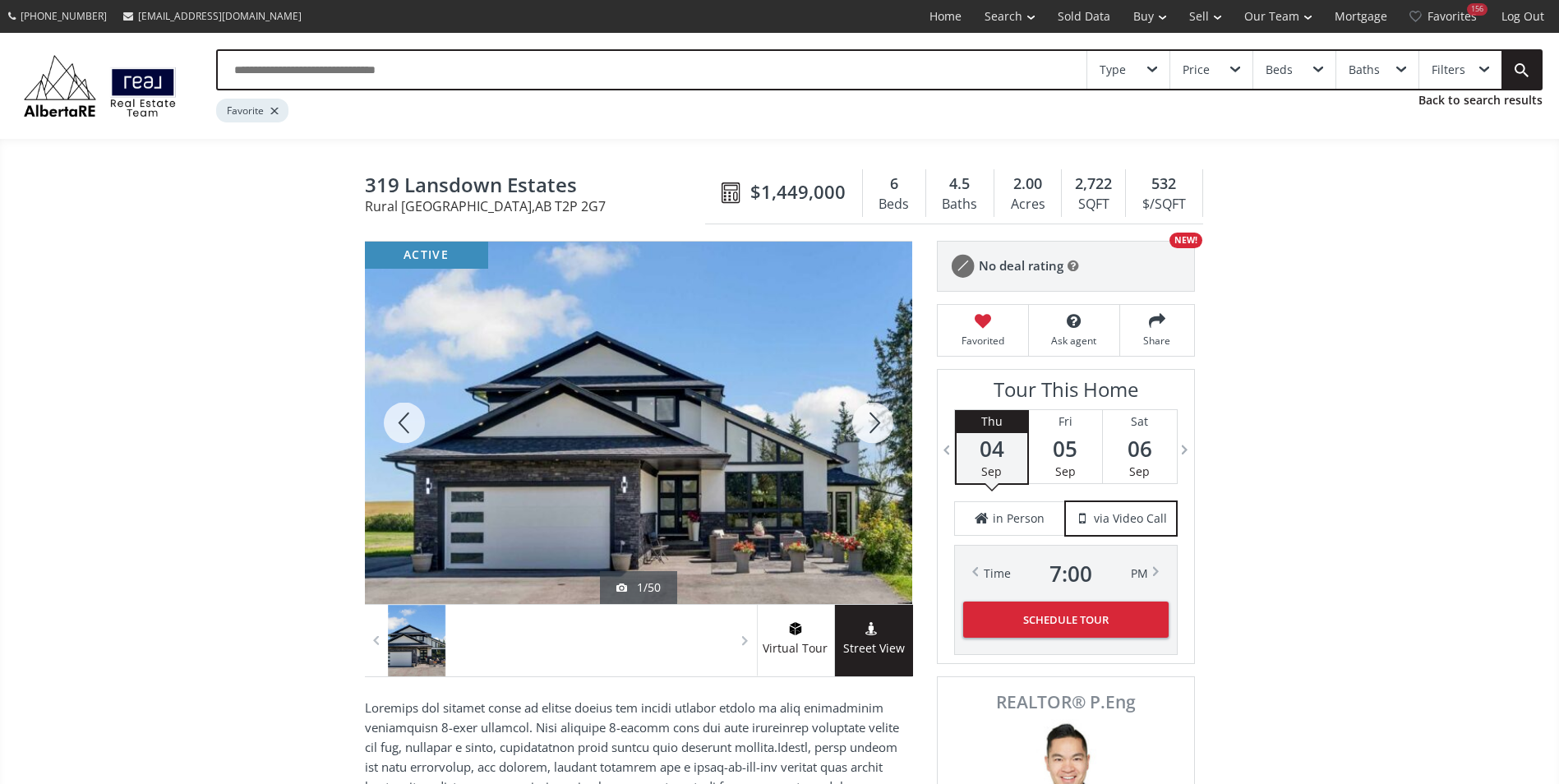
click at [892, 430] on div at bounding box center [873, 422] width 79 height 362
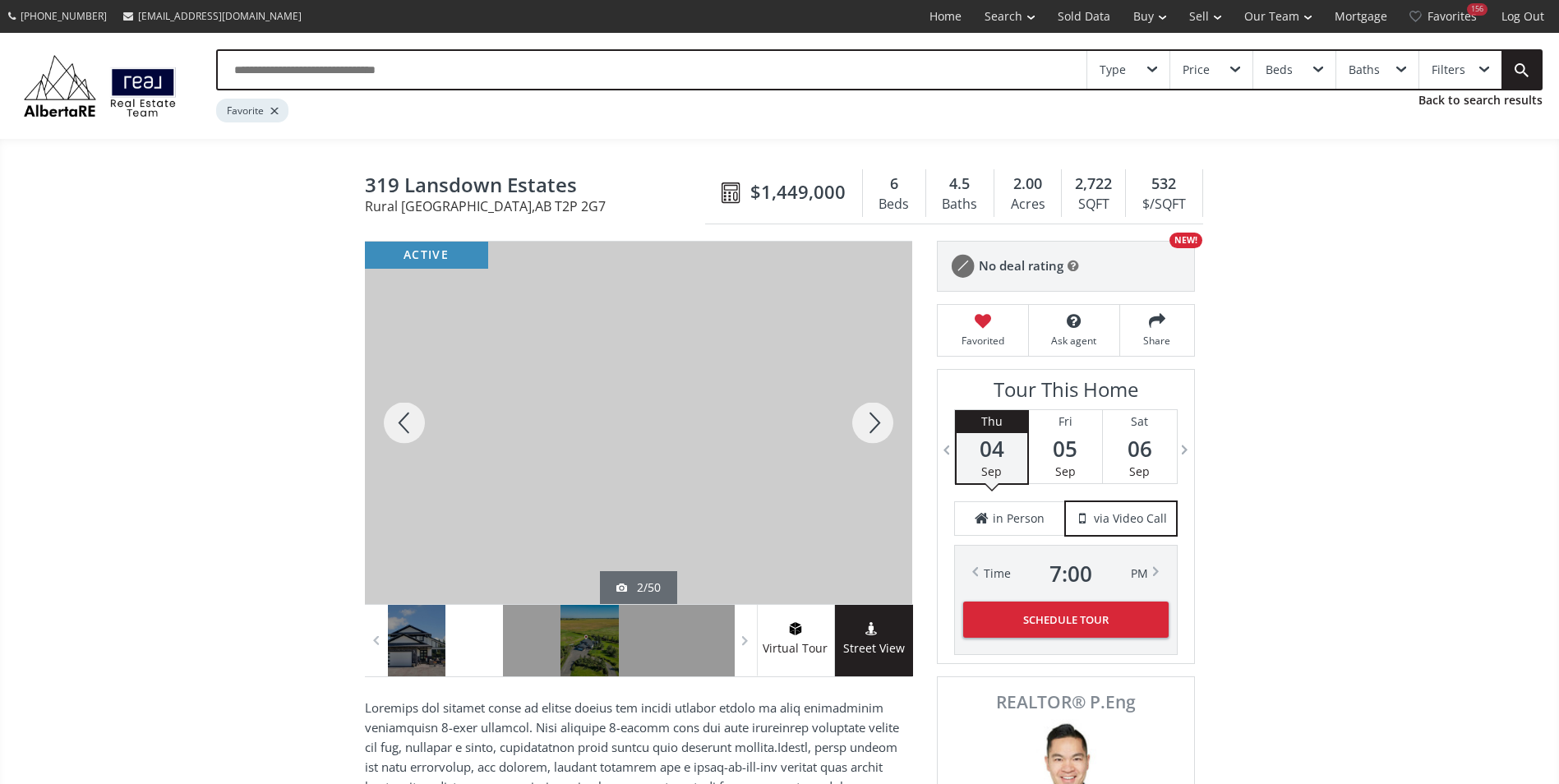
click at [892, 430] on div at bounding box center [873, 422] width 79 height 362
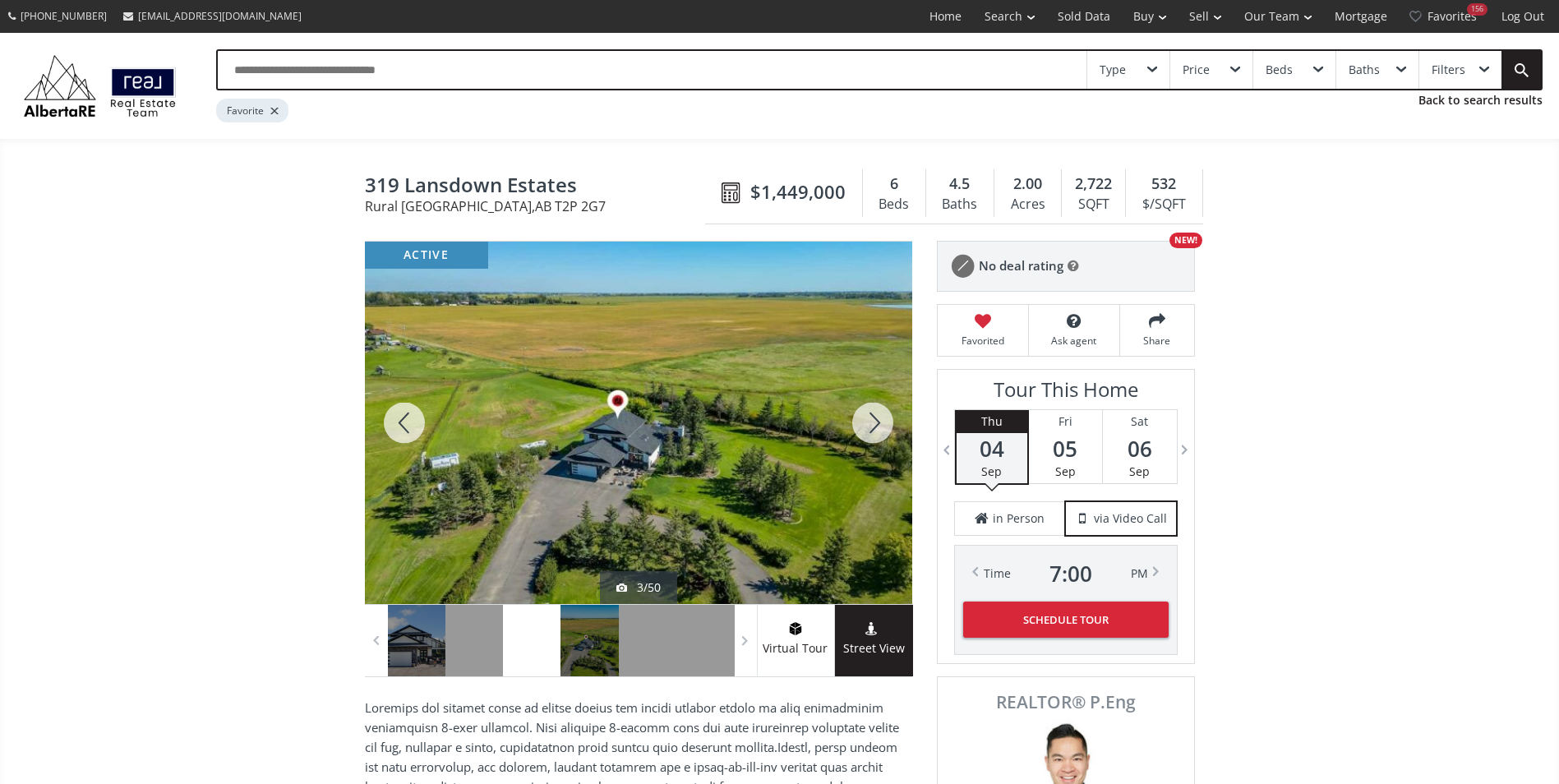
click at [892, 430] on div at bounding box center [873, 422] width 79 height 362
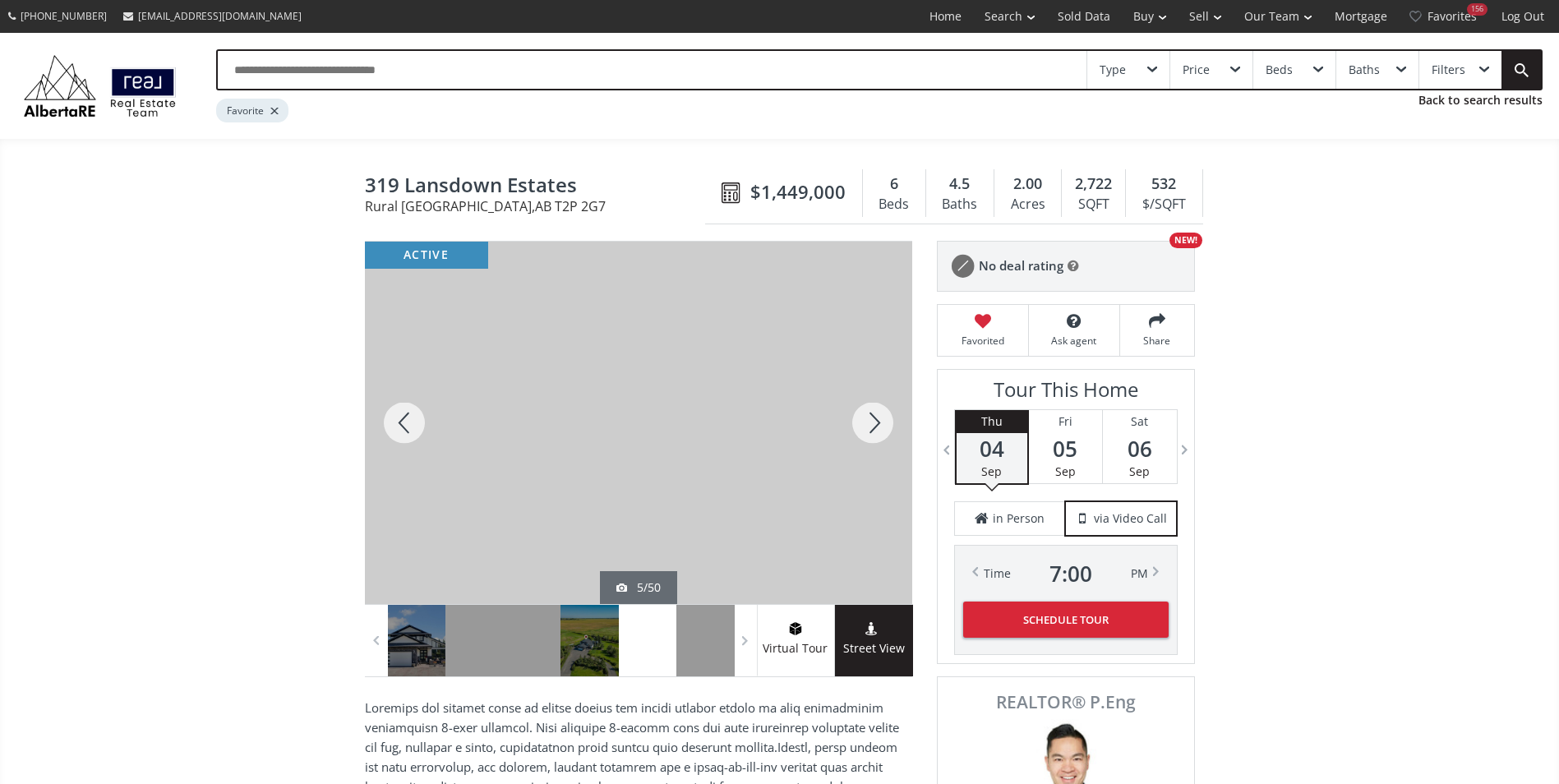
click at [892, 430] on div at bounding box center [873, 422] width 79 height 362
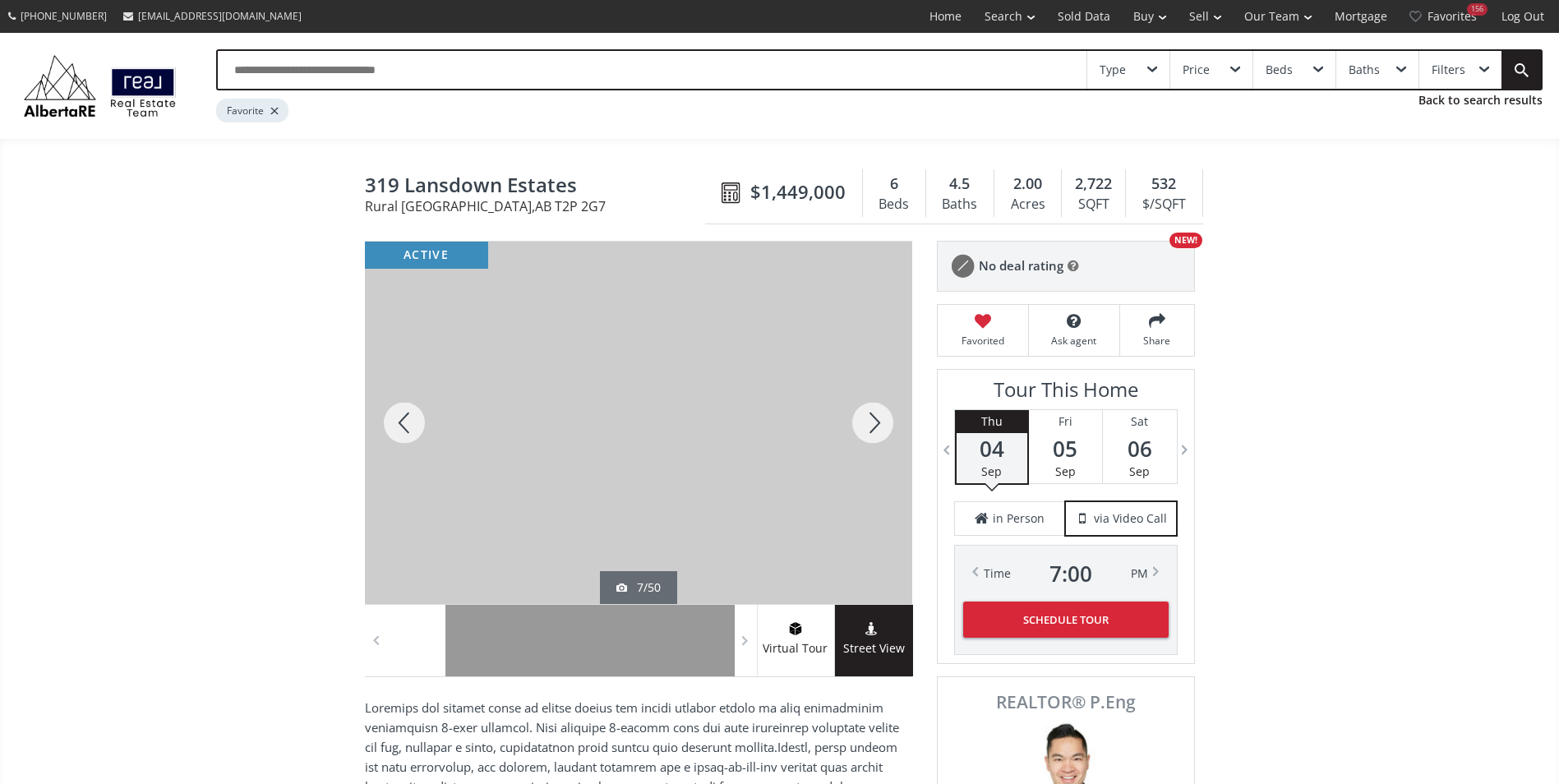
click at [892, 430] on div at bounding box center [873, 422] width 79 height 362
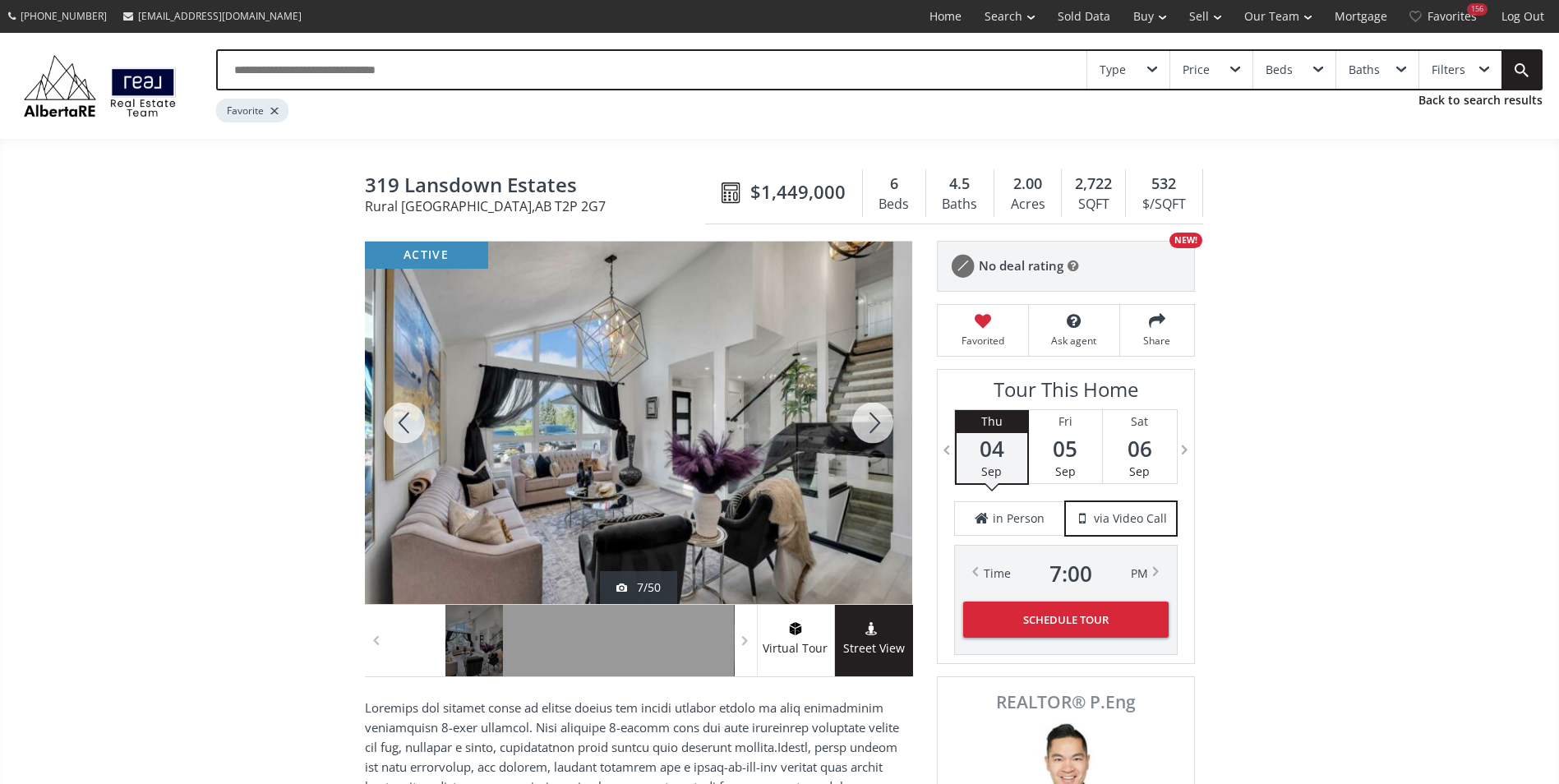
click at [892, 430] on div at bounding box center [873, 422] width 79 height 362
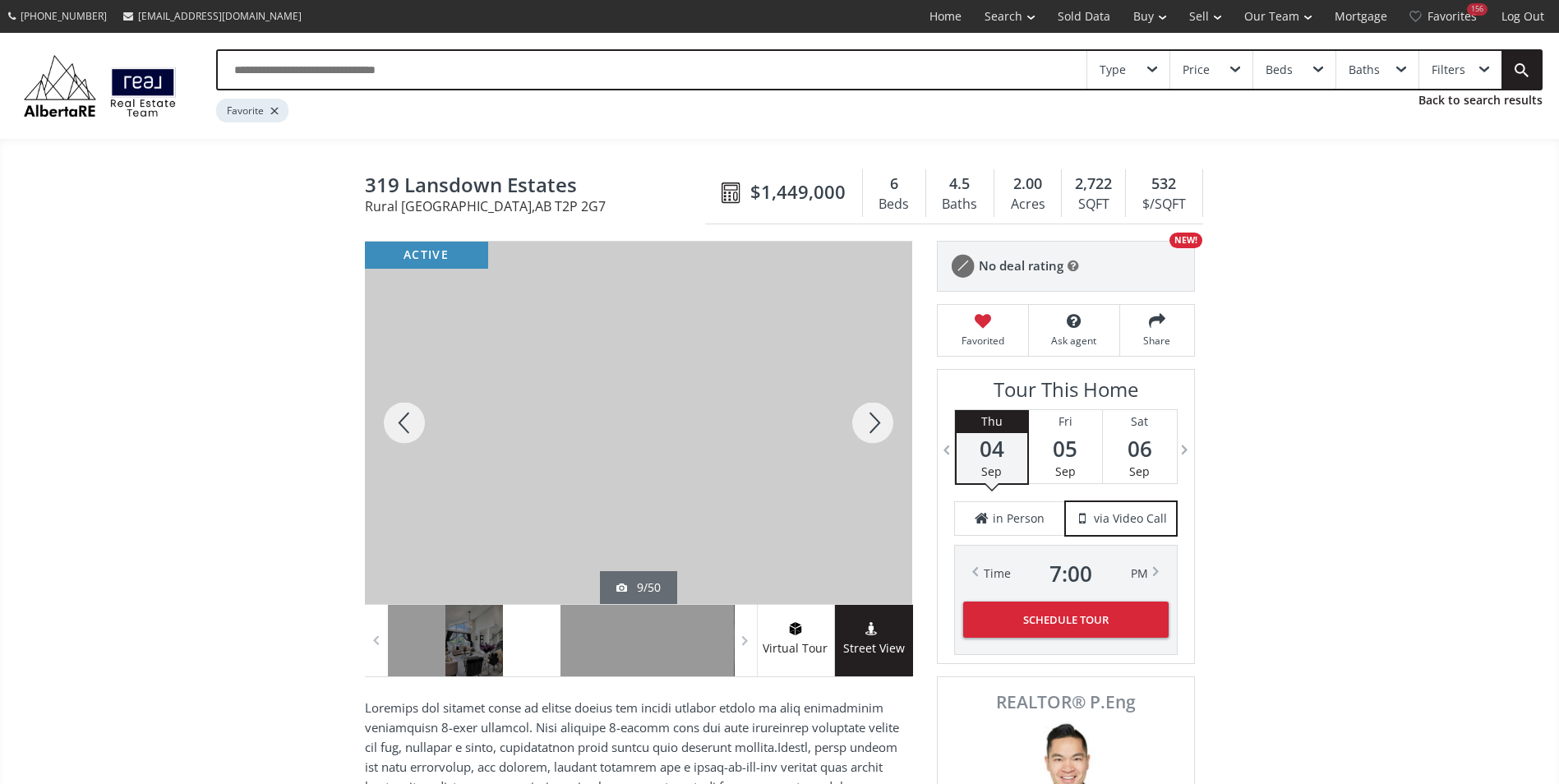
click at [892, 430] on div at bounding box center [873, 422] width 79 height 362
click at [406, 427] on div at bounding box center [404, 422] width 79 height 362
click at [884, 433] on div at bounding box center [873, 422] width 79 height 362
click at [417, 427] on div at bounding box center [404, 422] width 79 height 362
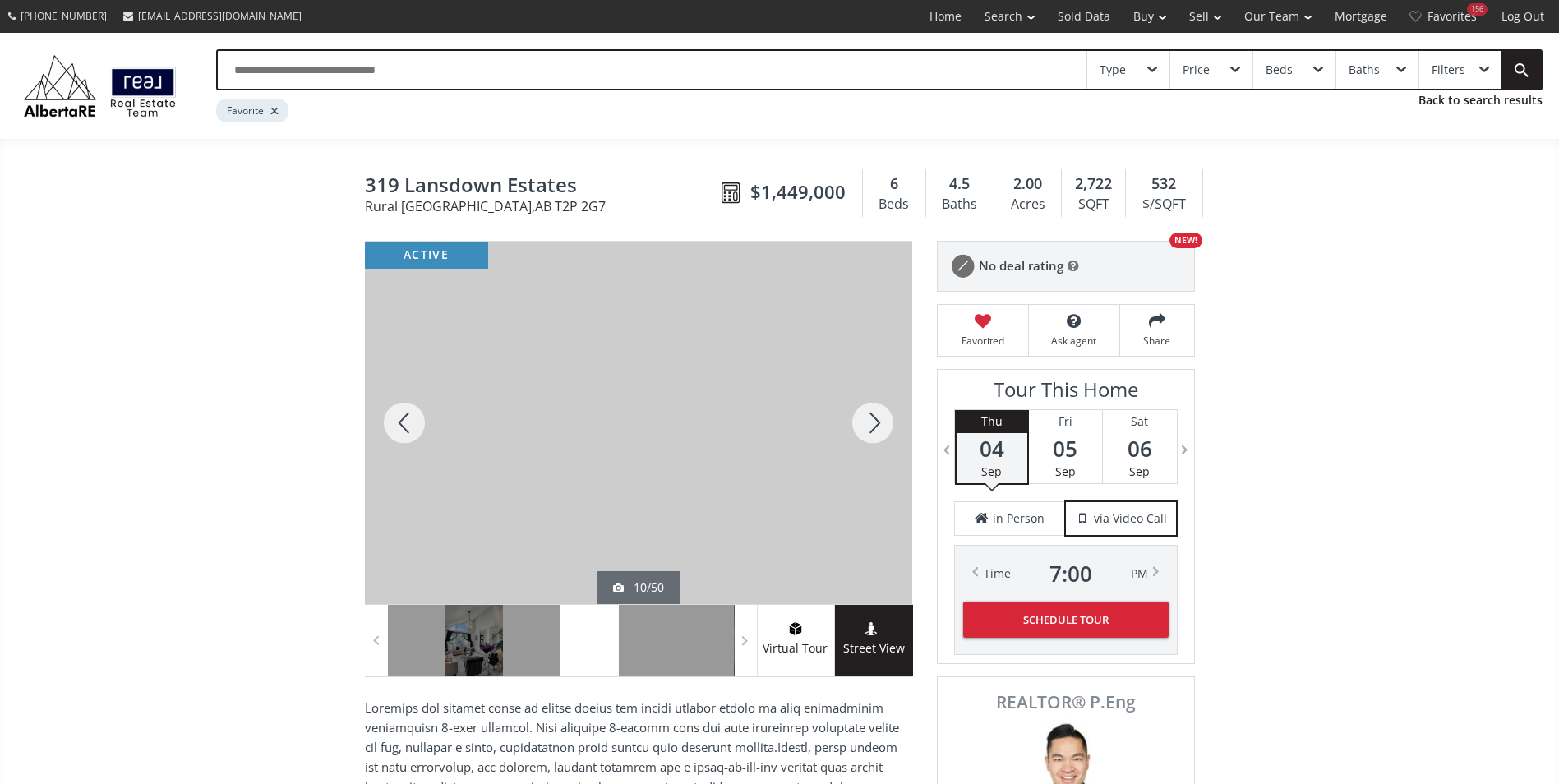
click at [884, 426] on div at bounding box center [873, 422] width 79 height 362
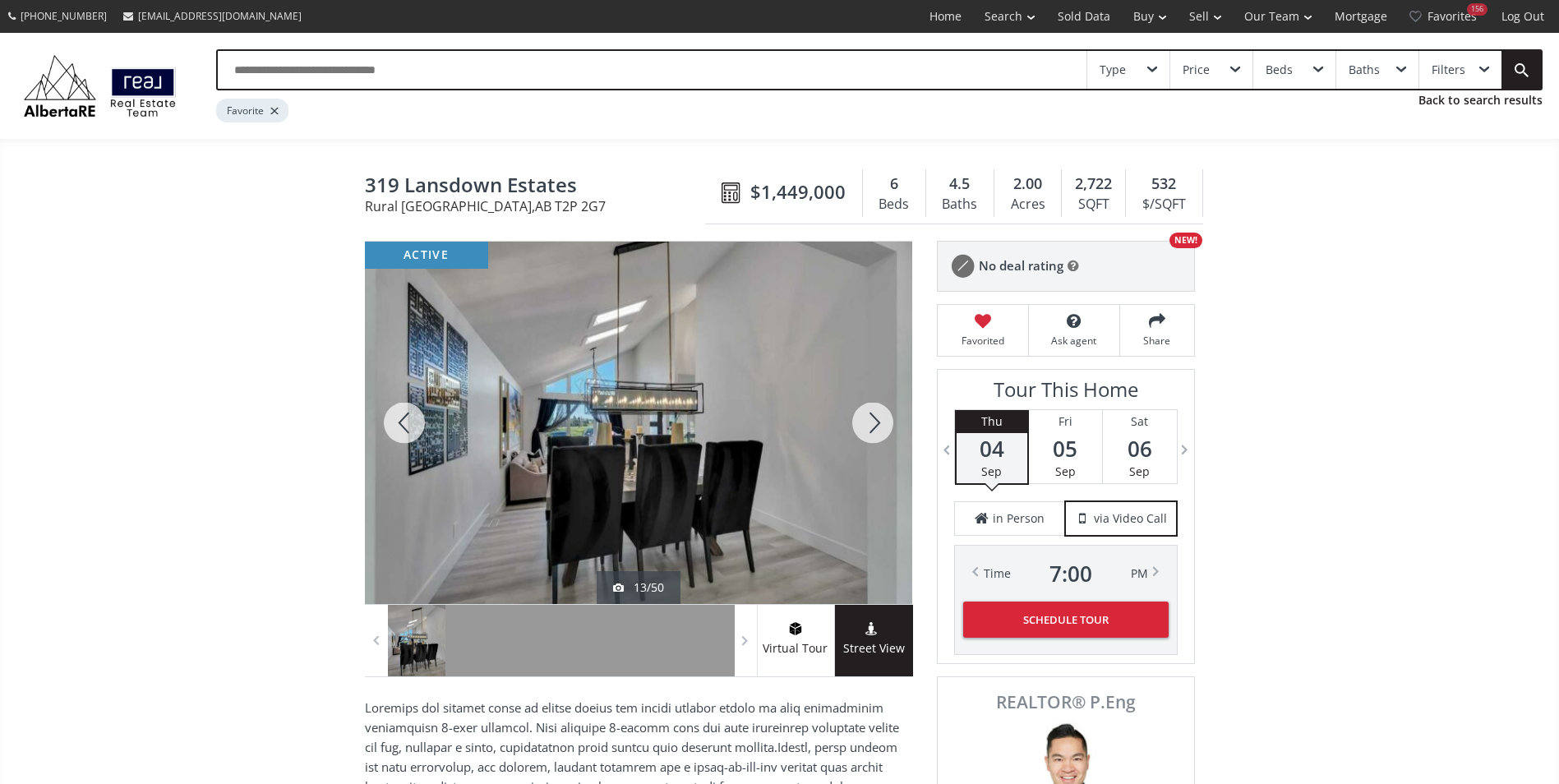
click at [884, 426] on div at bounding box center [873, 422] width 79 height 362
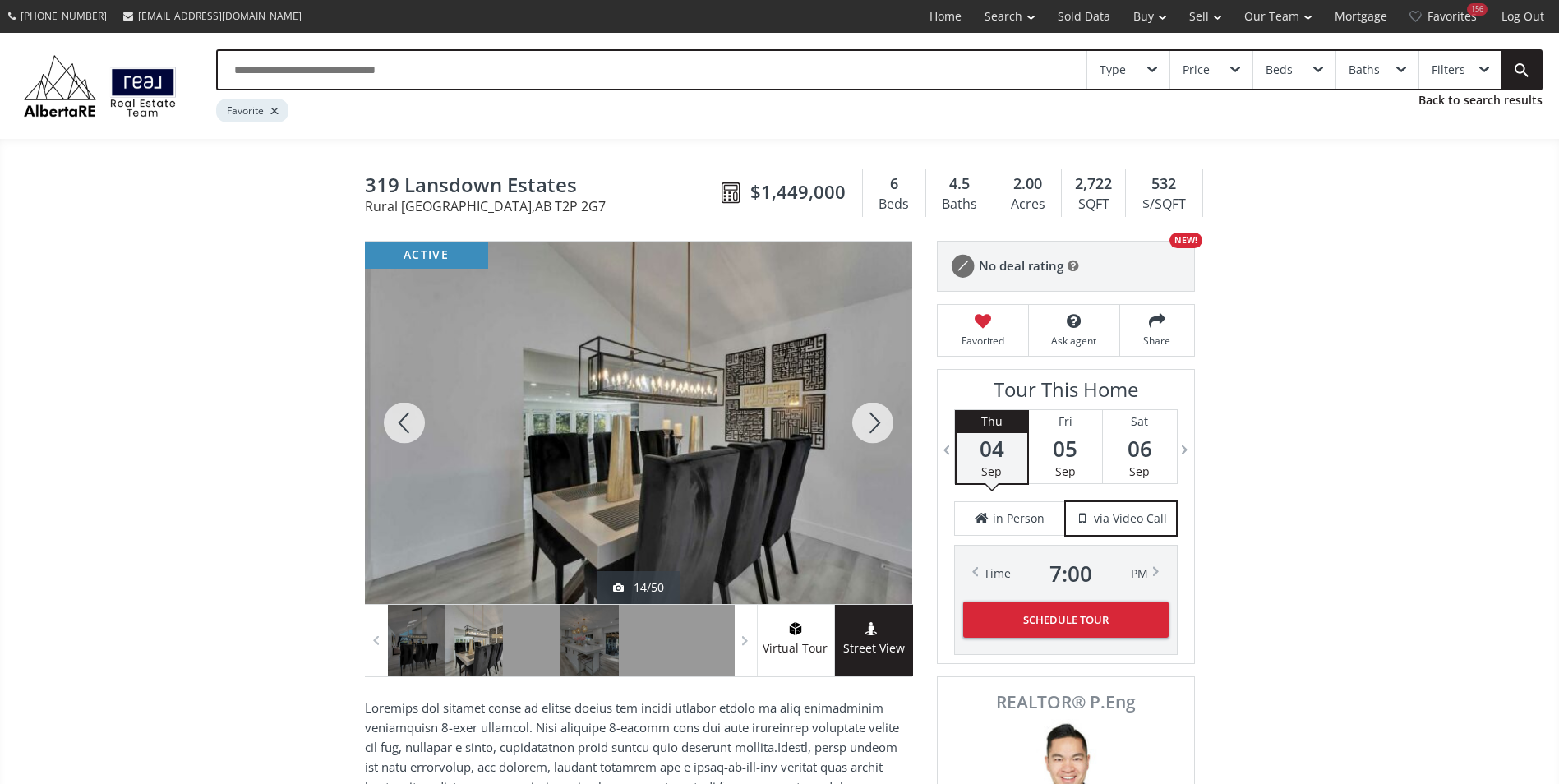
click at [884, 426] on div at bounding box center [873, 422] width 79 height 362
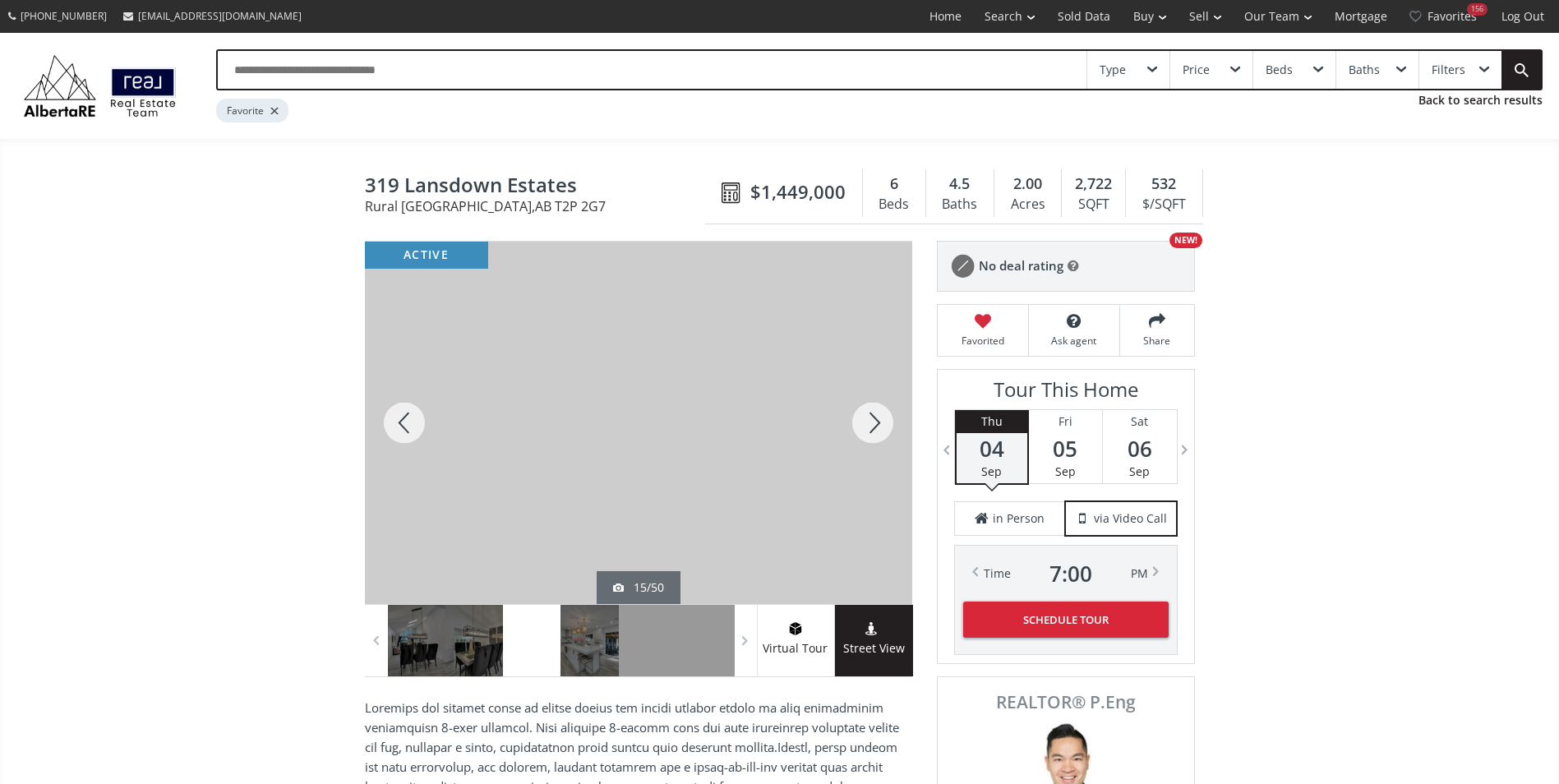
click at [884, 426] on div at bounding box center [873, 422] width 79 height 362
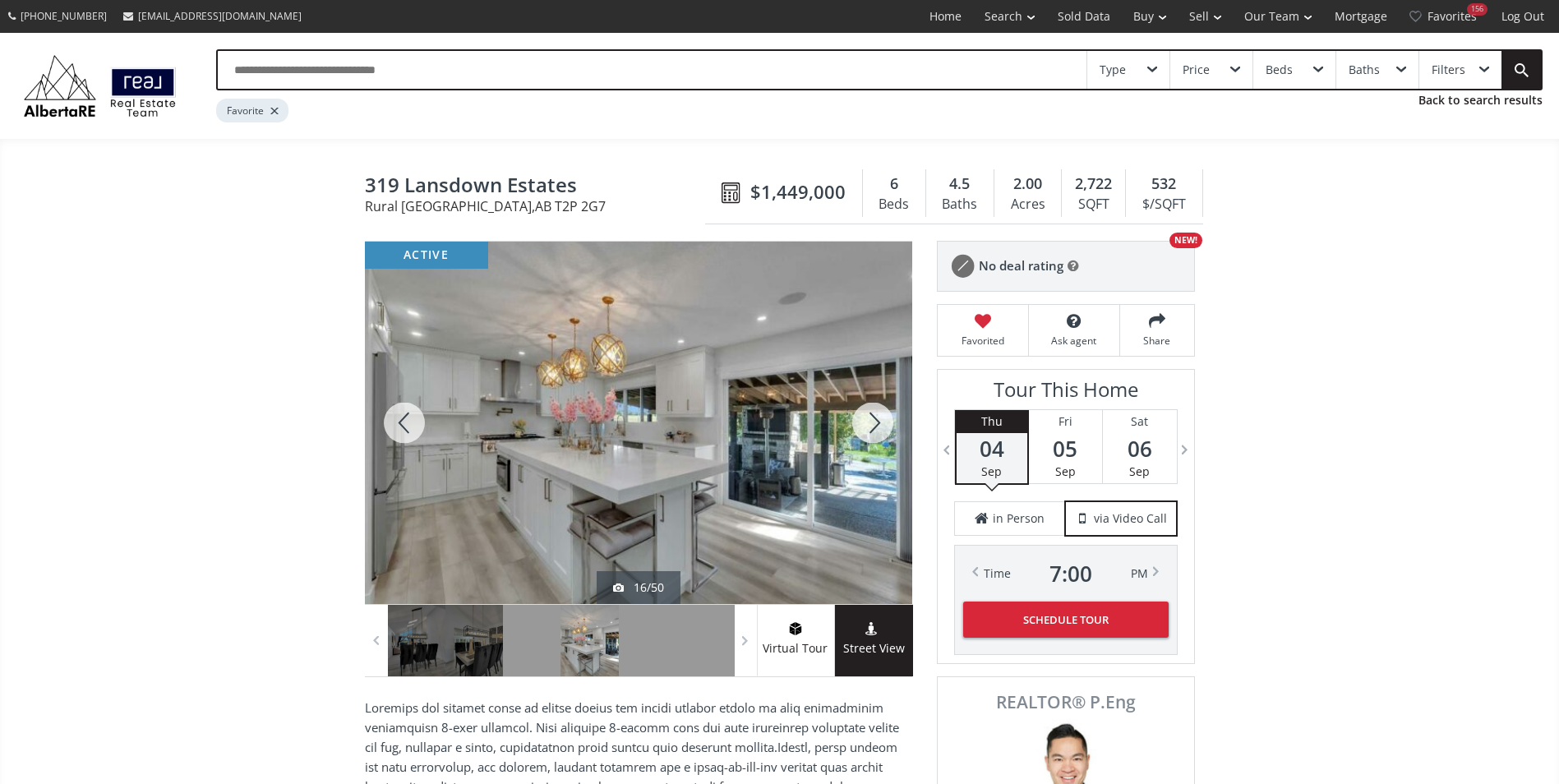
click at [884, 426] on div at bounding box center [873, 422] width 79 height 362
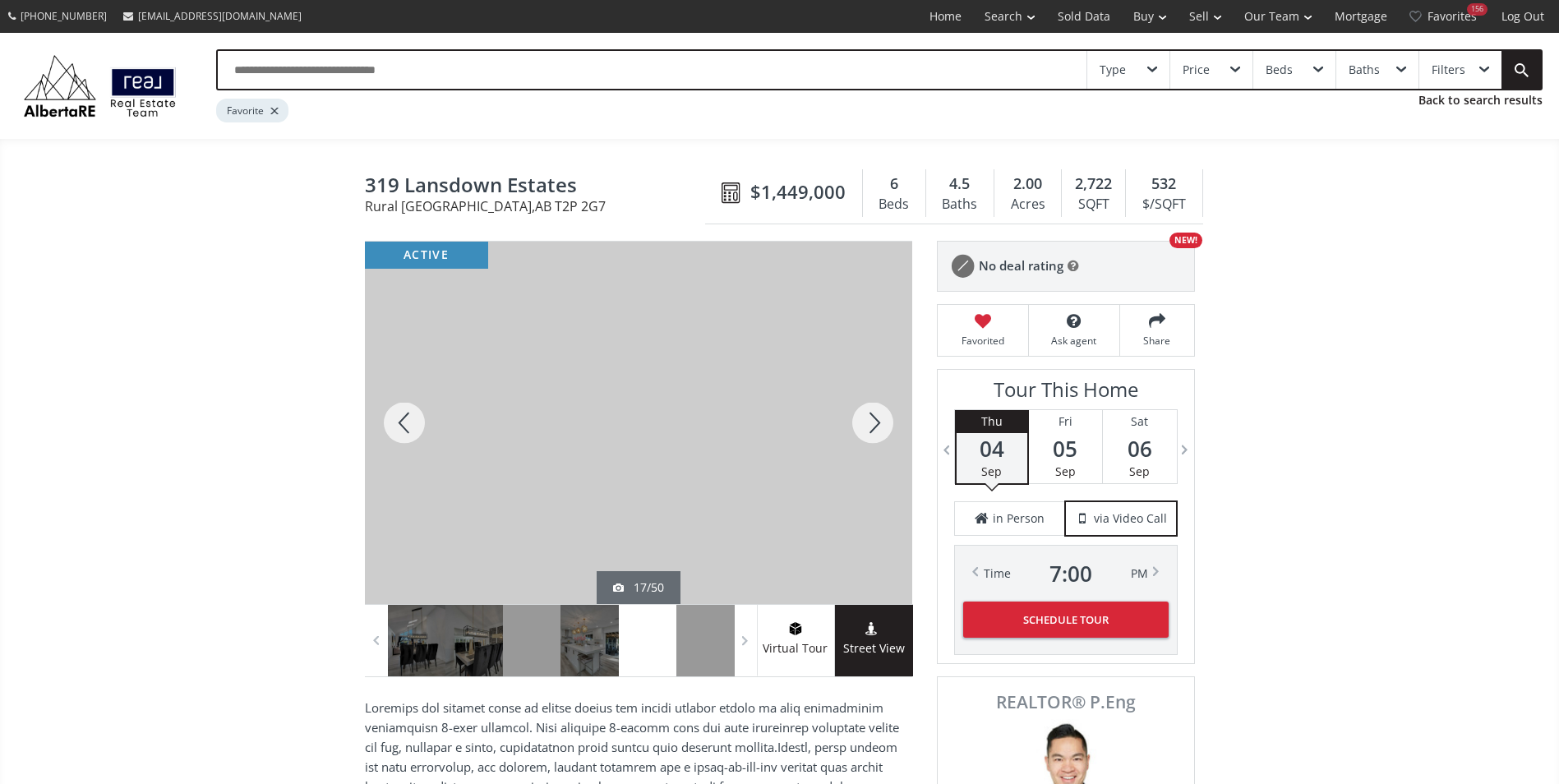
click at [884, 426] on div at bounding box center [873, 422] width 79 height 362
